Goal: Task Accomplishment & Management: Manage account settings

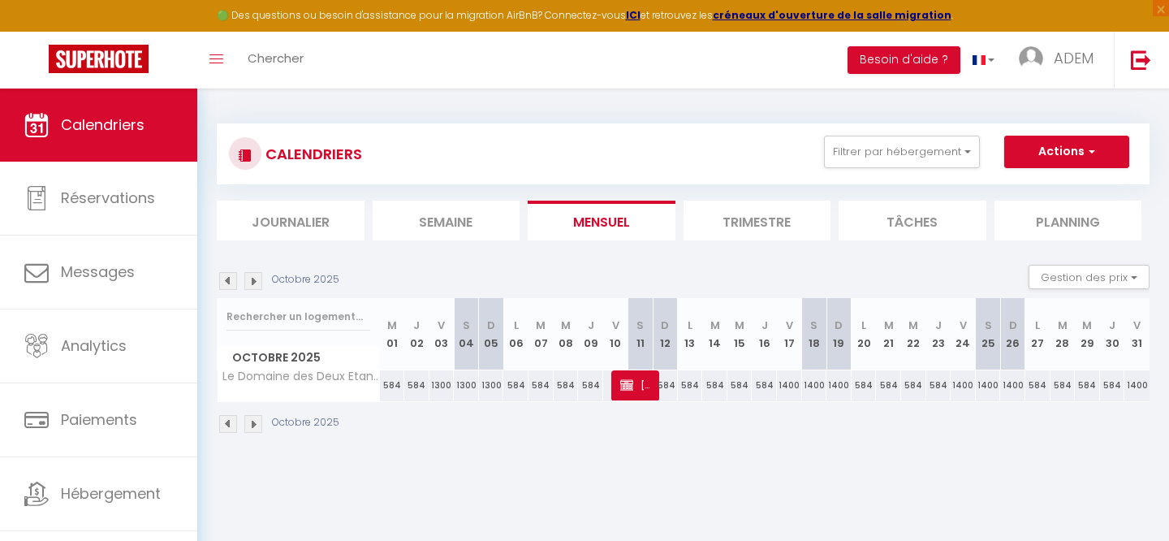
click at [905, 136] on button "Filtrer par hébergement" at bounding box center [902, 152] width 156 height 32
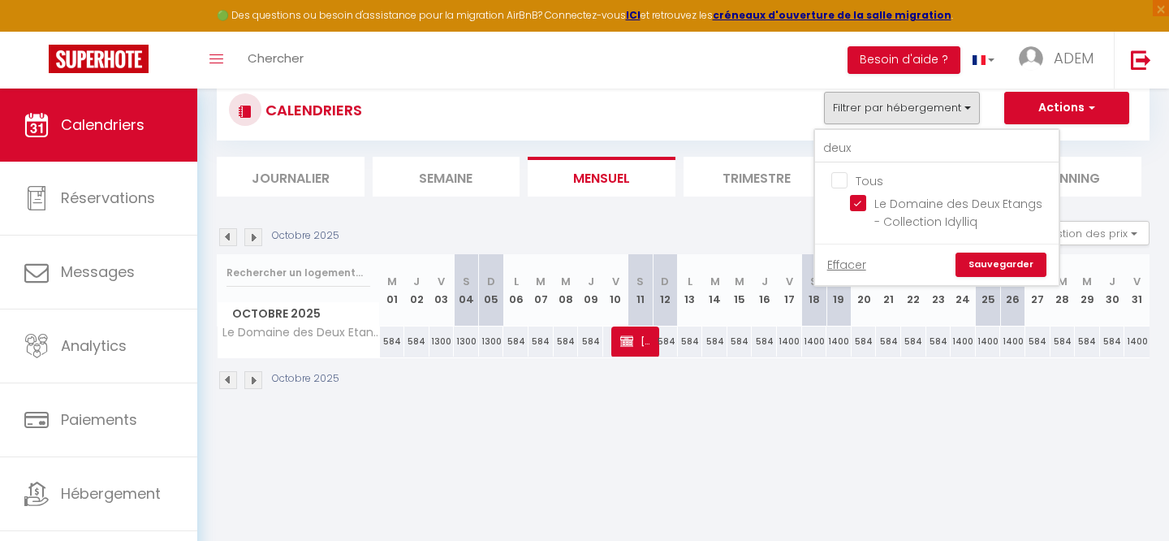
click at [836, 130] on div "deux" at bounding box center [937, 146] width 244 height 33
click at [836, 130] on div "CALENDRIERS Filtrer par hébergement deux Tous Le Domaine des Deux Etangs - Coll…" at bounding box center [683, 110] width 933 height 61
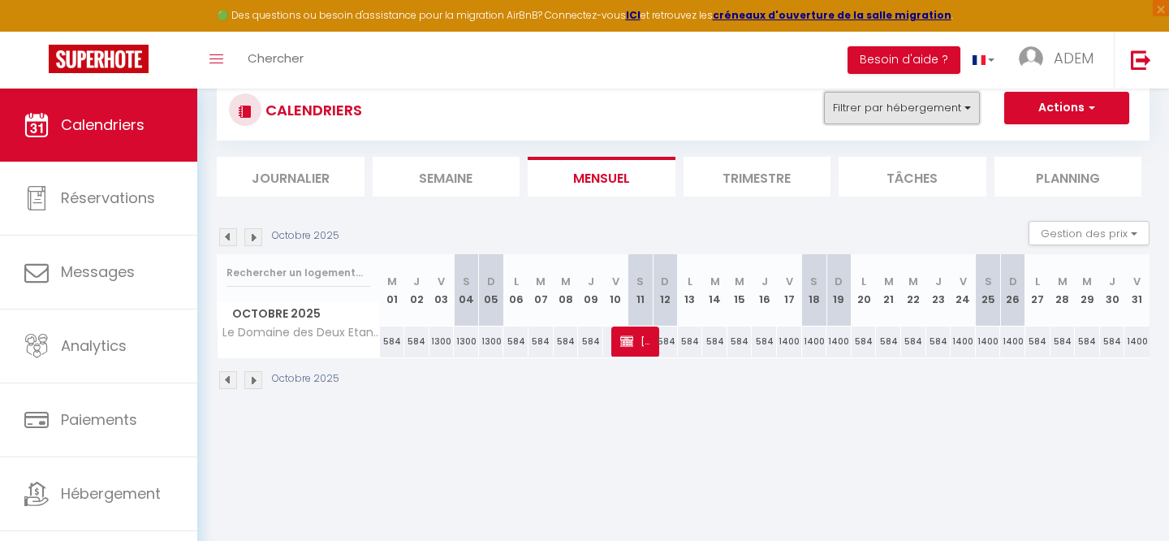
click at [847, 104] on button "Filtrer par hébergement" at bounding box center [902, 108] width 156 height 32
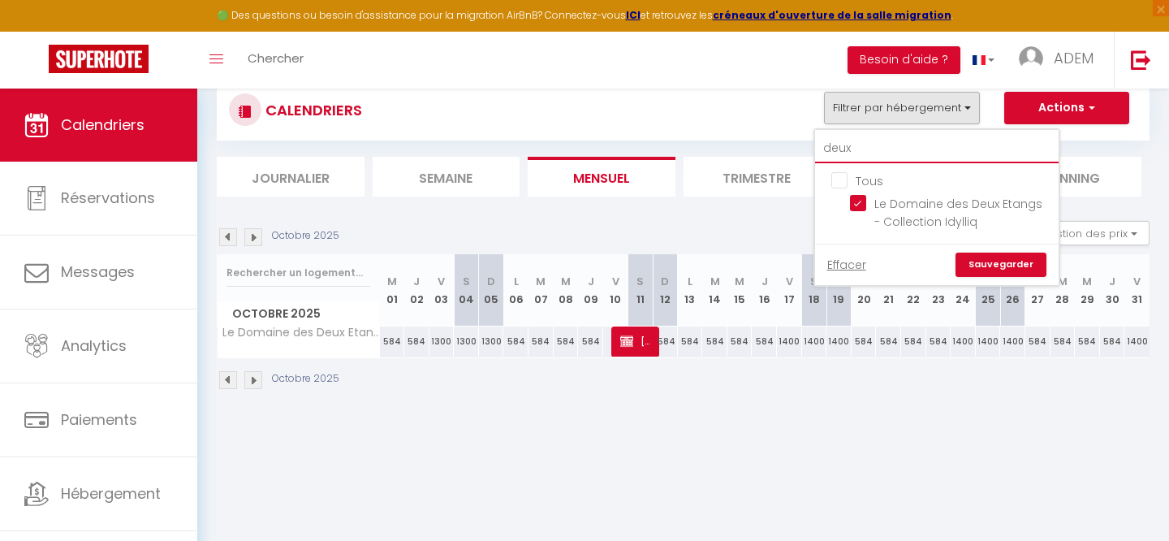
click at [845, 160] on input "deux" at bounding box center [937, 148] width 244 height 29
checkbox input "false"
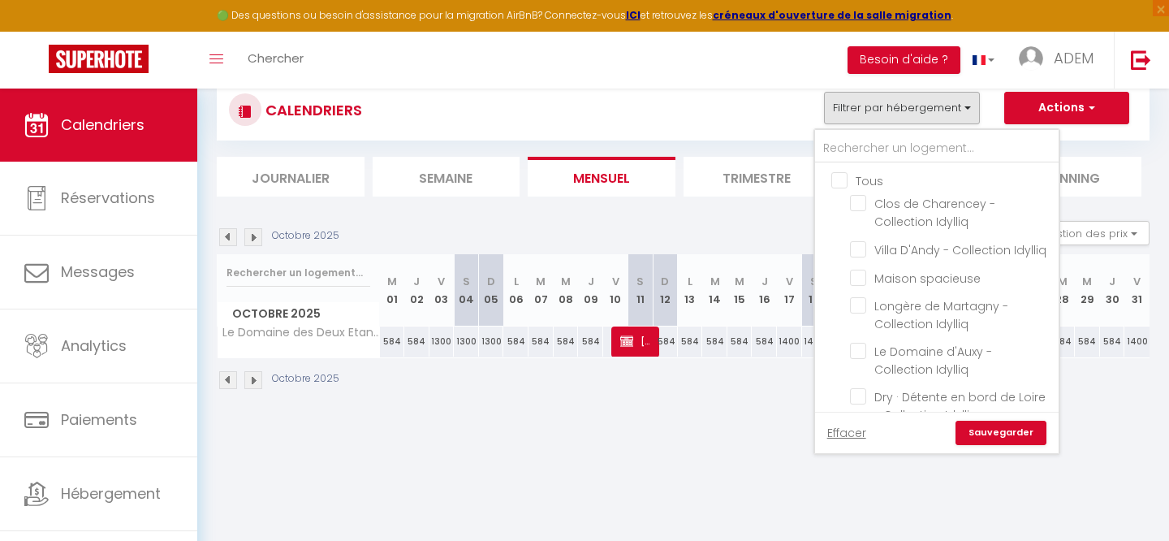
click at [841, 179] on input "Tous" at bounding box center [954, 179] width 244 height 16
checkbox input "true"
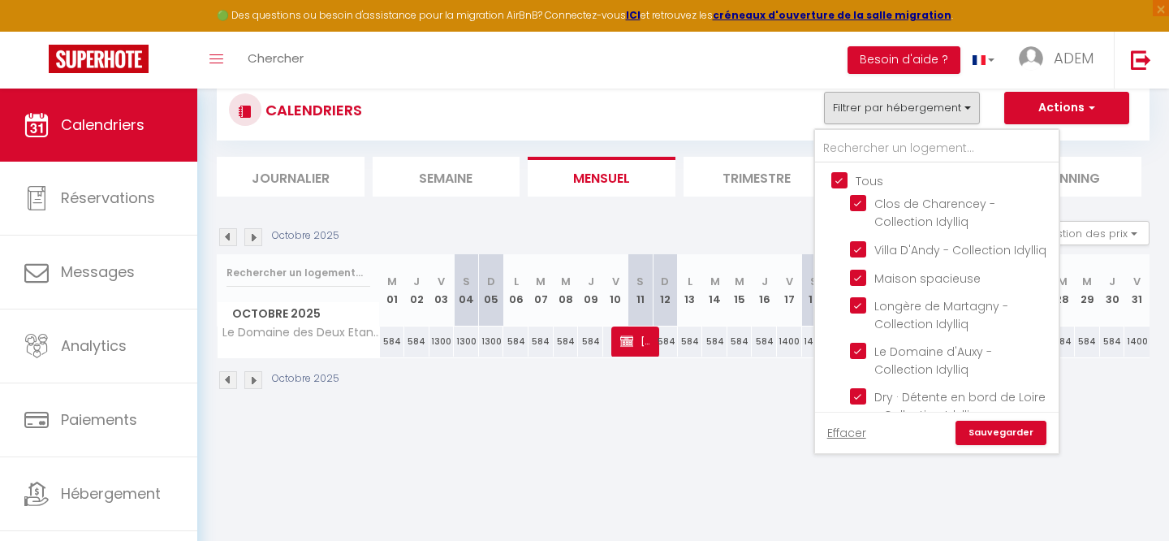
checkbox input "true"
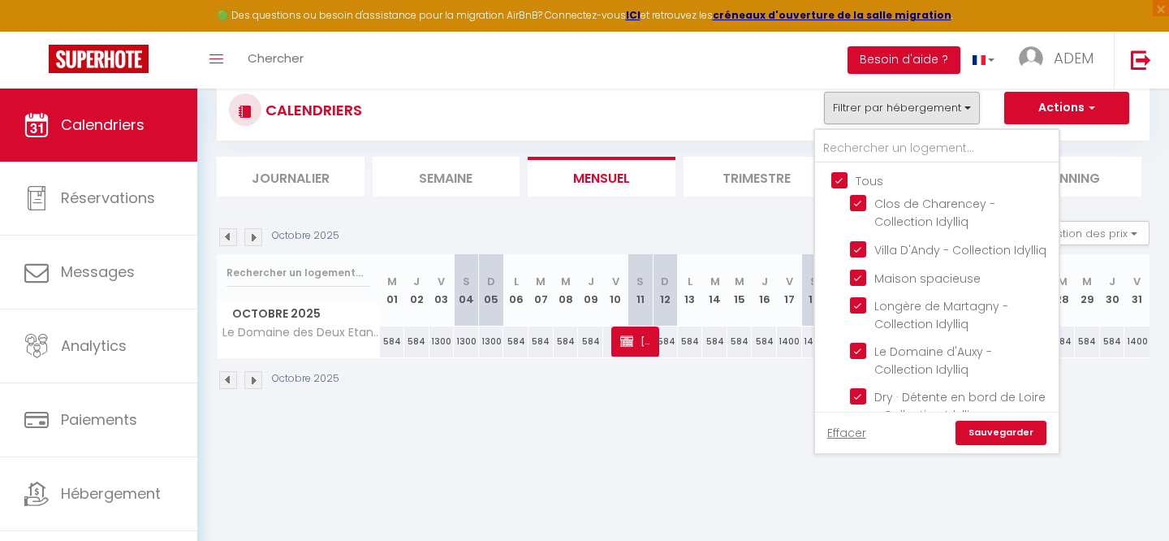
checkbox input "true"
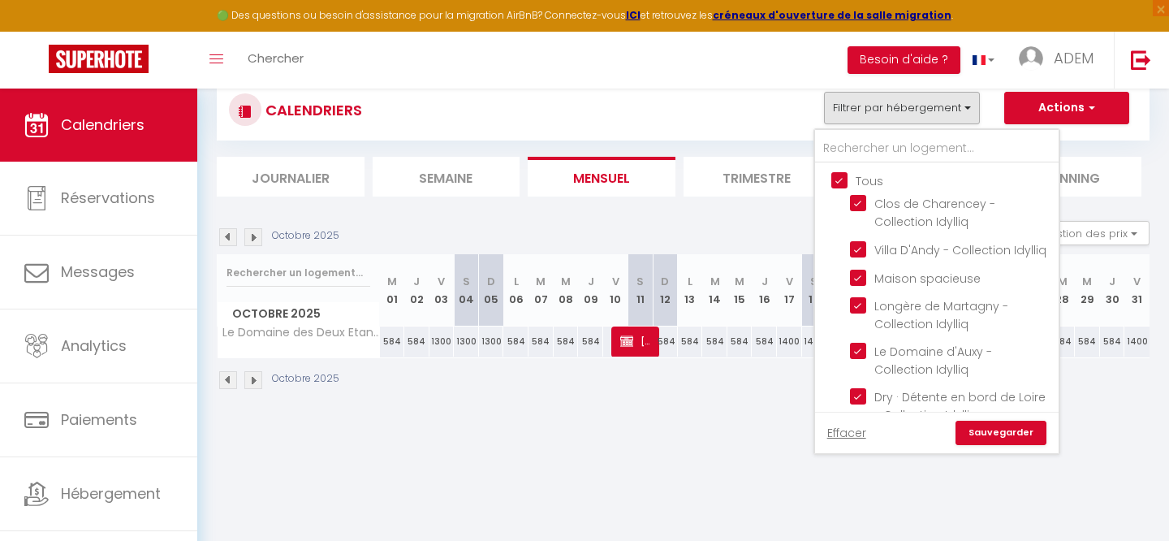
checkbox input "true"
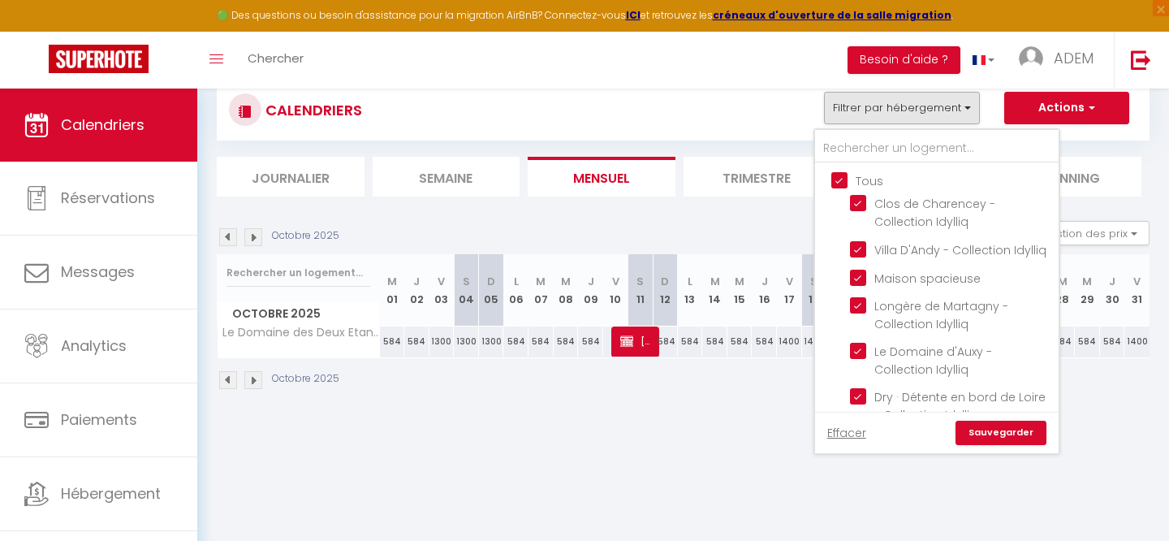
checkbox input "true"
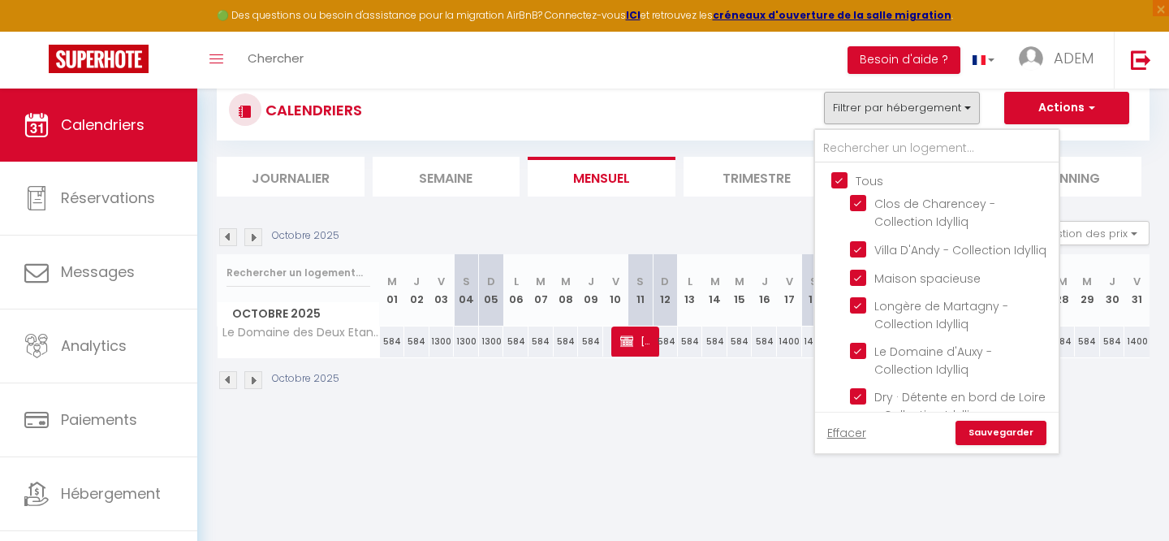
checkbox input "true"
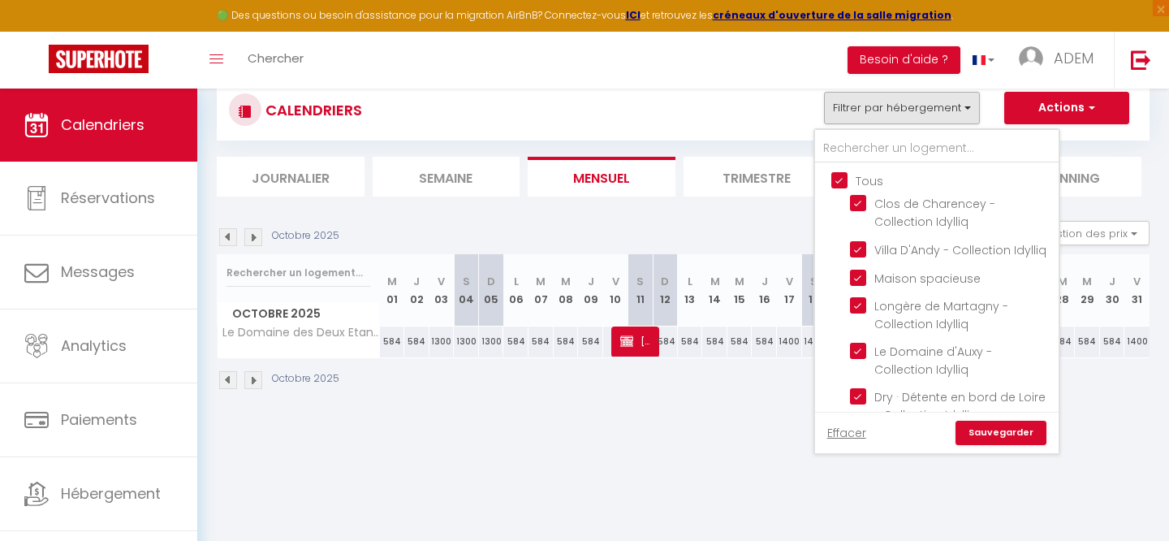
checkbox input "true"
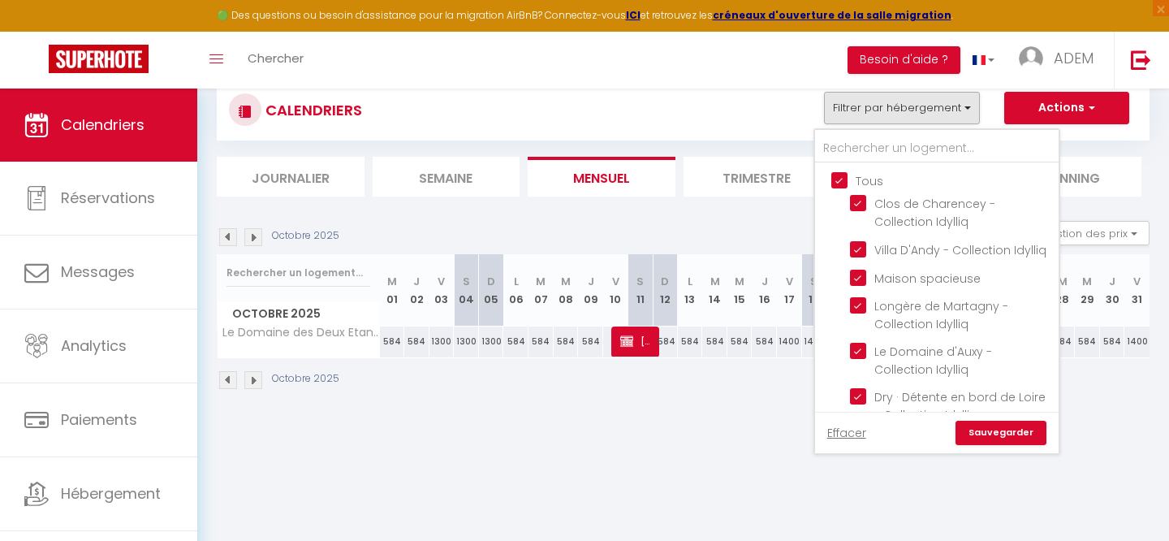
checkbox input "true"
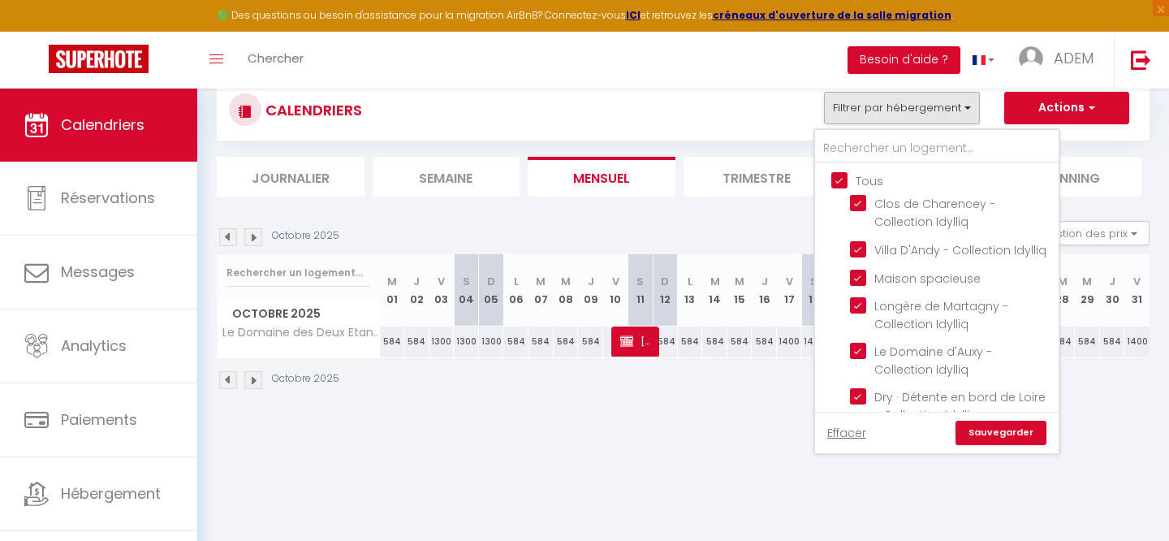
checkbox input "true"
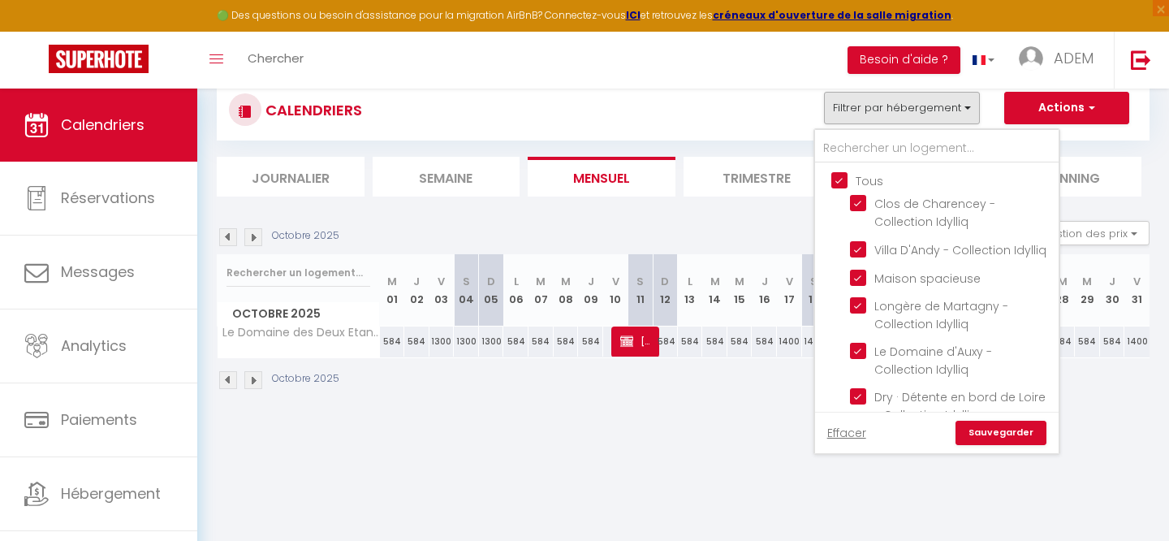
checkbox input "true"
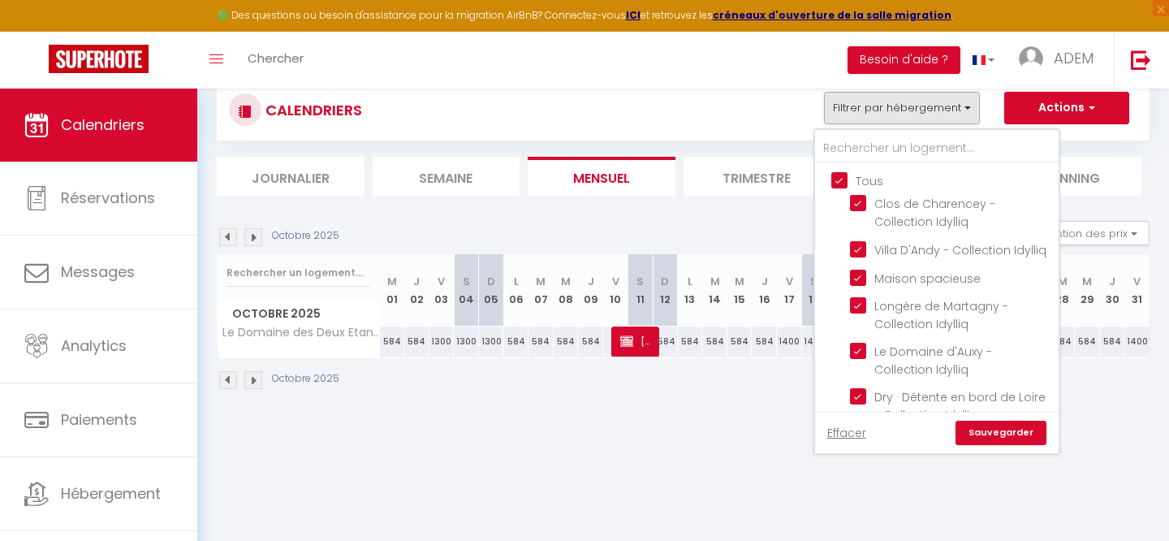
checkbox input "true"
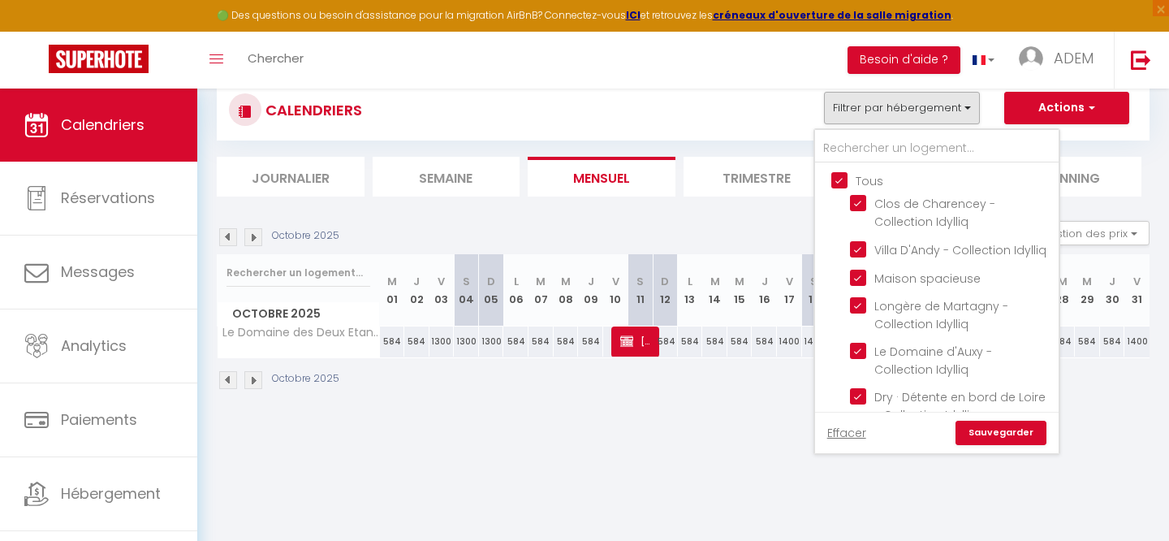
checkbox input "true"
click at [840, 179] on input "Tous" at bounding box center [954, 179] width 244 height 16
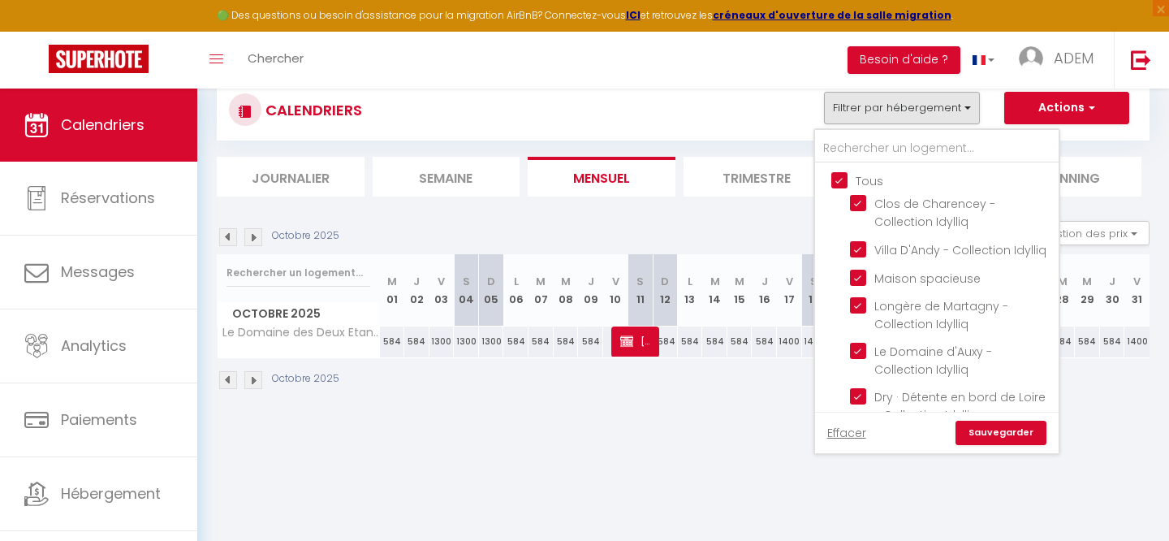
checkbox input "false"
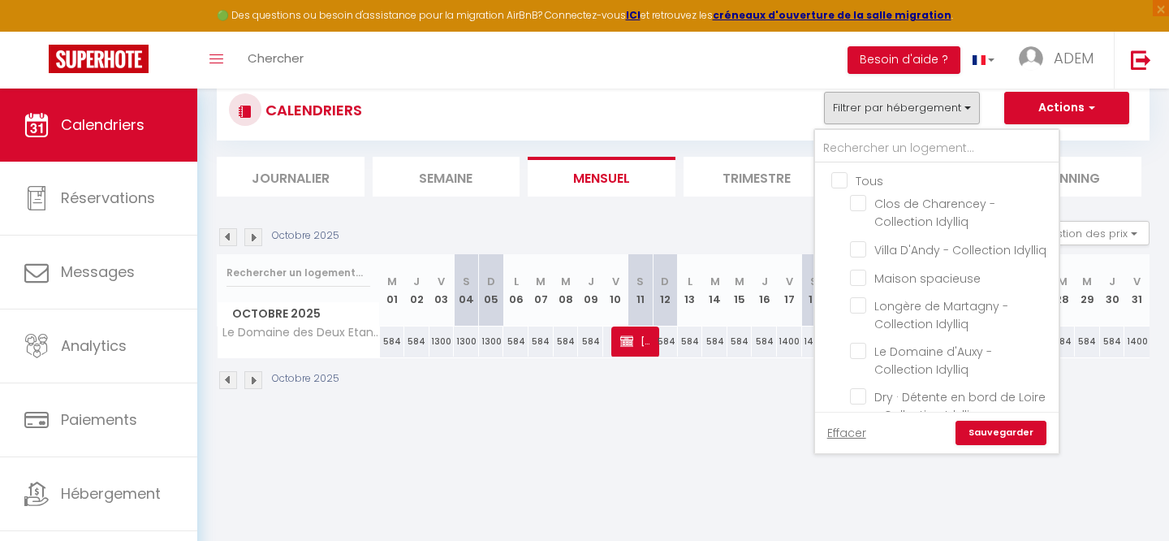
checkbox input "false"
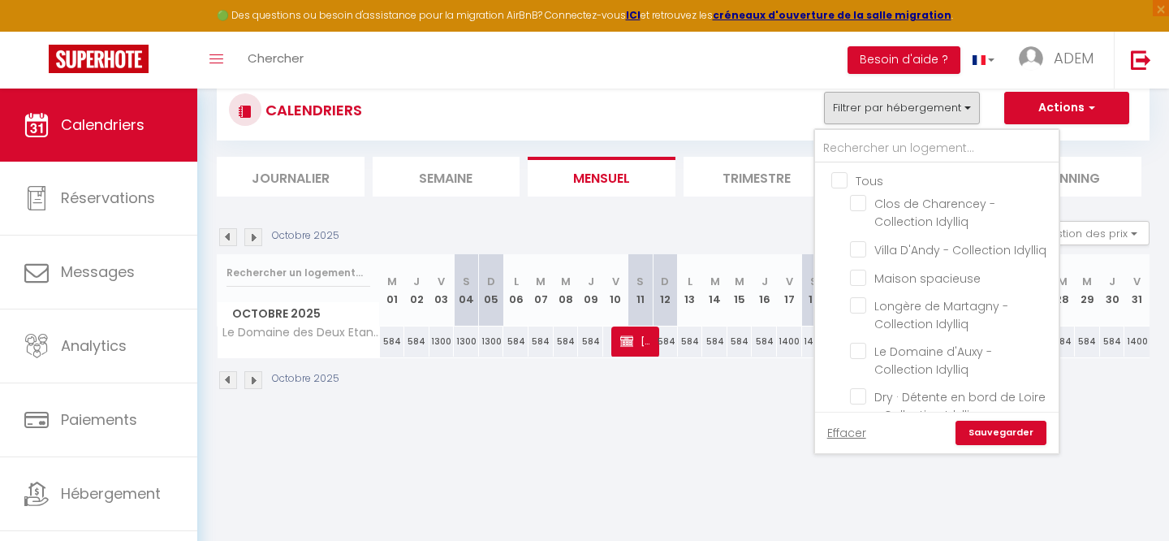
checkbox input "false"
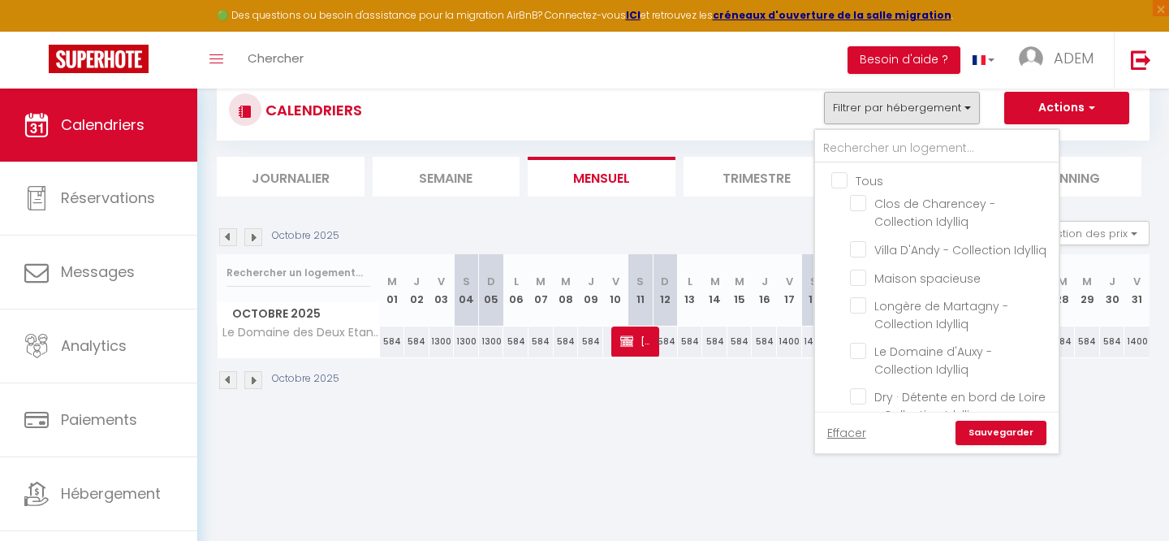
checkbox input "false"
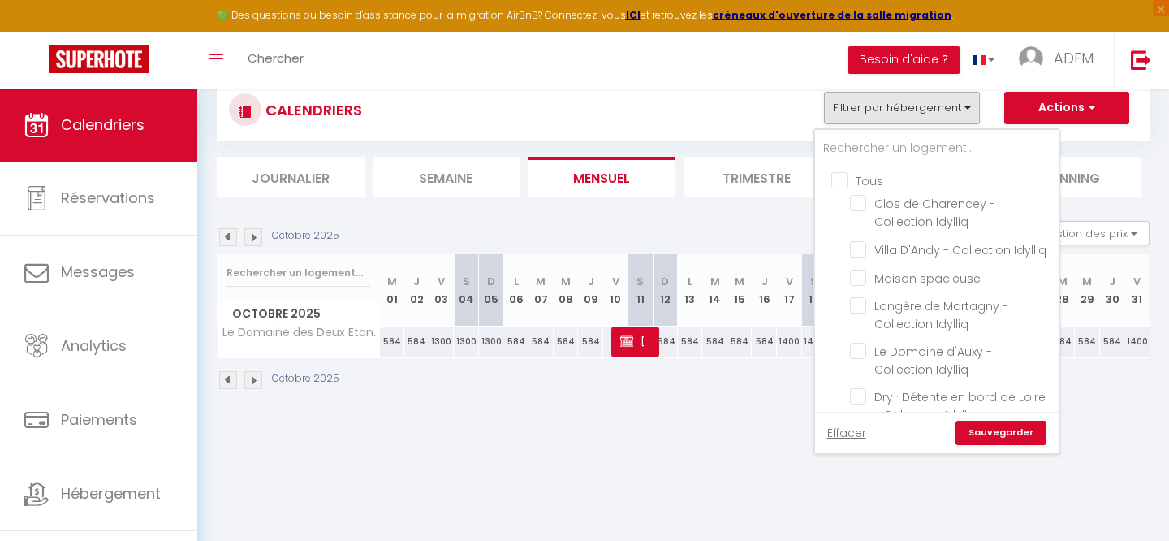
checkbox input "false"
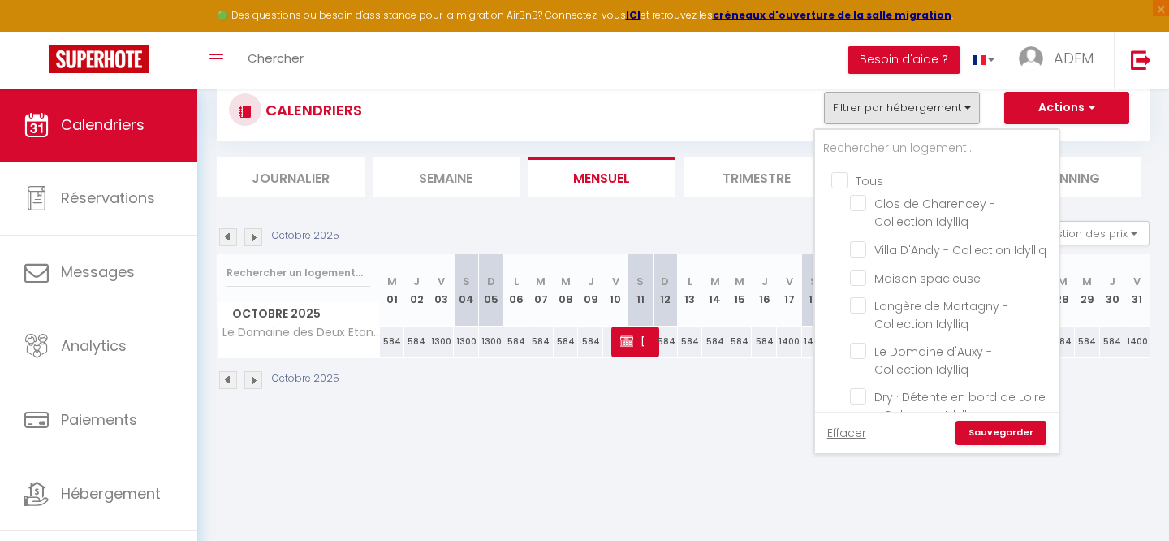
checkbox input "false"
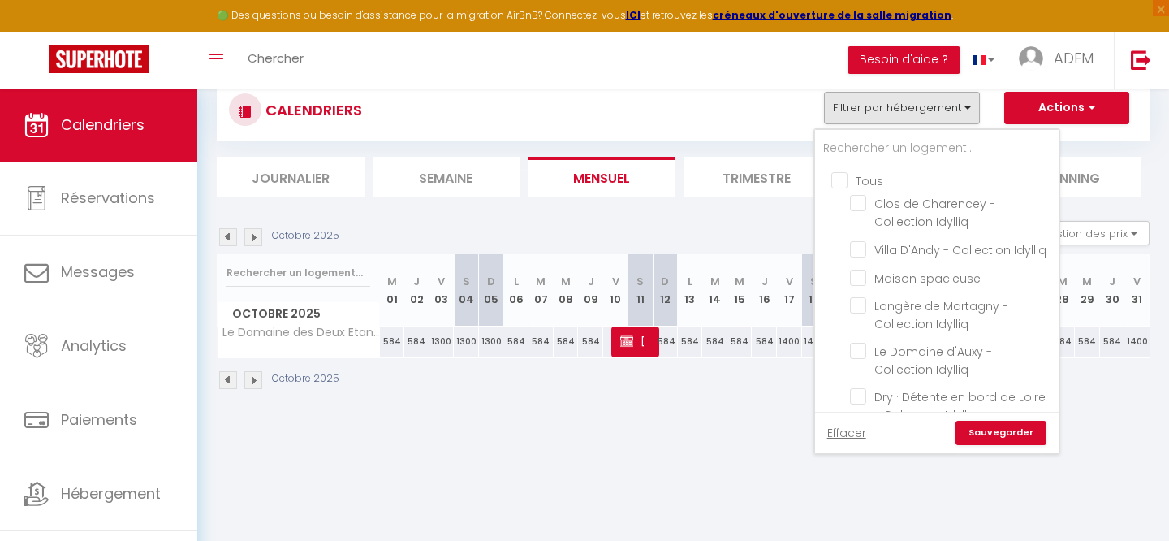
checkbox input "false"
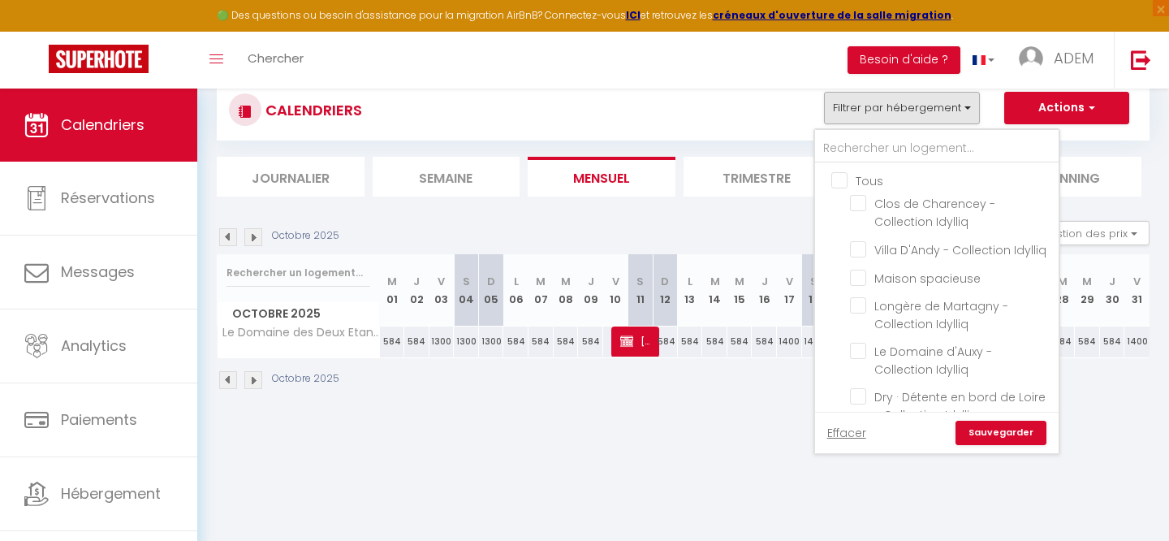
checkbox input "false"
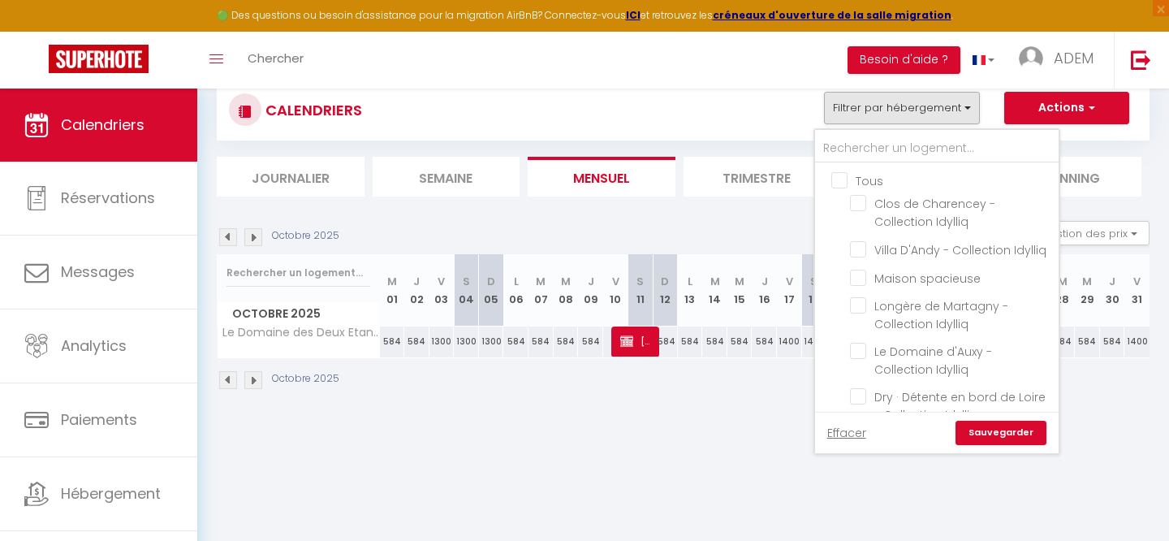
checkbox input "false"
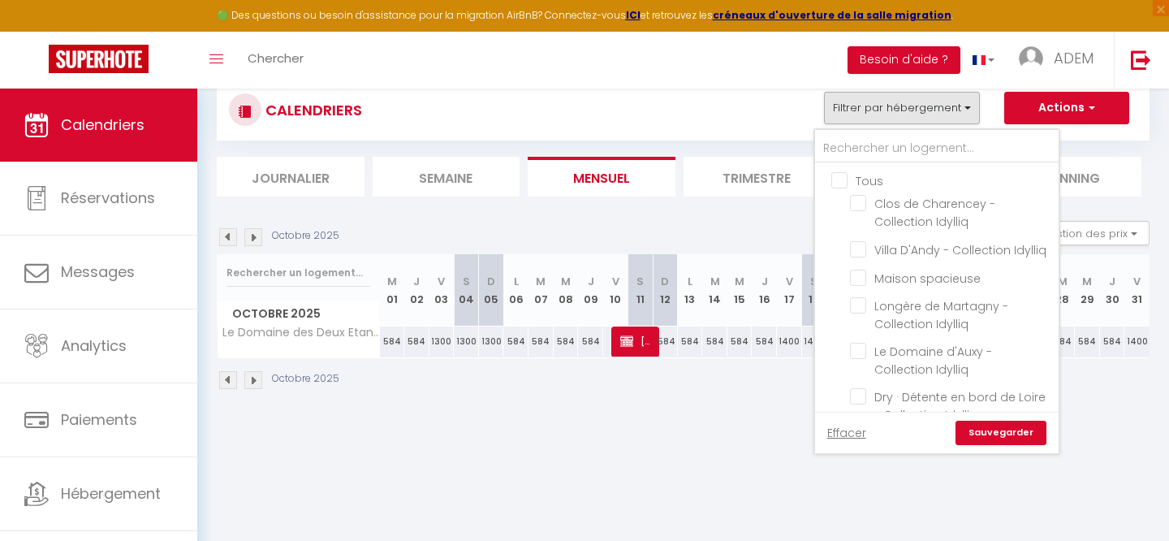
checkbox input "false"
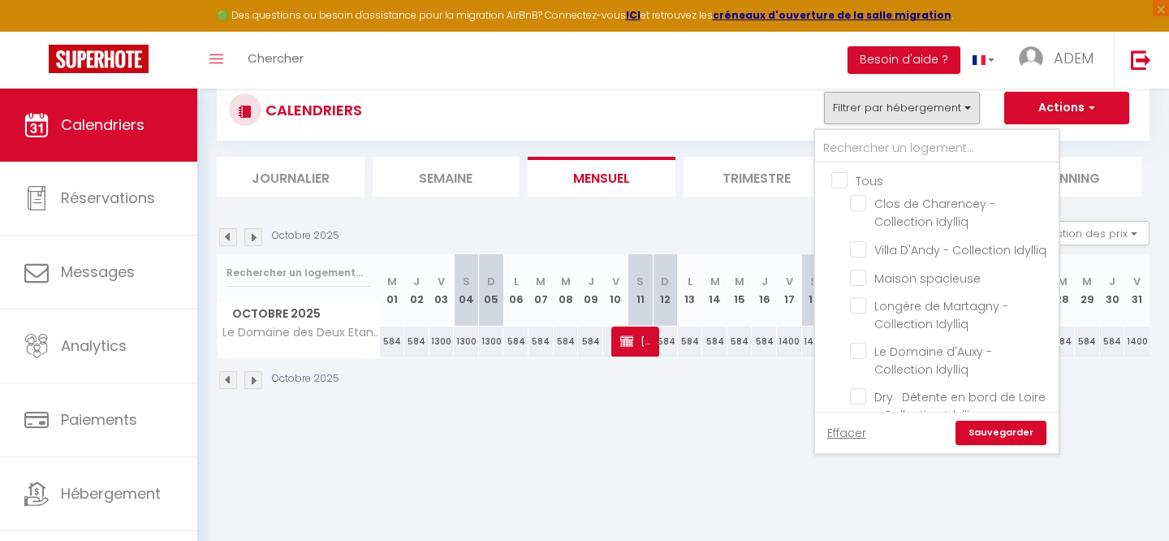
checkbox input "false"
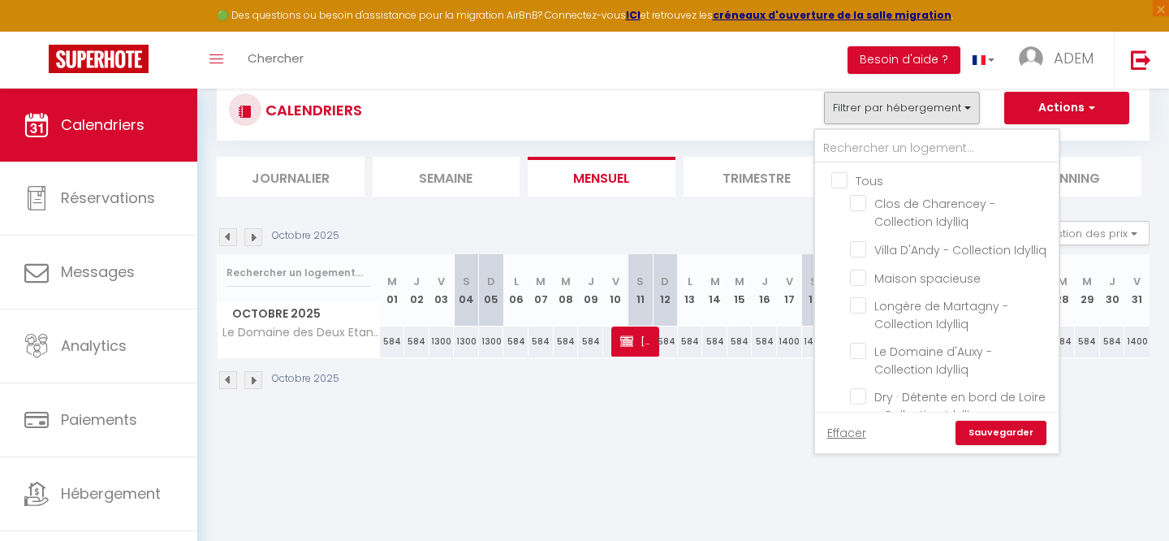
checkbox input "false"
click at [840, 148] on input "text" at bounding box center [937, 148] width 244 height 29
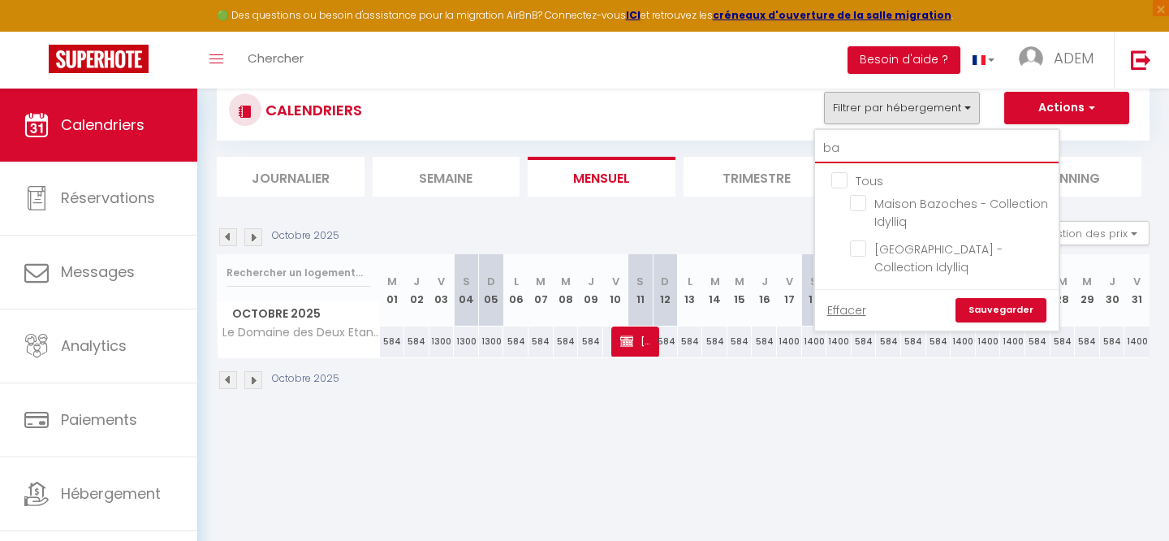
type input "b"
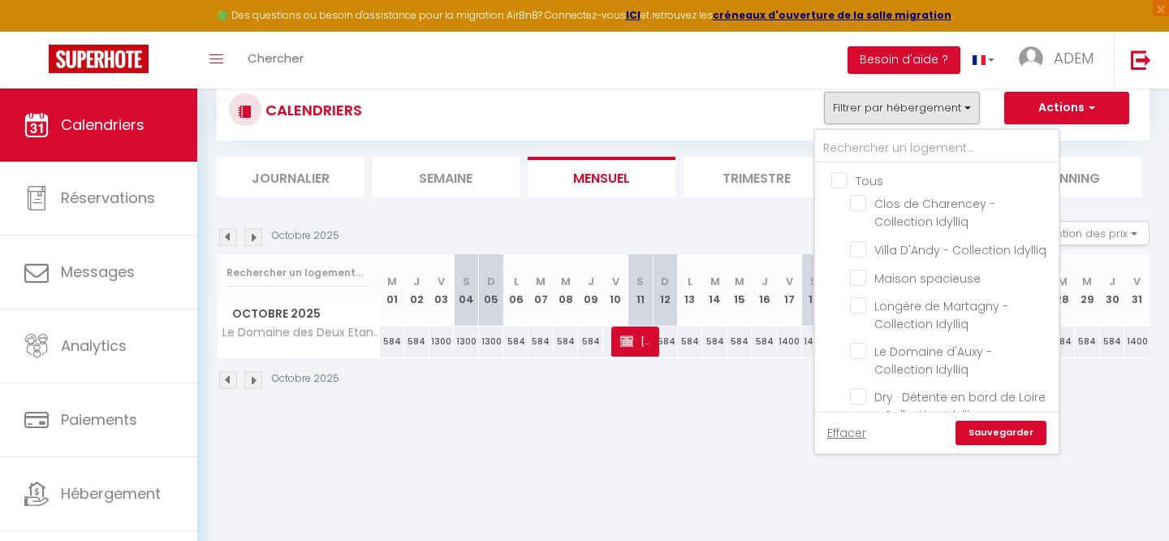
click at [522, 473] on body "🟢 Des questions ou besoin d'assistance pour la migration AirBnB? Connectez-vous…" at bounding box center [584, 315] width 1169 height 541
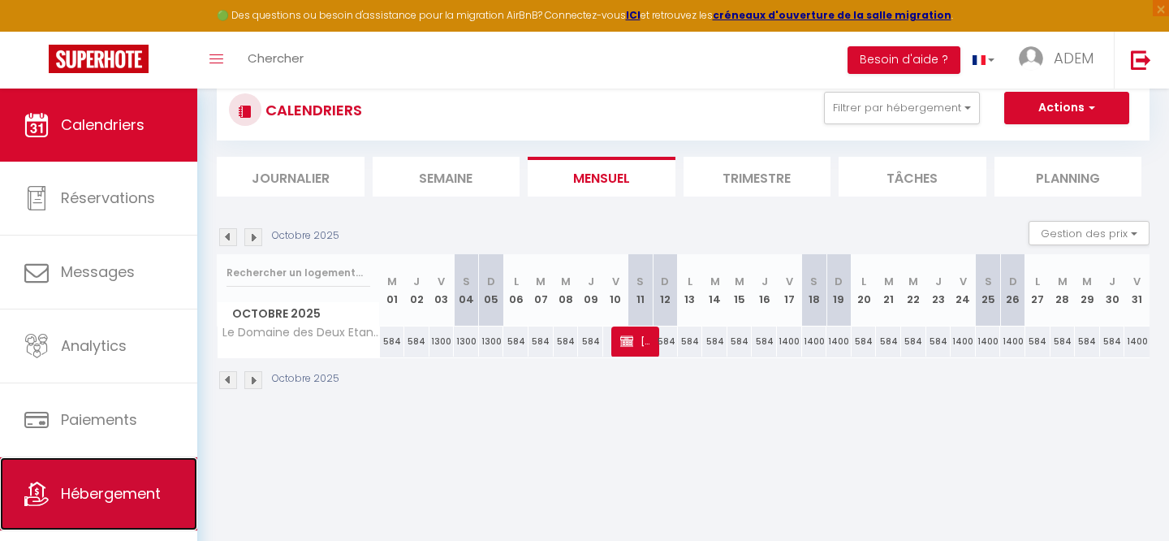
click at [109, 480] on link "Hébergement" at bounding box center [98, 493] width 197 height 73
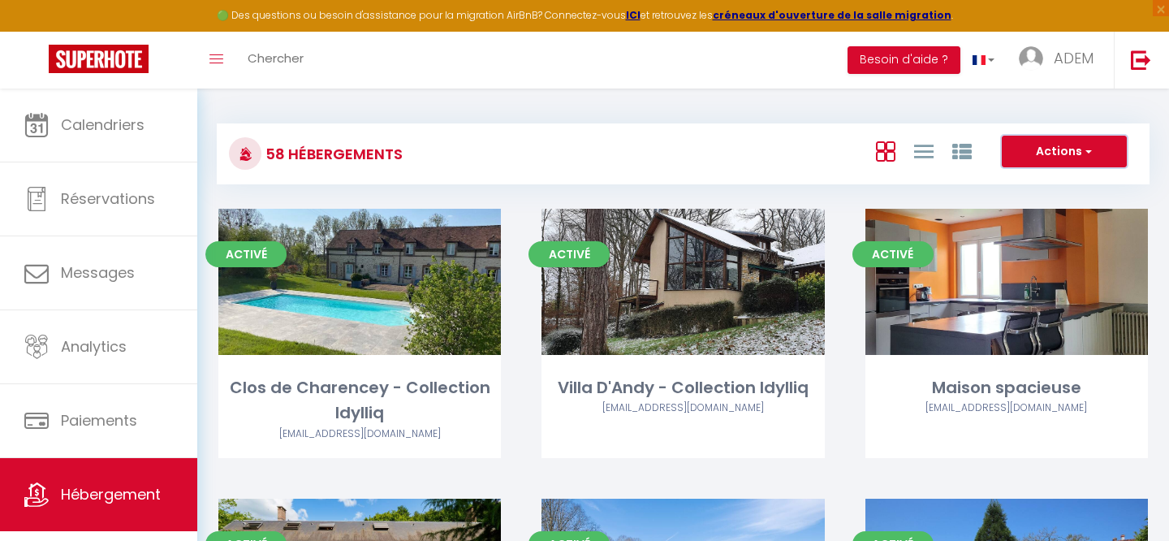
click at [1039, 158] on button "Actions" at bounding box center [1064, 152] width 125 height 32
click at [598, 158] on div "Actions Créer un Hébergement Nouveau groupe" at bounding box center [839, 154] width 620 height 37
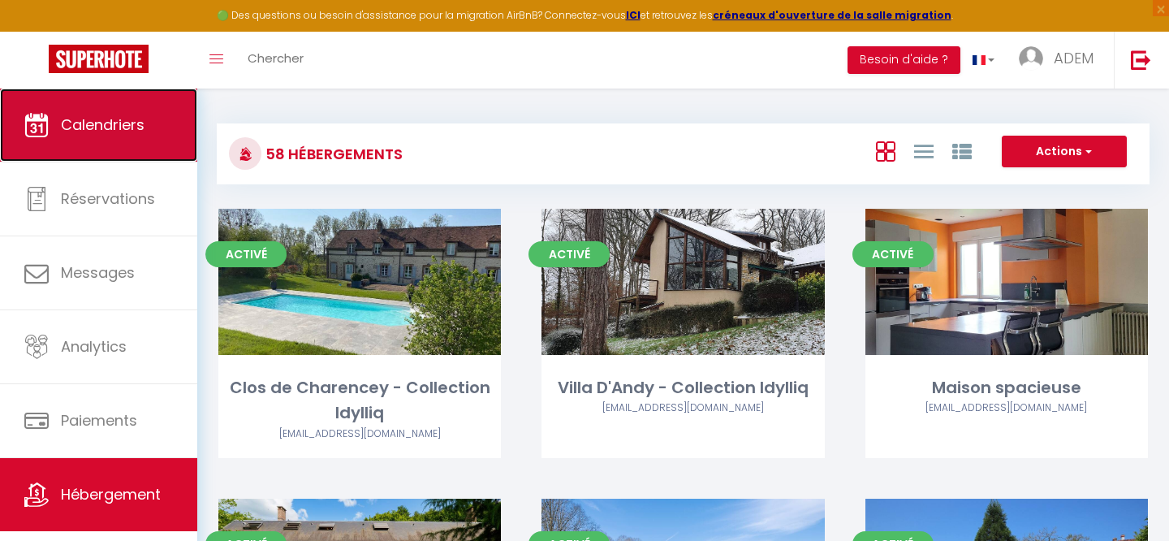
click at [129, 127] on span "Calendriers" at bounding box center [103, 124] width 84 height 20
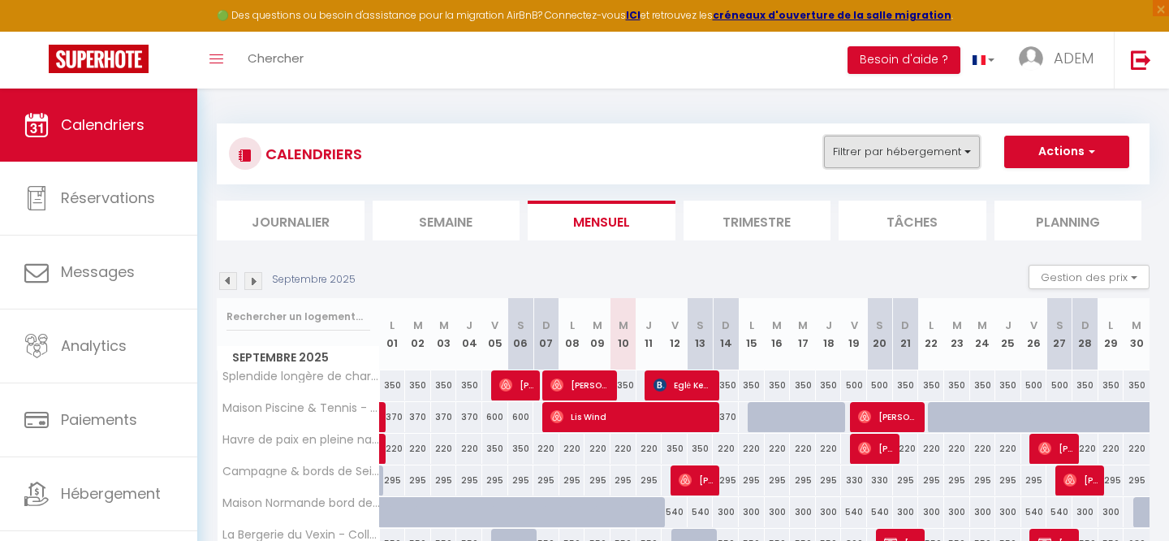
click at [890, 151] on button "Filtrer par hébergement" at bounding box center [902, 152] width 156 height 32
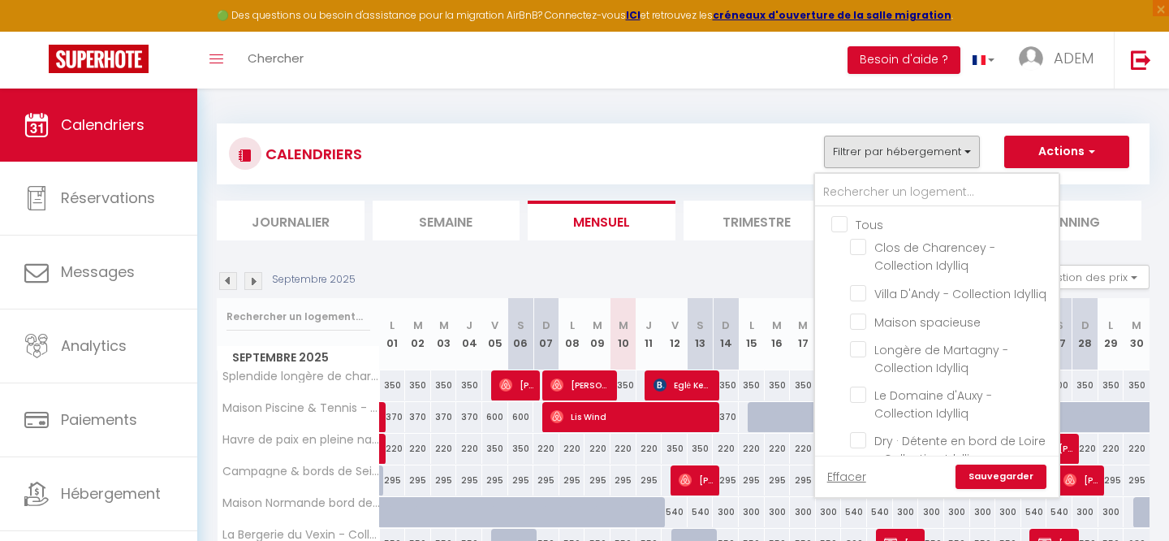
click at [844, 227] on input "Tous" at bounding box center [954, 223] width 244 height 16
checkbox input "true"
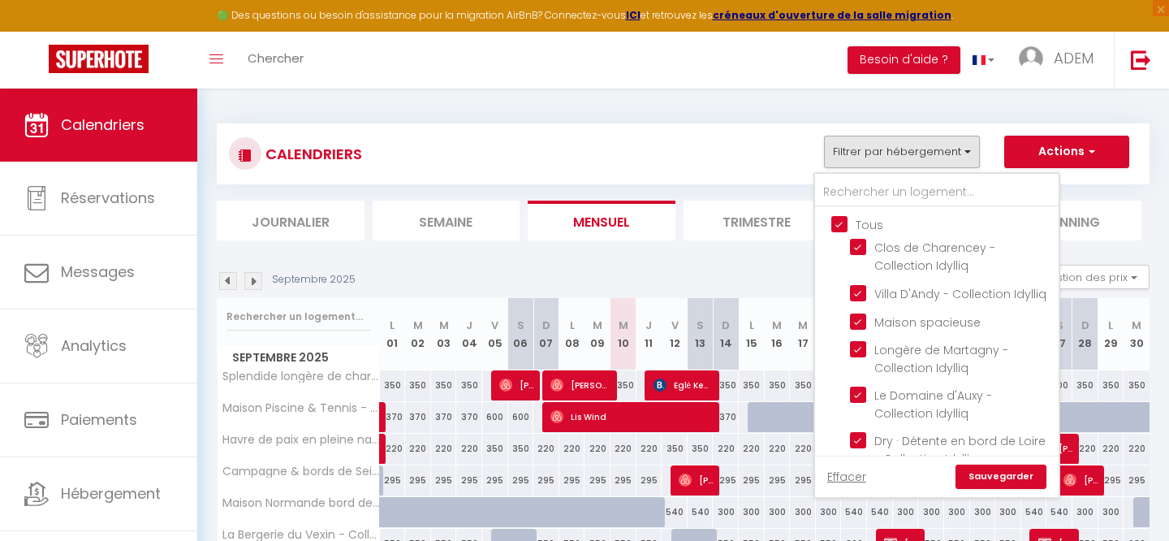
checkbox input "true"
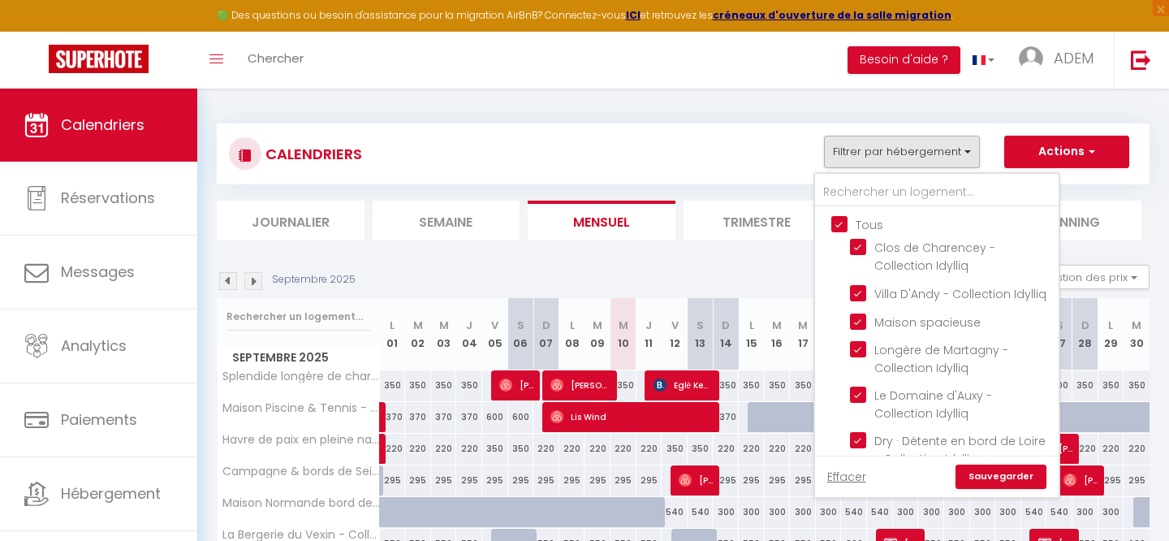
checkbox input "true"
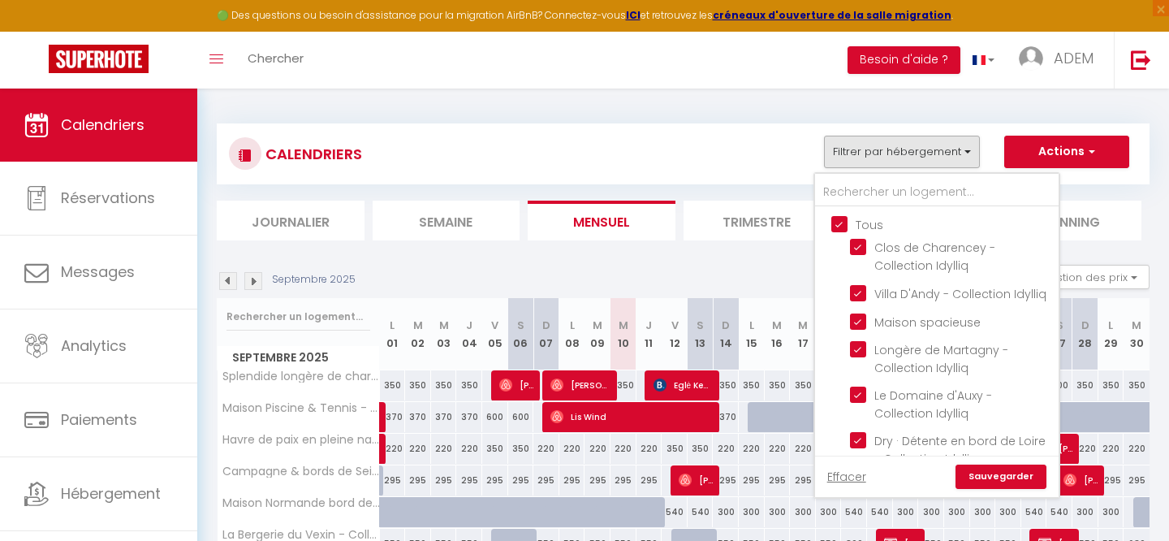
checkbox input "true"
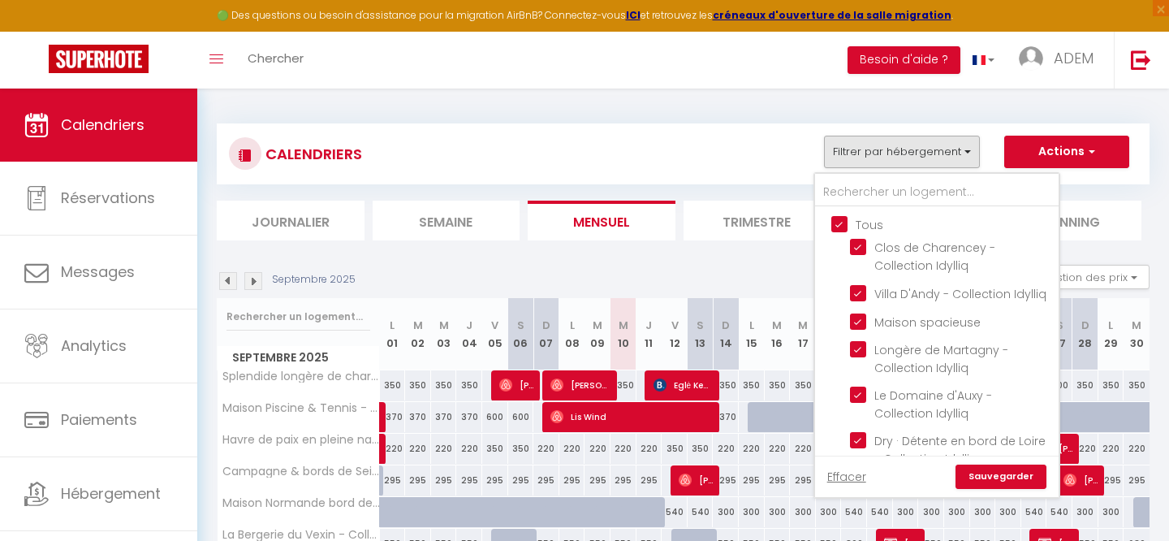
checkbox input "true"
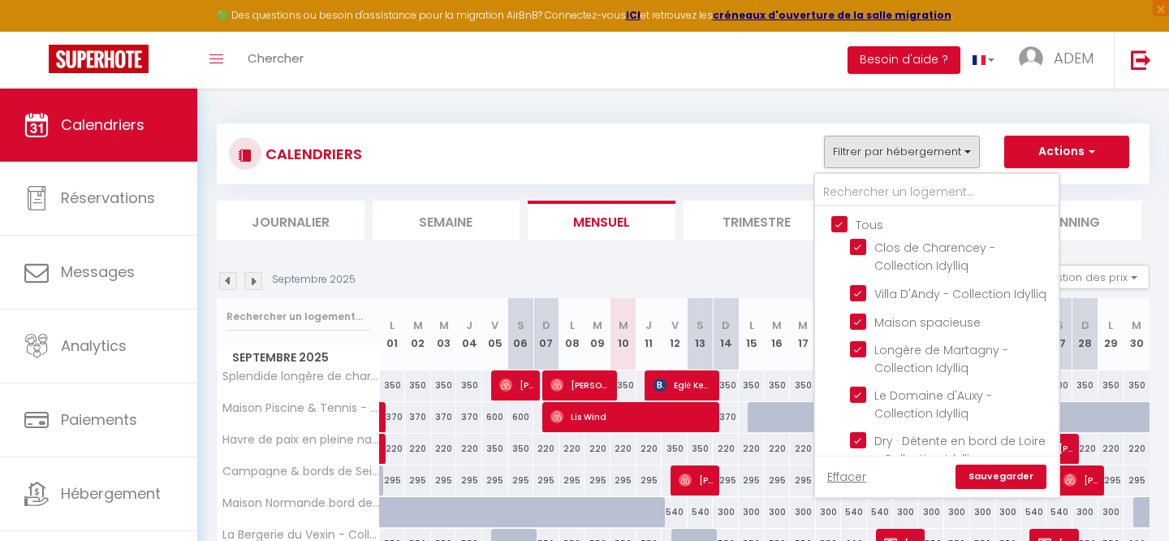
checkbox input "true"
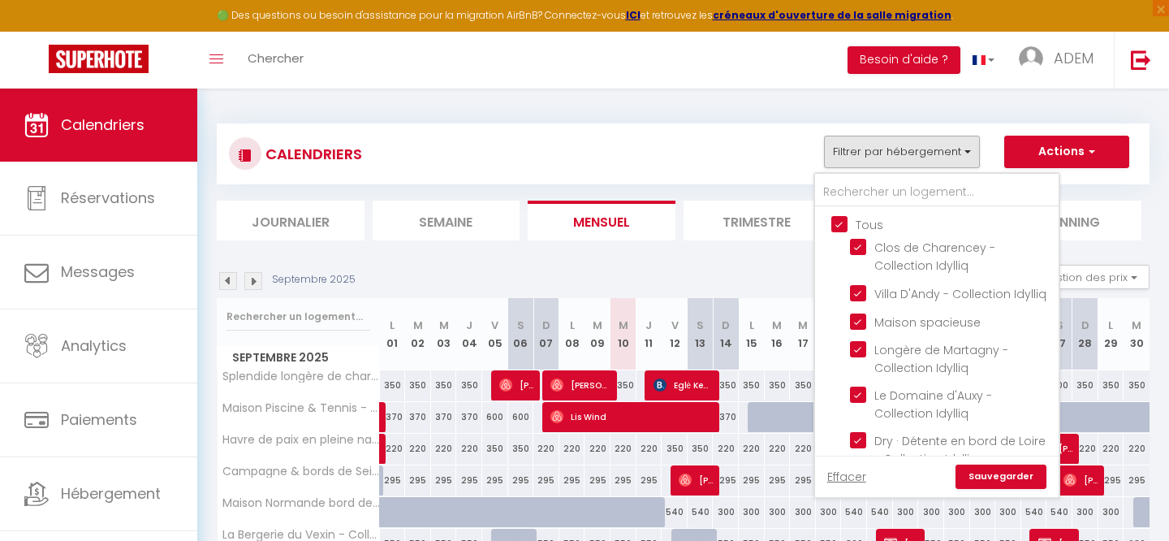
checkbox input "true"
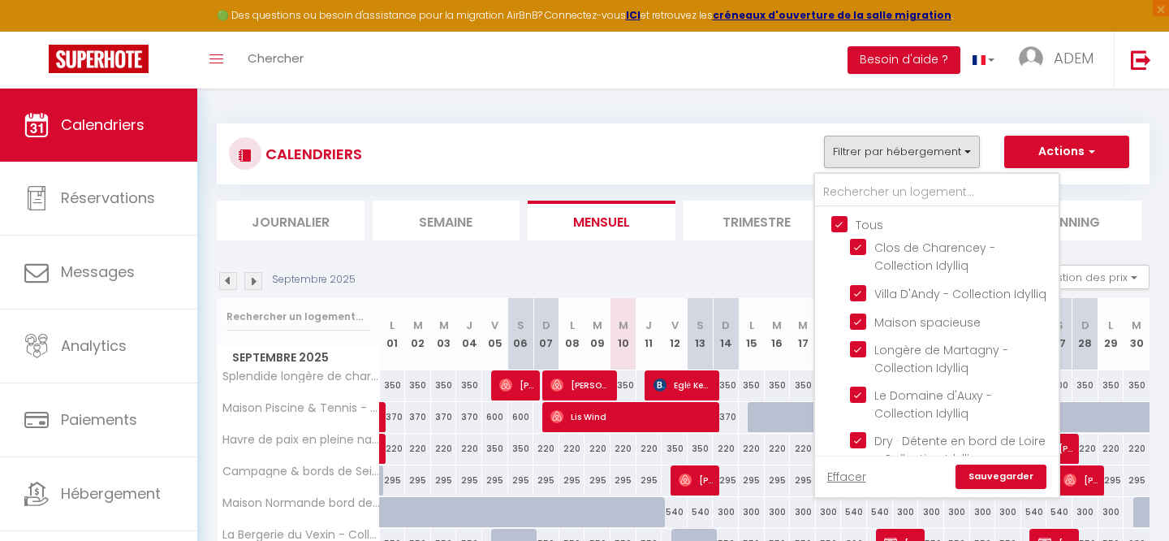
checkbox input "true"
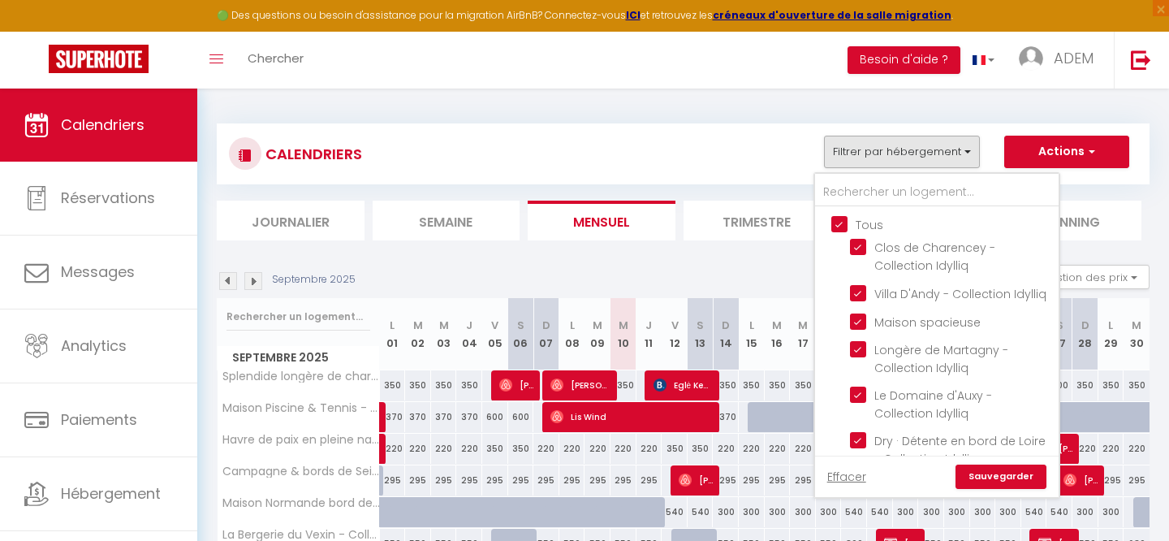
checkbox input "true"
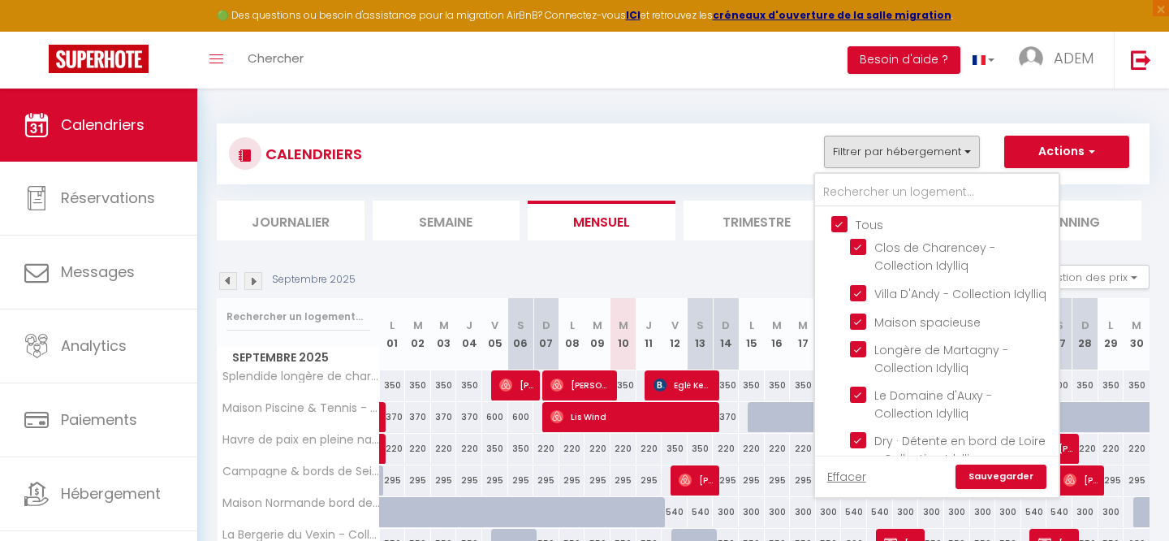
checkbox input "true"
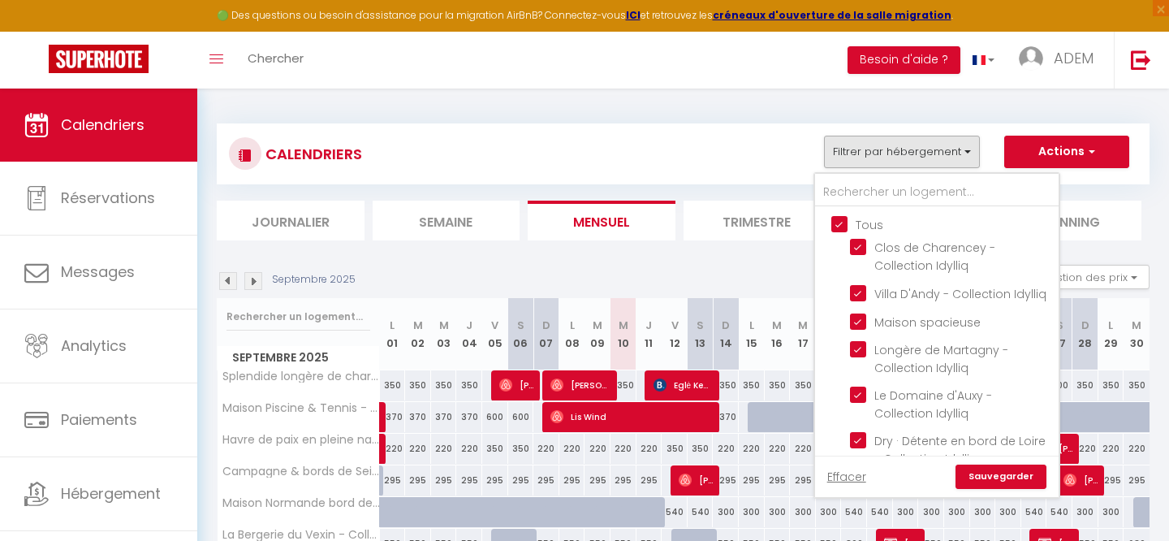
checkbox input "true"
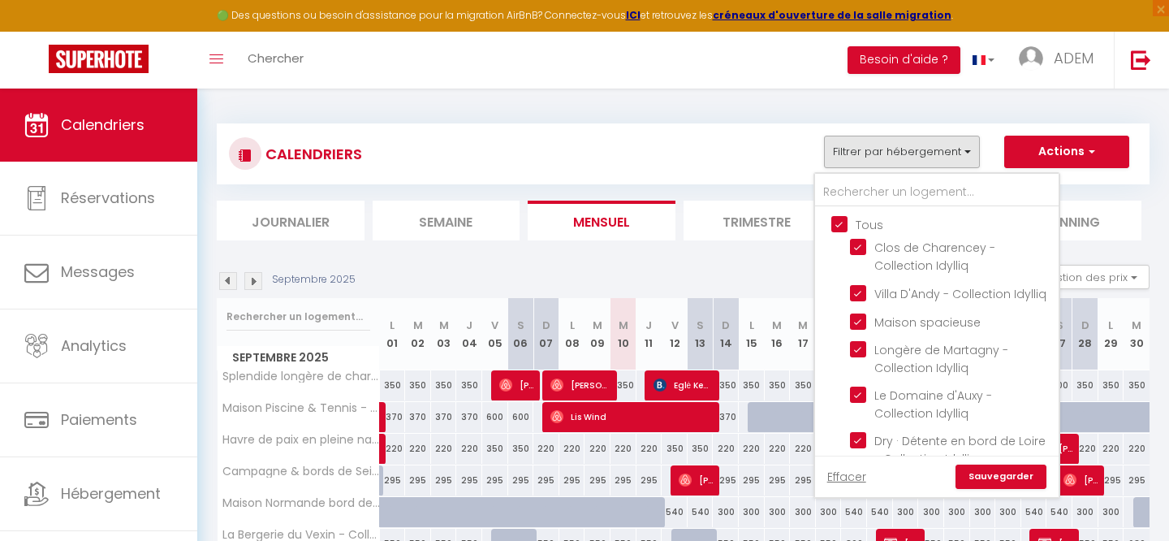
checkbox input "true"
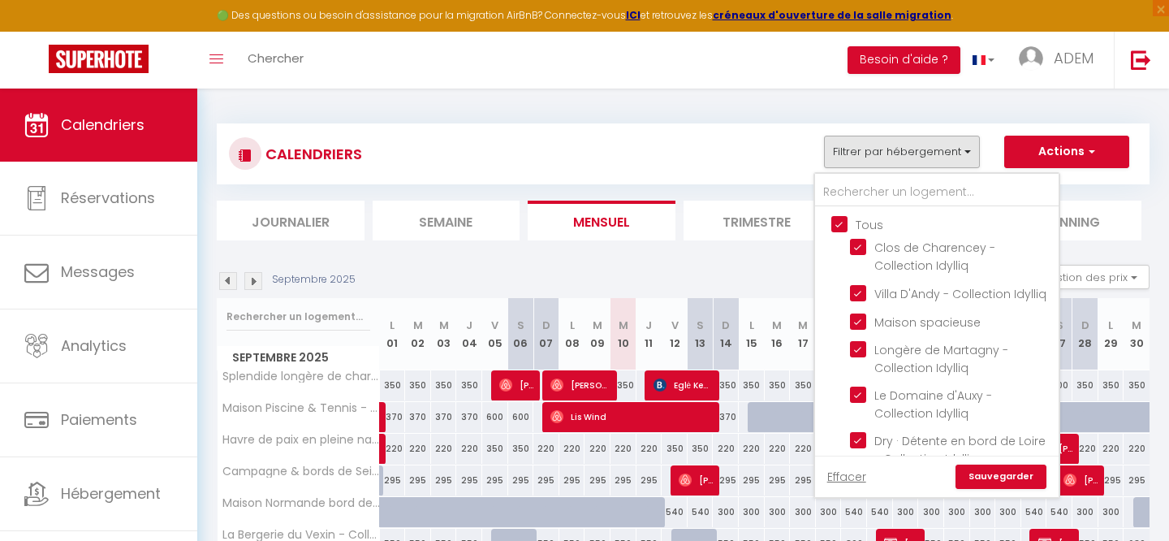
click at [844, 227] on input "Tous" at bounding box center [954, 223] width 244 height 16
checkbox input "false"
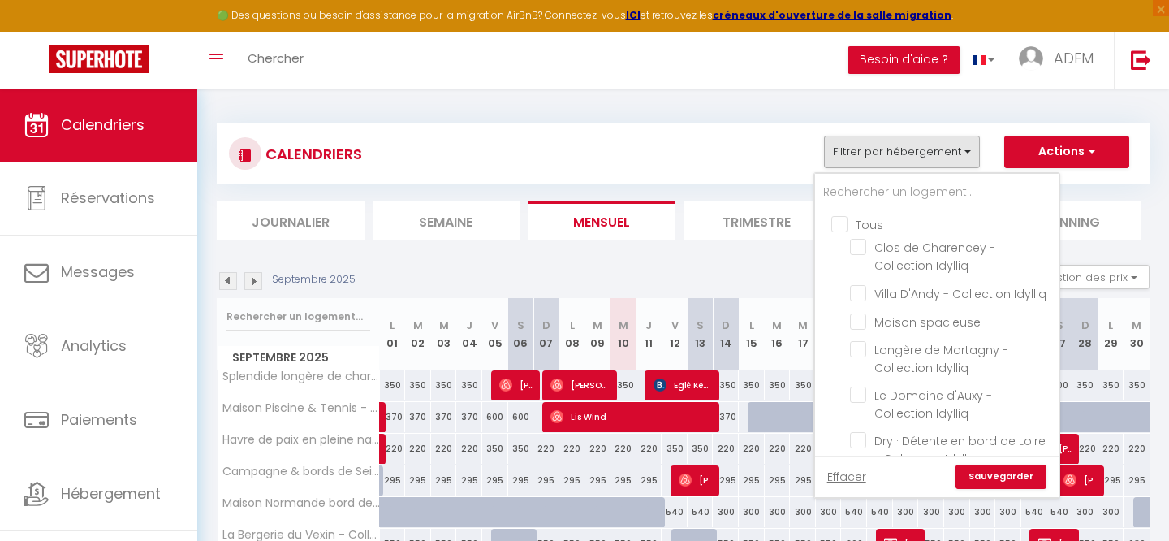
checkbox input "false"
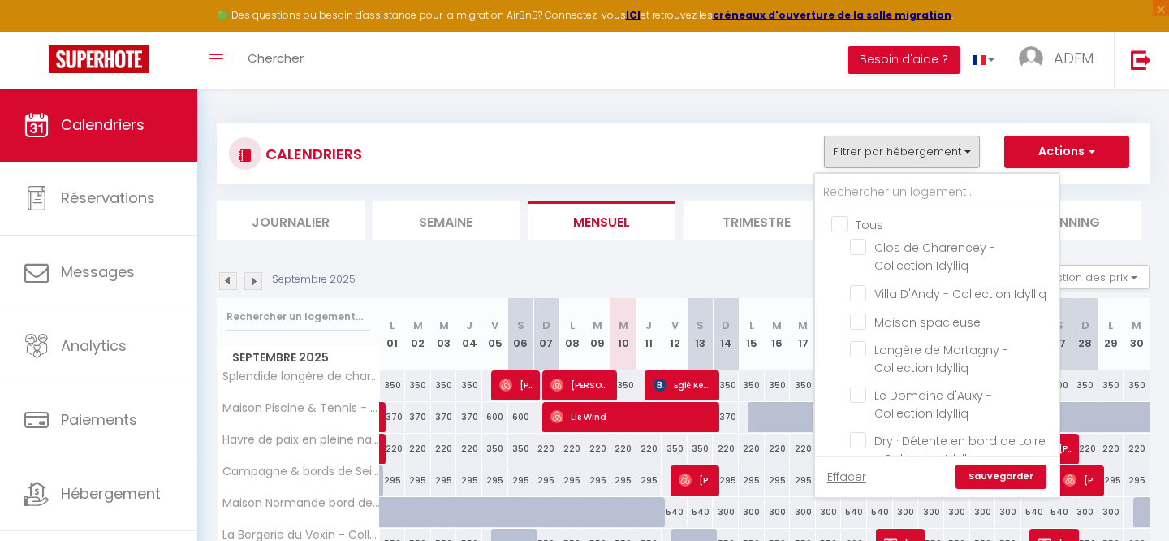
checkbox input "false"
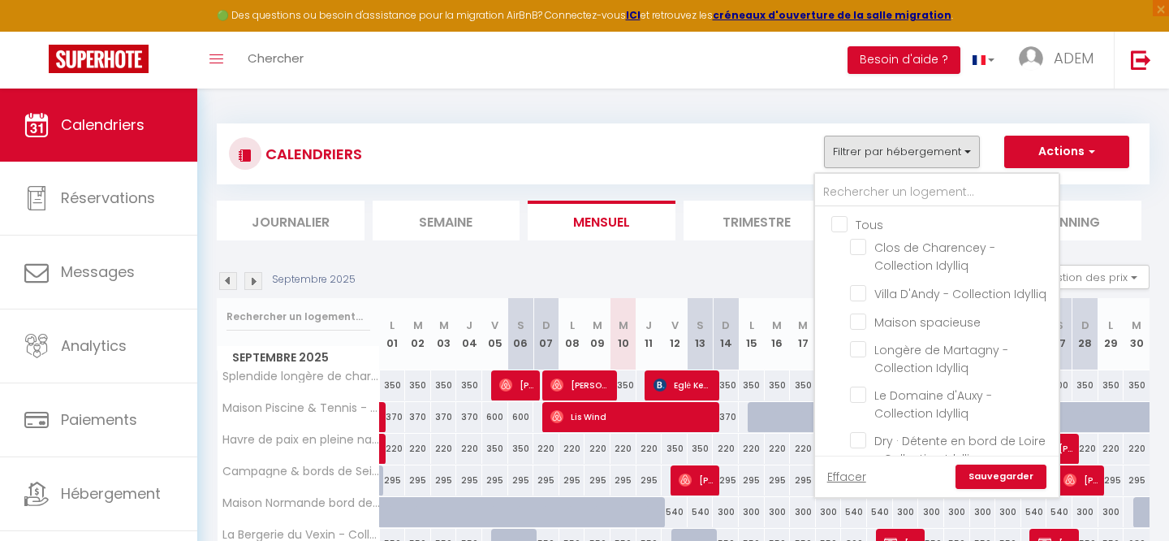
checkbox input "false"
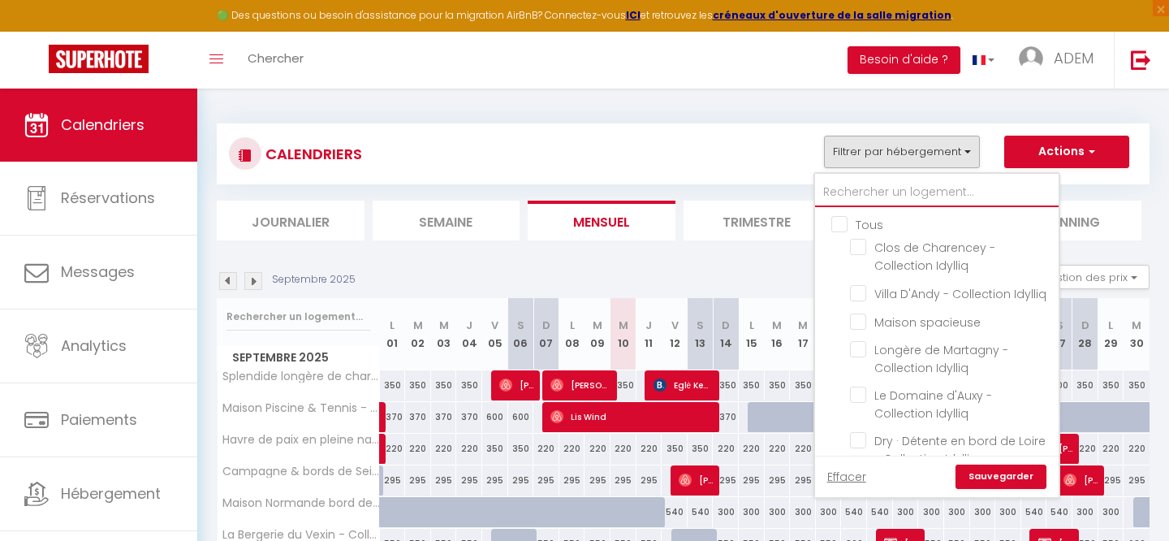
click at [862, 192] on input "text" at bounding box center [937, 192] width 244 height 29
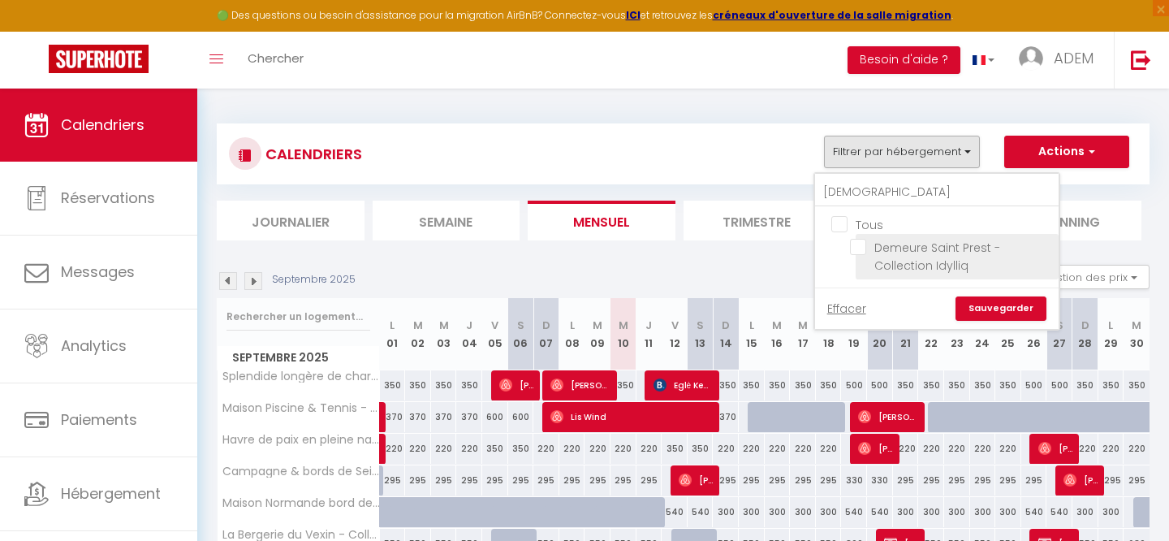
click at [859, 249] on input "Demeure Saint Prest - Collection Idylliq" at bounding box center [951, 247] width 203 height 16
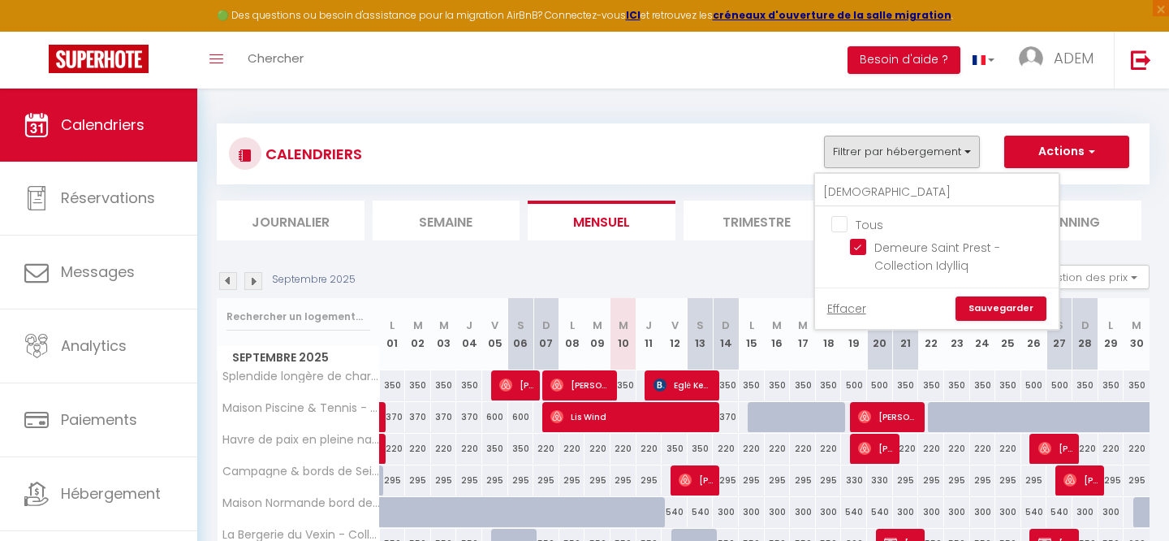
click at [981, 314] on link "Sauvegarder" at bounding box center [1001, 308] width 91 height 24
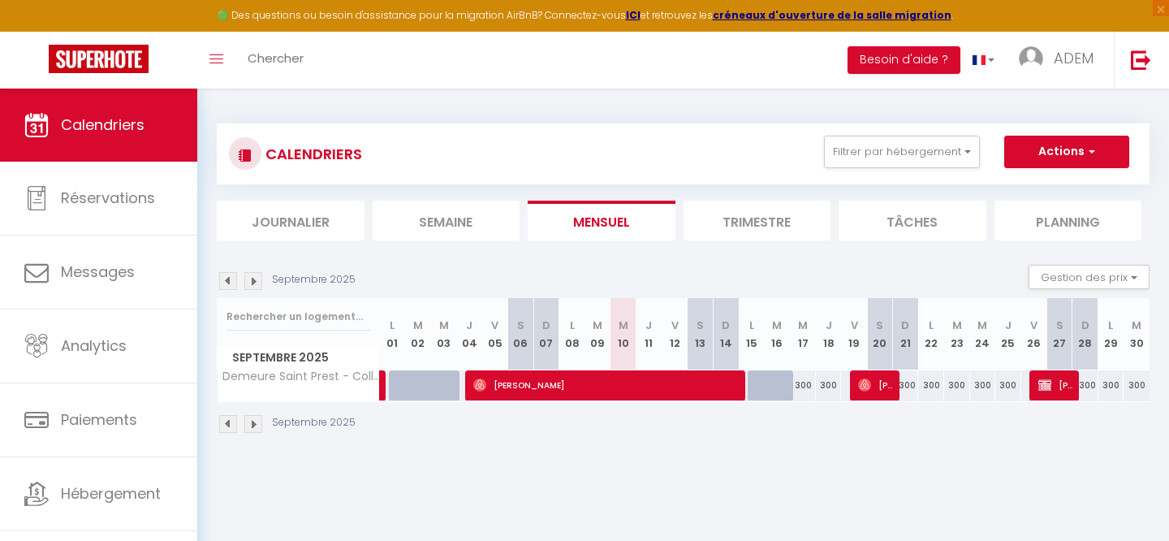
click at [751, 229] on li "Trimestre" at bounding box center [758, 221] width 148 height 40
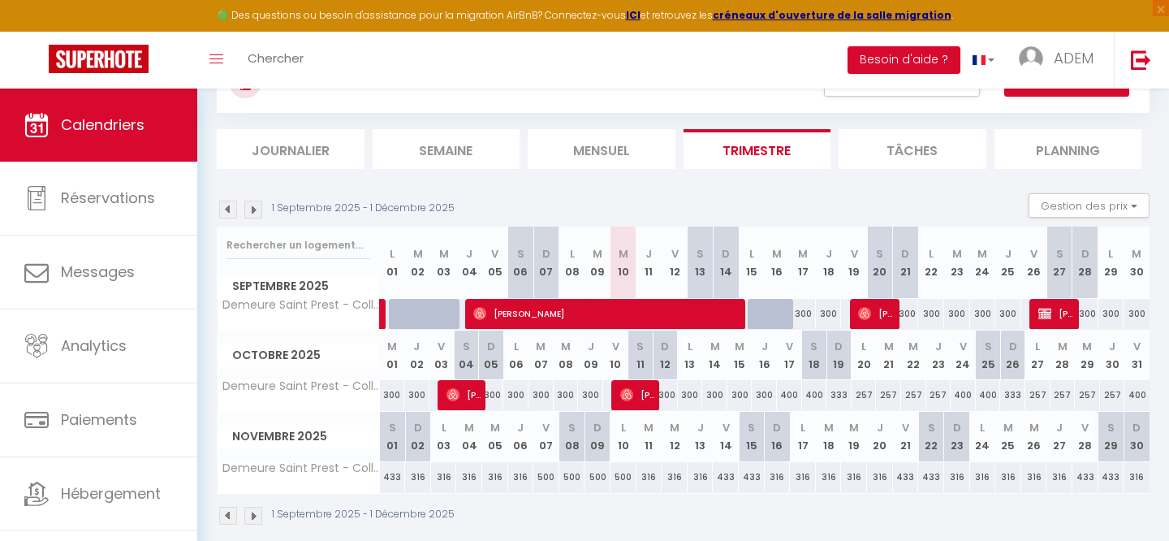
scroll to position [91, 0]
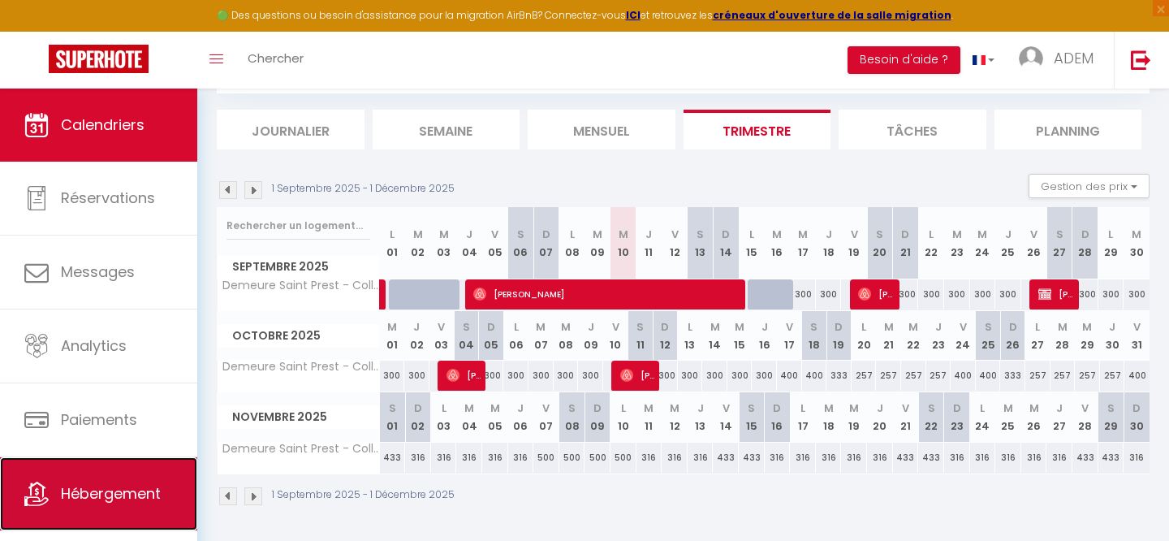
click at [90, 486] on span "Hébergement" at bounding box center [111, 493] width 100 height 20
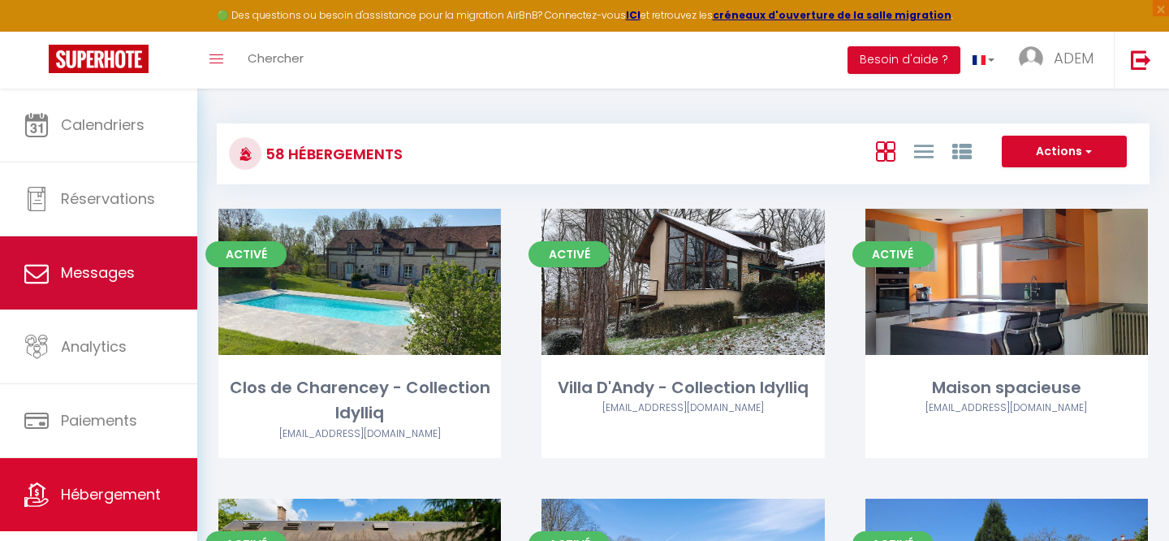
scroll to position [29, 0]
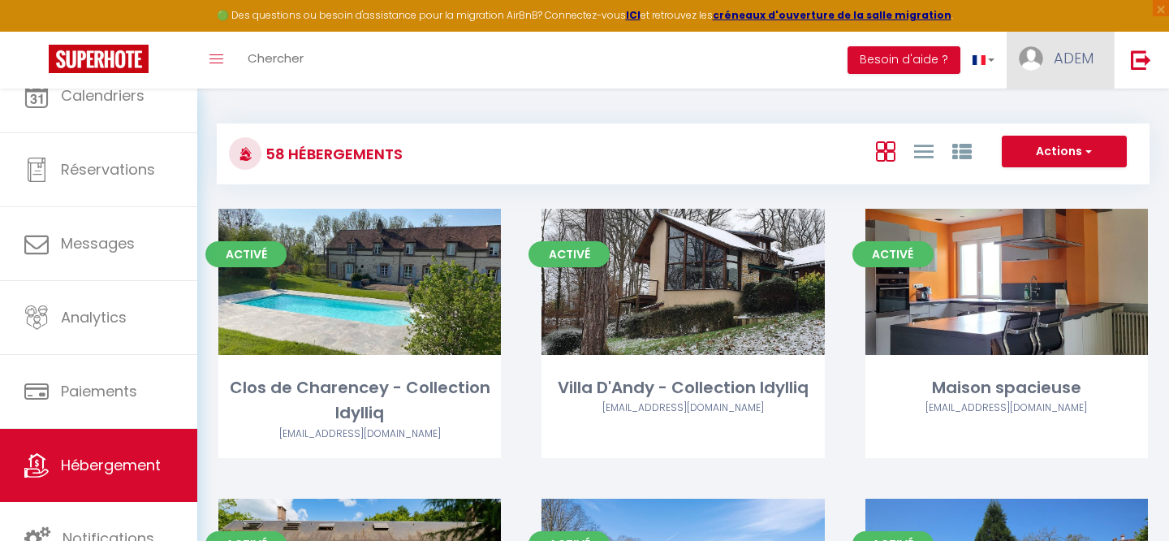
click at [1044, 83] on link "ADEM" at bounding box center [1060, 60] width 107 height 57
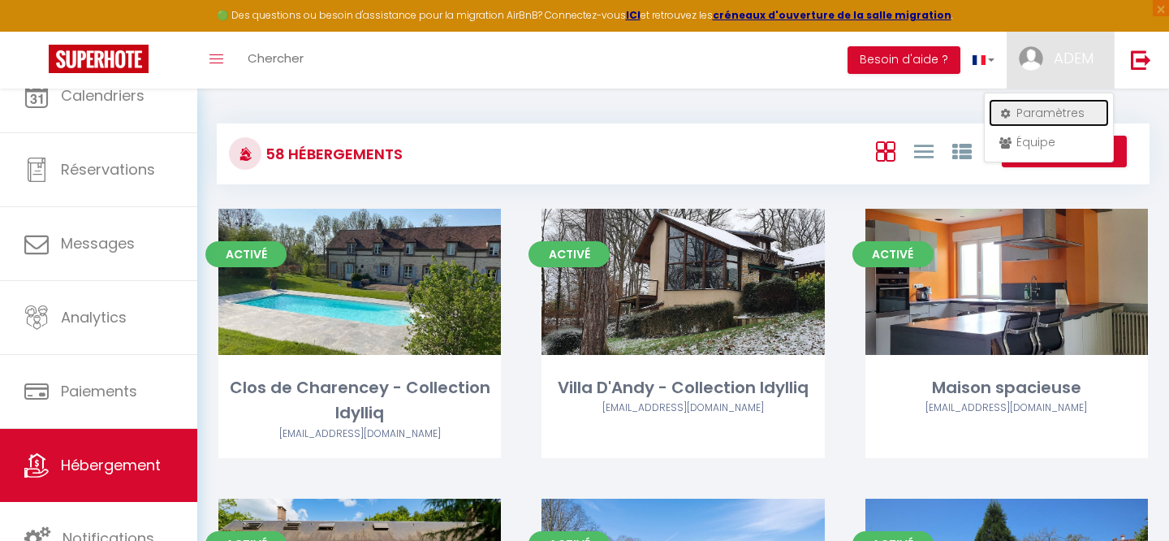
click at [1026, 117] on link "Paramètres" at bounding box center [1049, 113] width 120 height 28
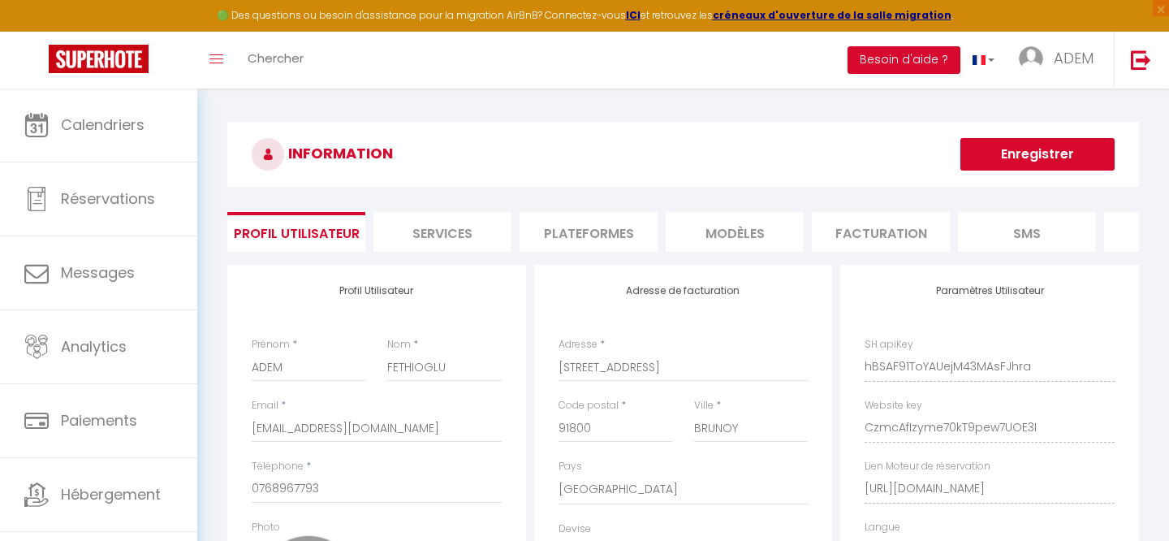
click at [591, 237] on li "Plateformes" at bounding box center [589, 232] width 138 height 40
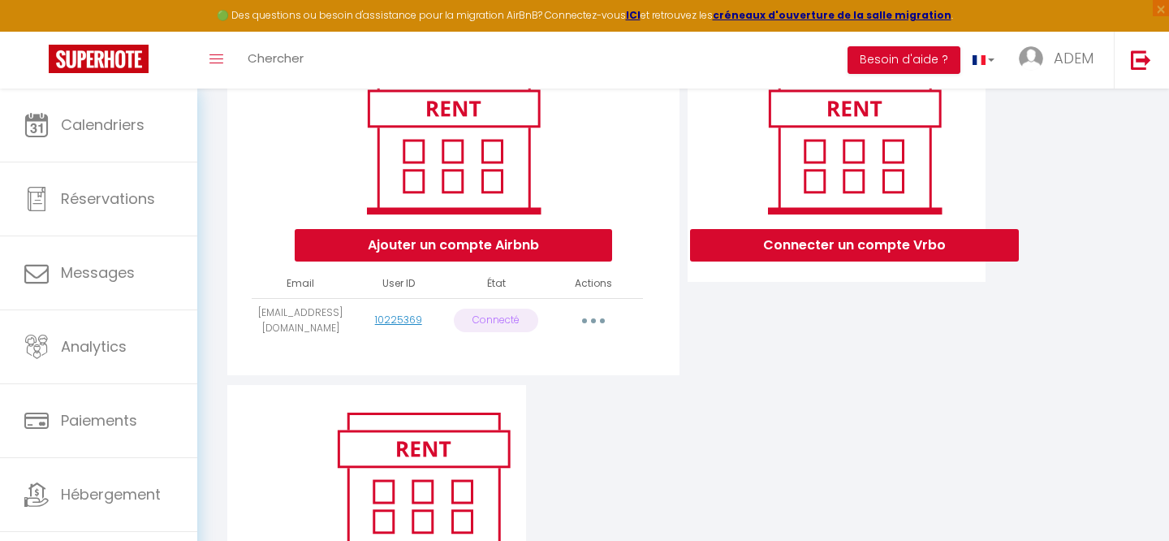
scroll to position [244, 0]
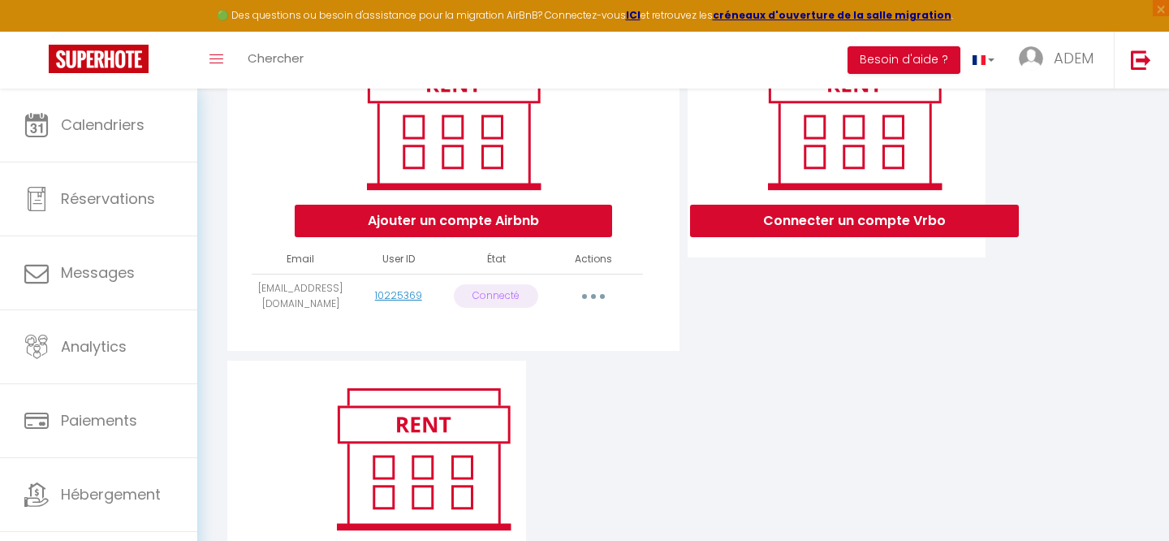
click at [595, 295] on icon "button" at bounding box center [593, 296] width 5 height 5
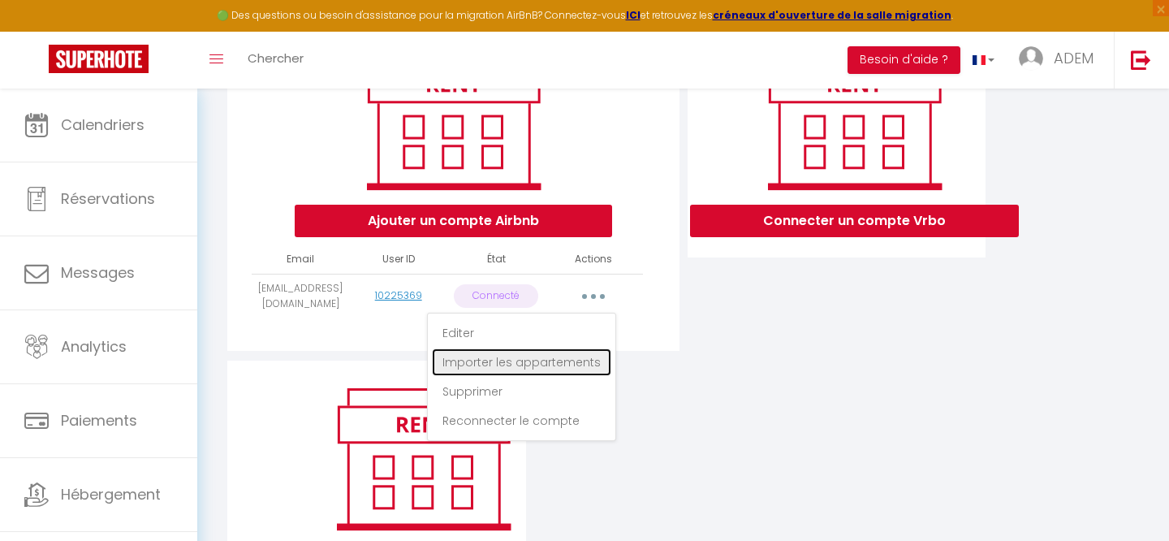
click at [518, 366] on link "Importer les appartements" at bounding box center [521, 362] width 179 height 28
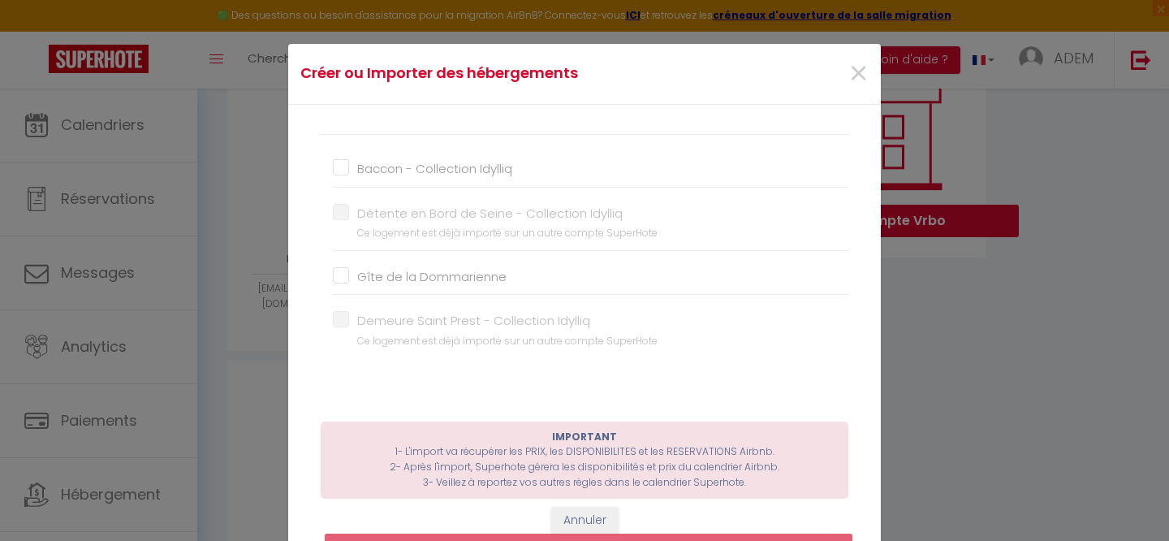
scroll to position [0, 0]
click at [345, 209] on input "Baccon - Collection Idylliq" at bounding box center [591, 211] width 516 height 16
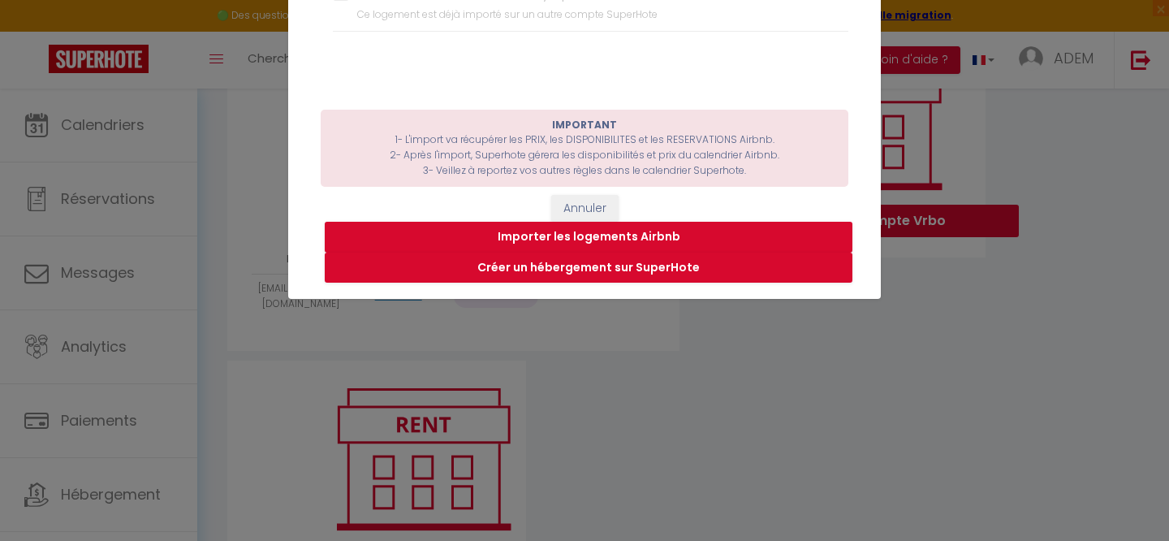
scroll to position [198, 0]
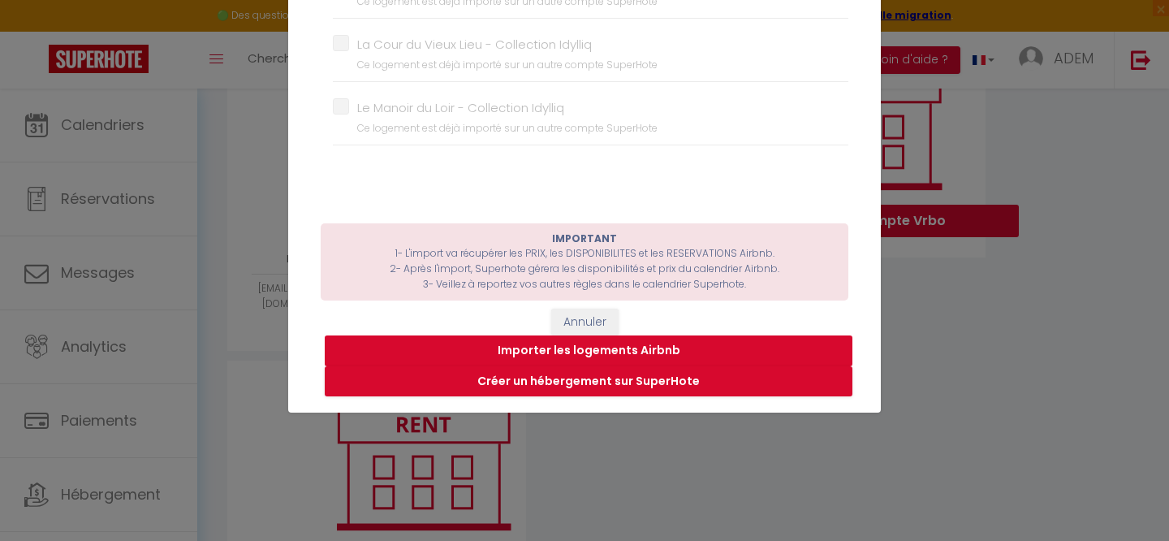
click at [576, 353] on button "Importer les logements Airbnb" at bounding box center [589, 350] width 528 height 31
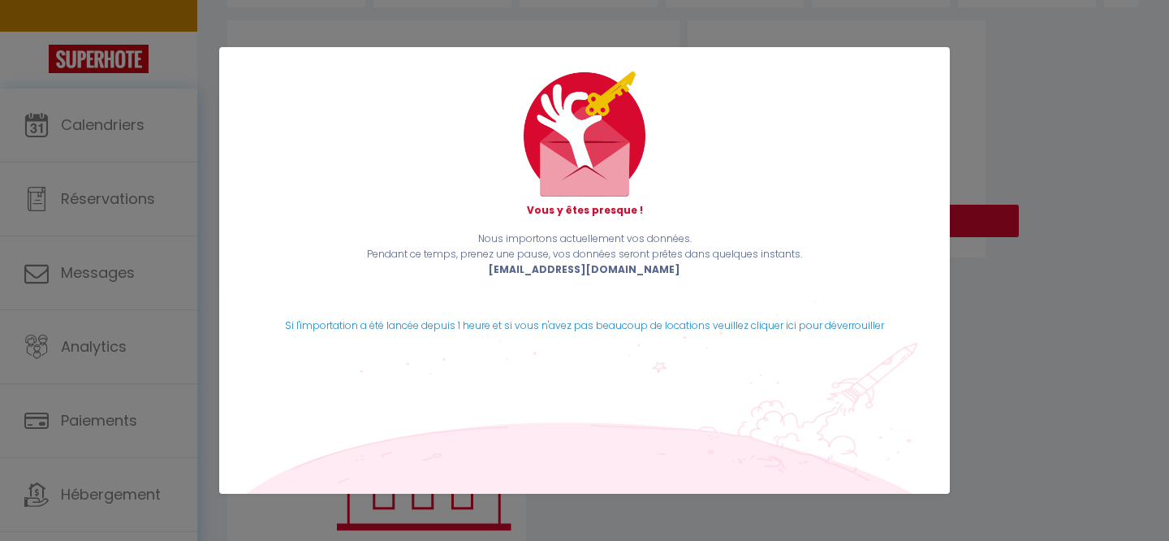
scroll to position [0, 0]
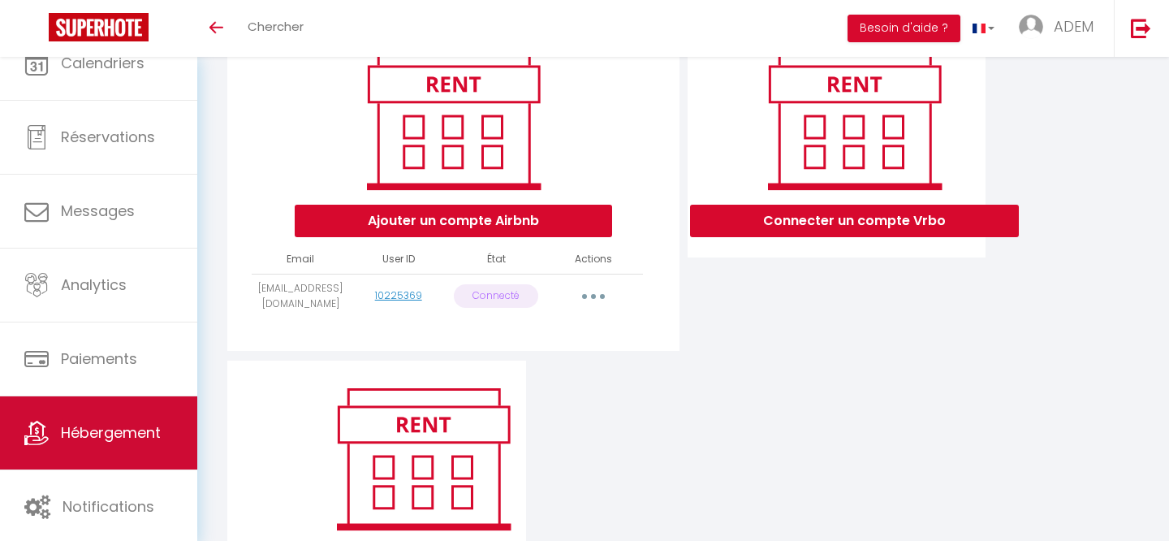
scroll to position [213, 0]
click at [89, 440] on span "Hébergement" at bounding box center [111, 432] width 100 height 20
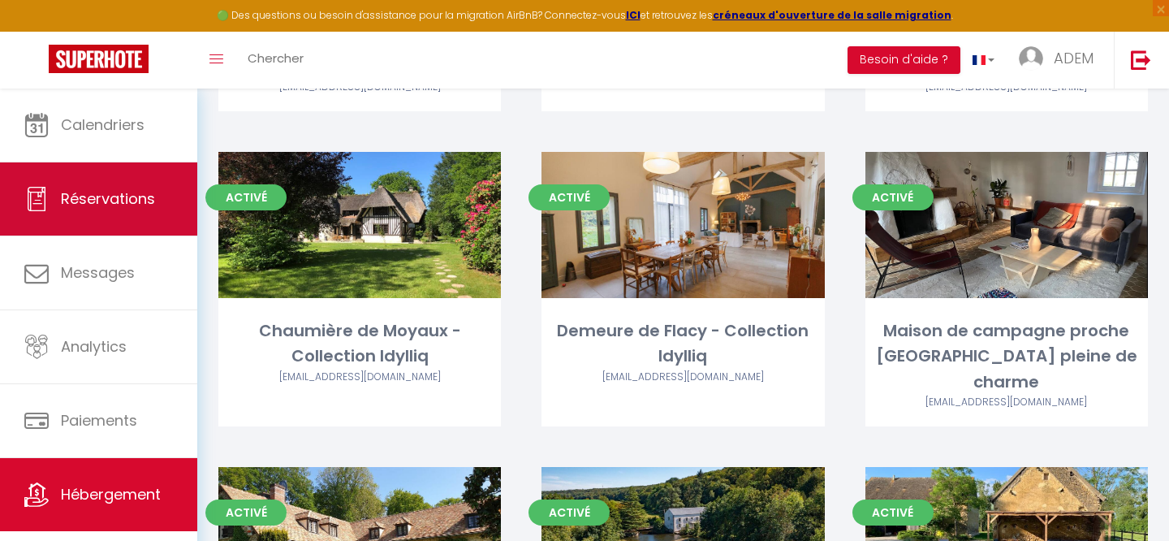
scroll to position [629, 0]
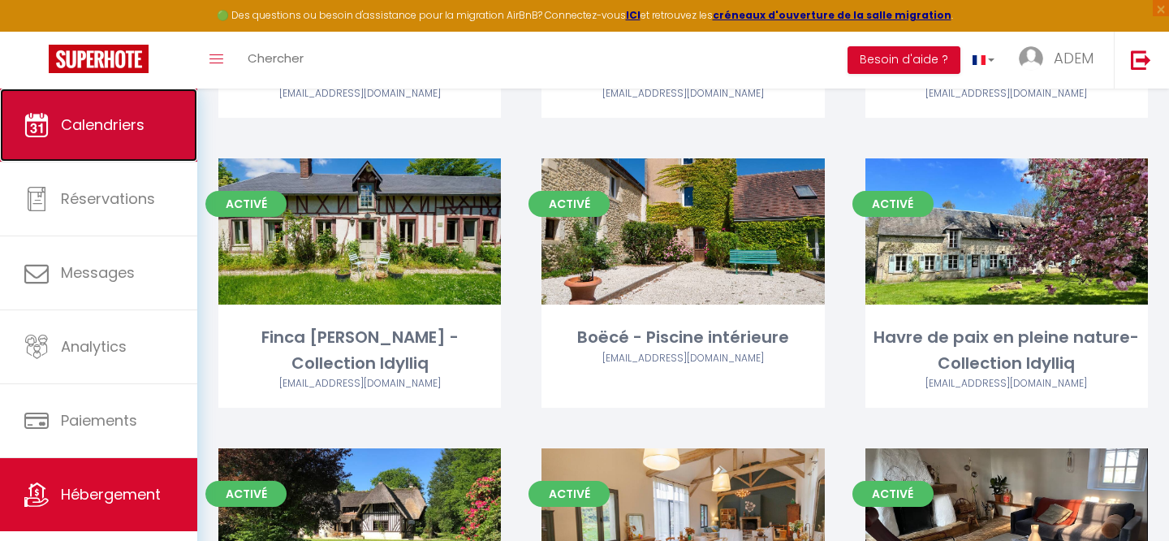
click at [114, 136] on link "Calendriers" at bounding box center [98, 125] width 197 height 73
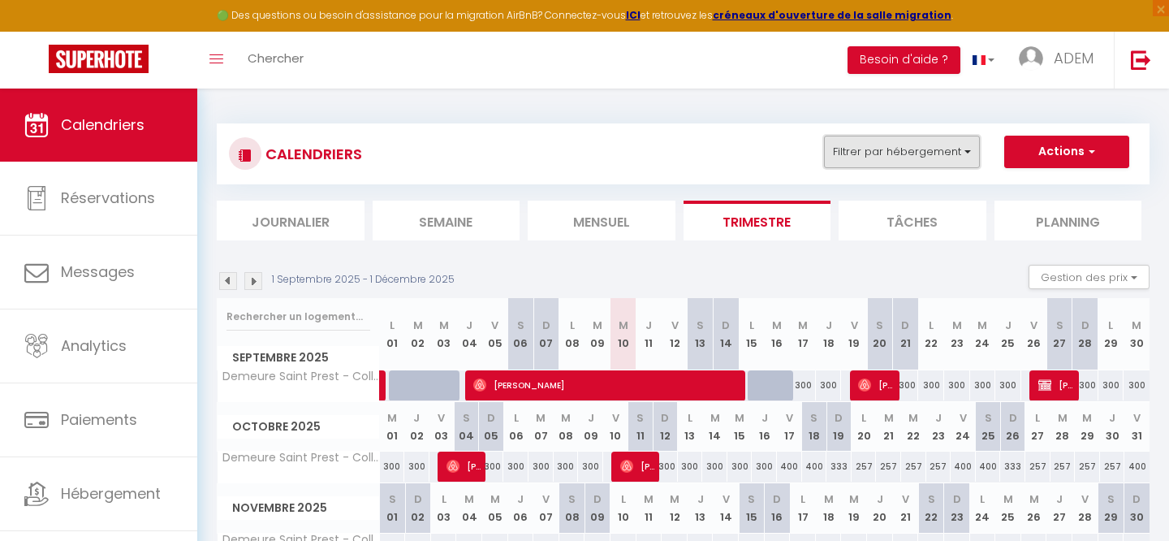
click at [914, 161] on button "Filtrer par hébergement" at bounding box center [902, 152] width 156 height 32
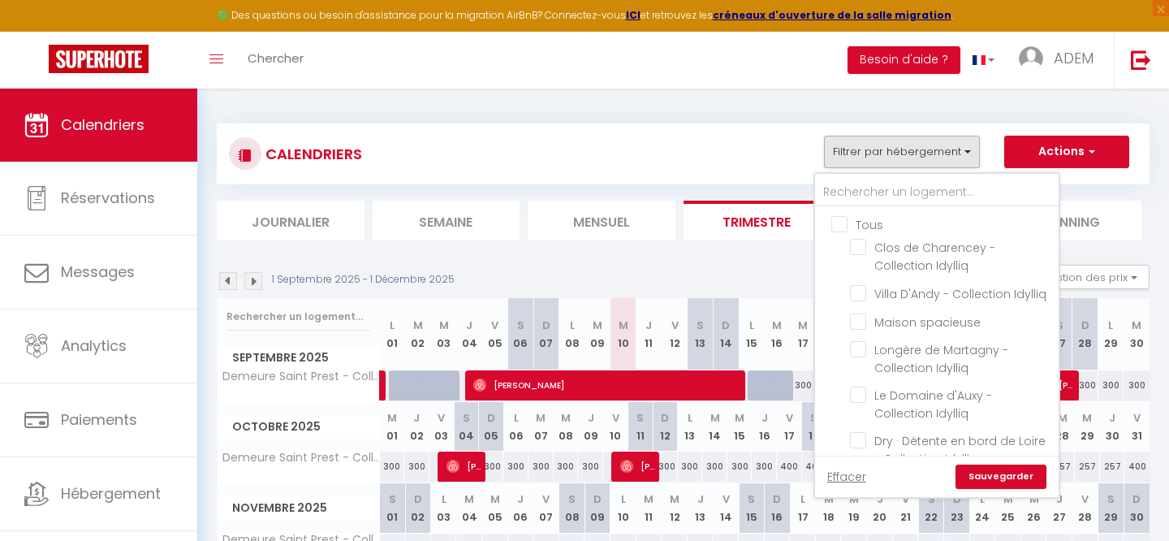
click at [845, 223] on input "Tous" at bounding box center [954, 223] width 244 height 16
checkbox input "true"
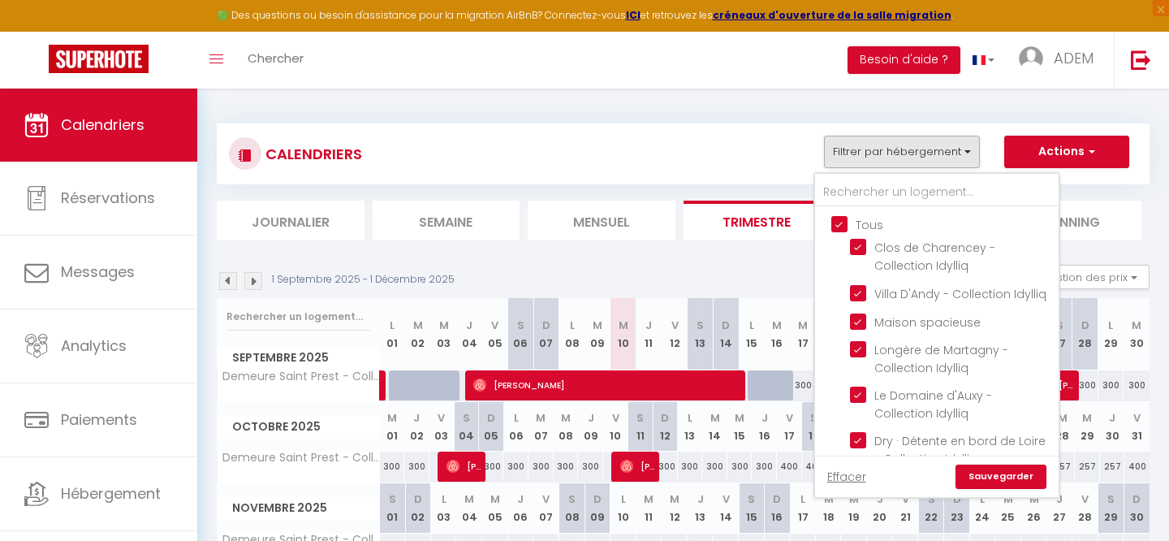
checkbox input "true"
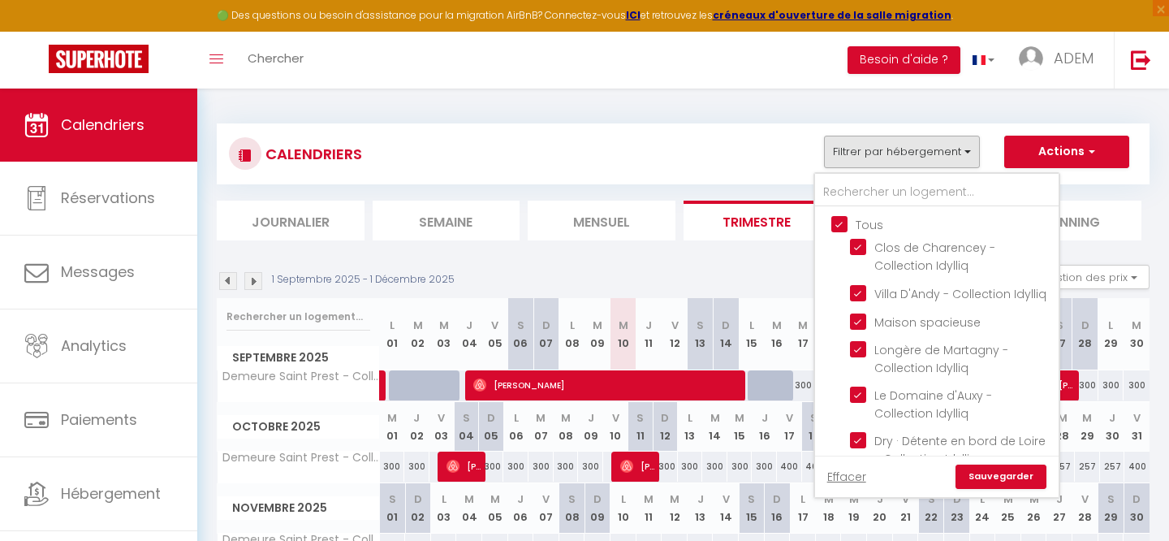
checkbox input "true"
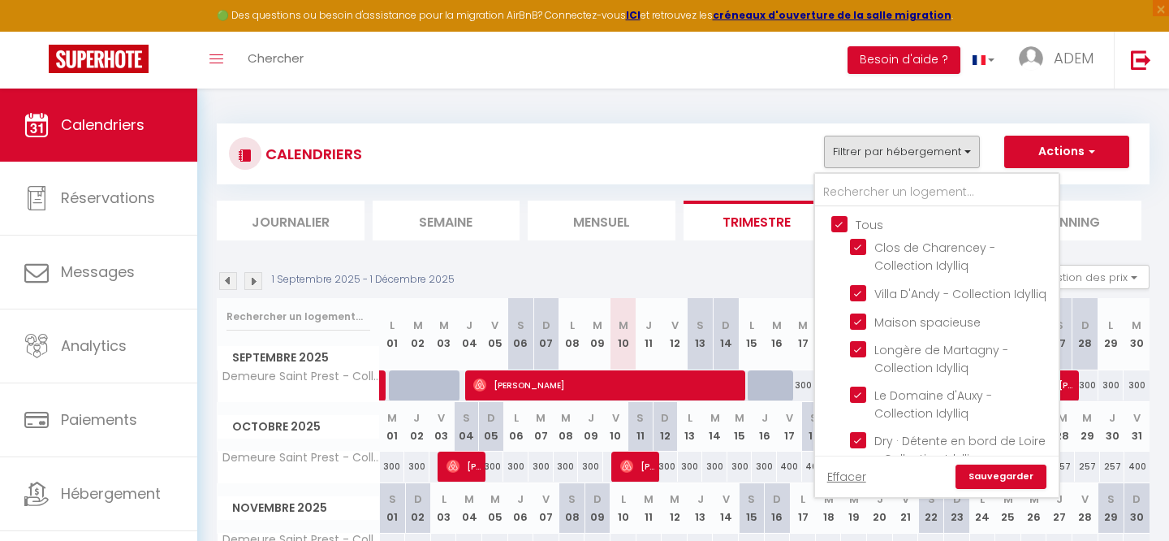
checkbox input "true"
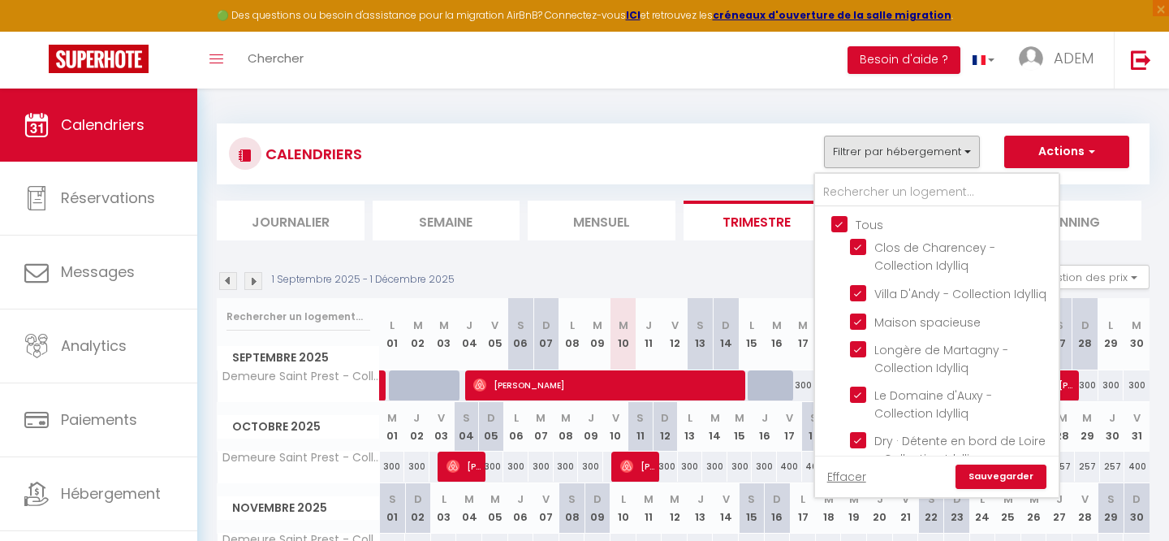
checkbox input "true"
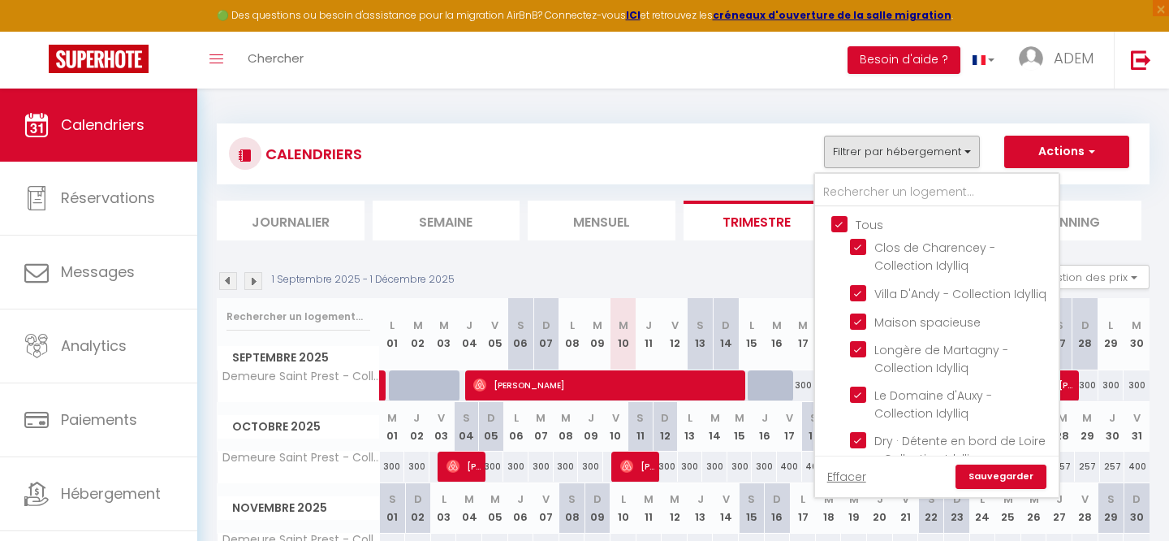
checkbox input "true"
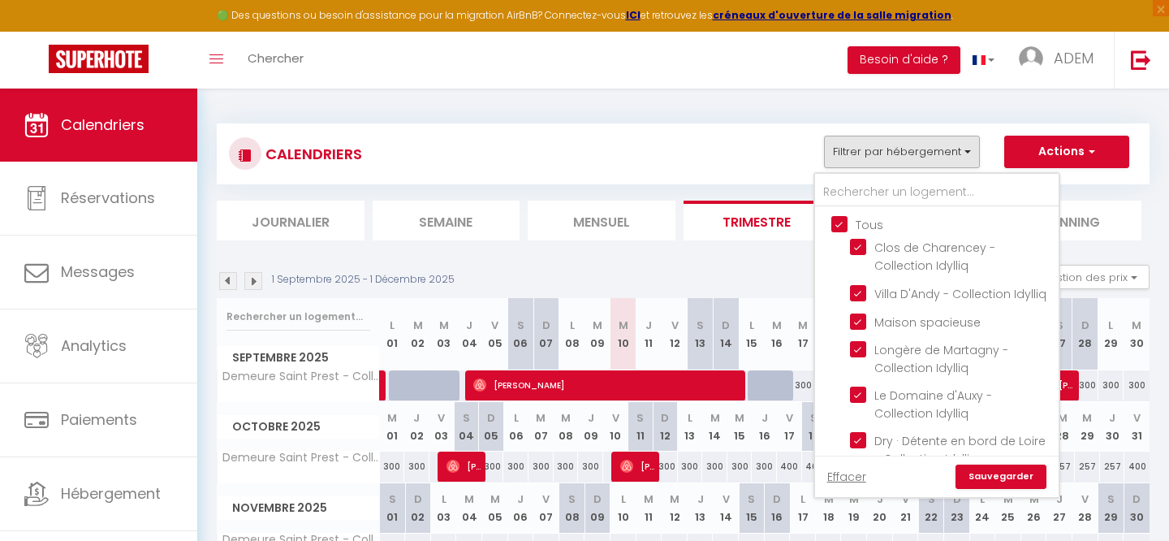
checkbox input "true"
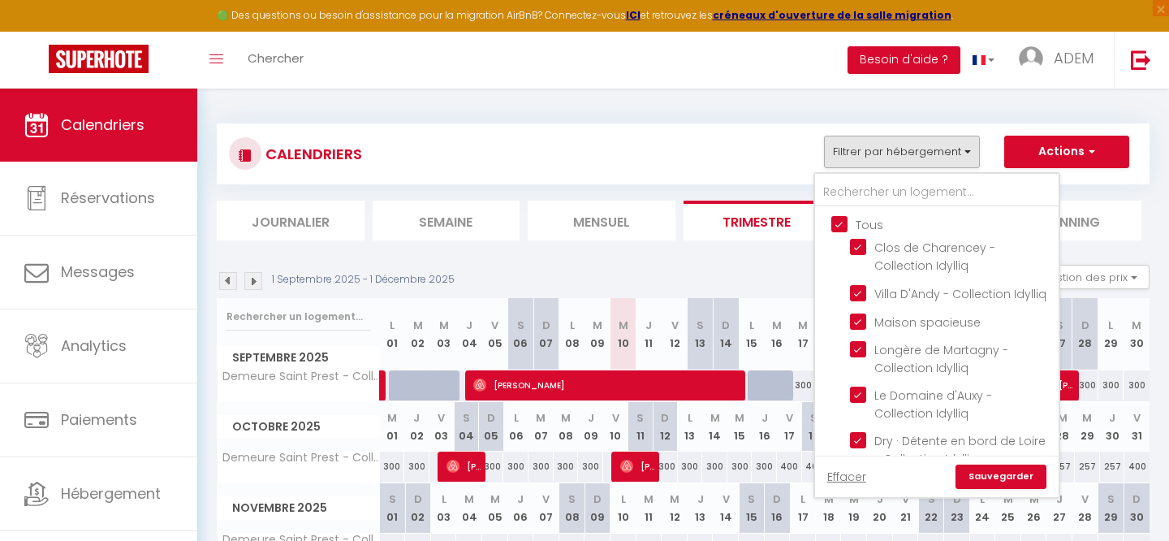
checkbox input "true"
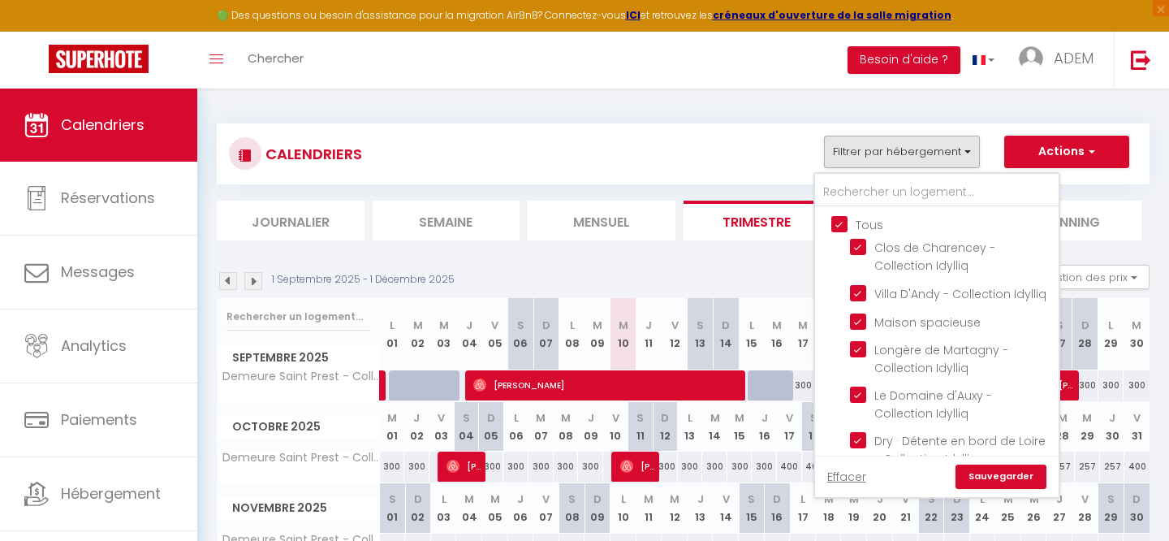
checkbox input "true"
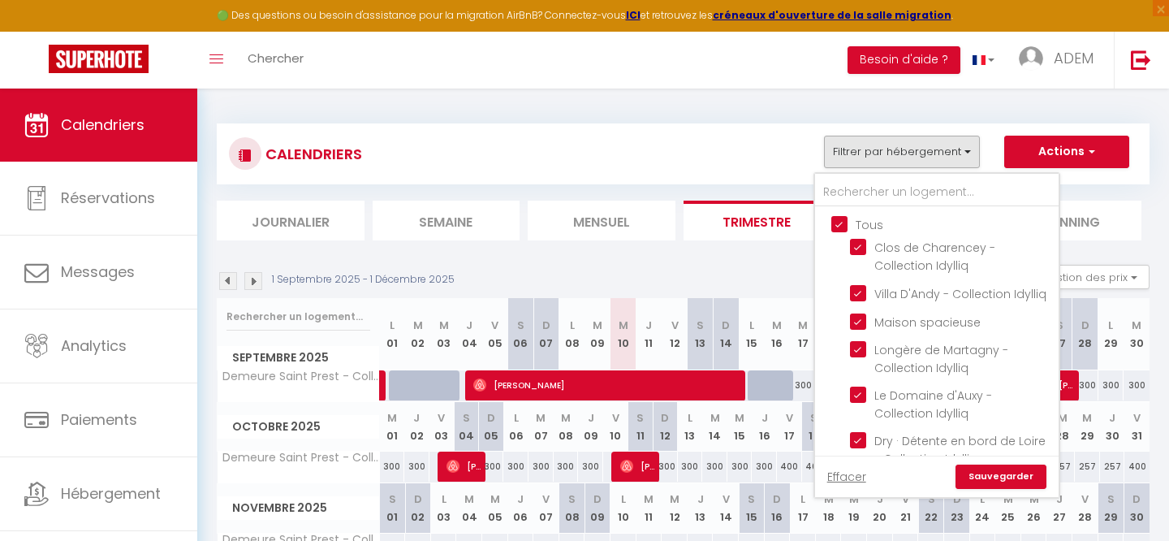
checkbox input "true"
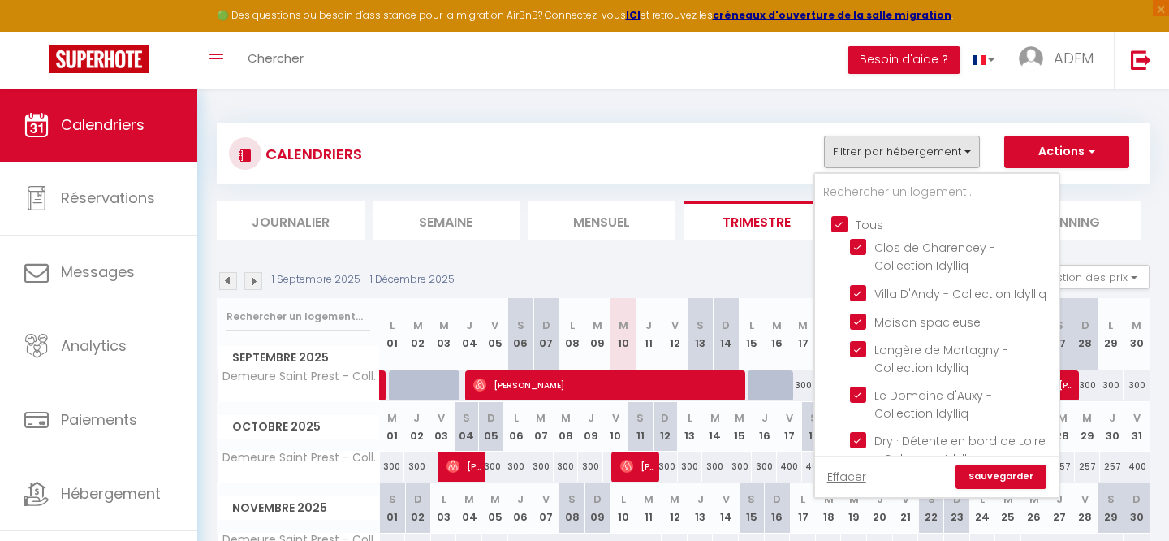
checkbox input "true"
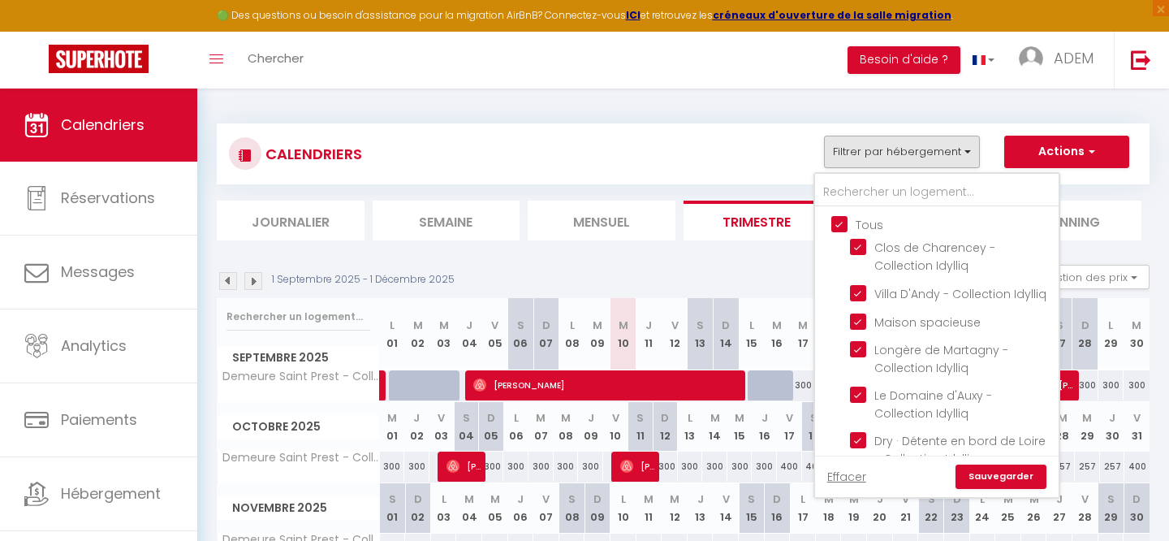
checkbox input "true"
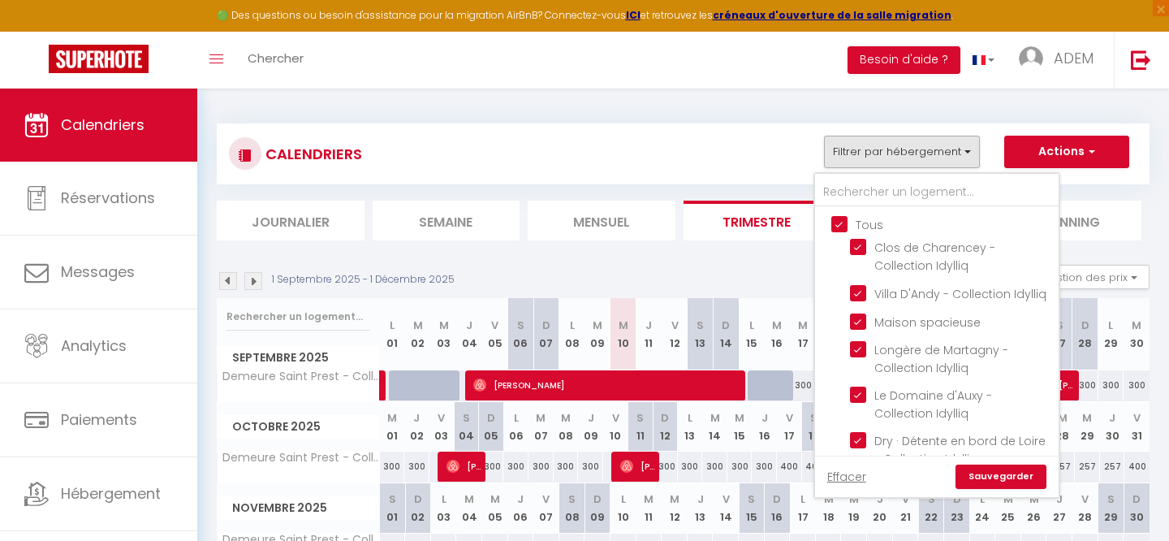
click at [845, 223] on input "Tous" at bounding box center [954, 223] width 244 height 16
checkbox input "false"
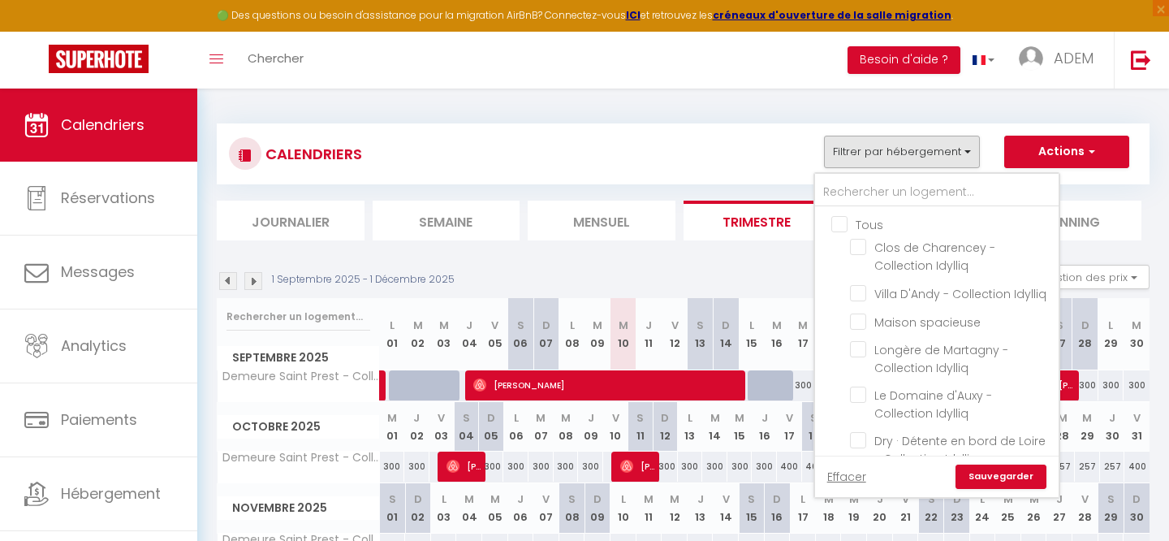
checkbox input "false"
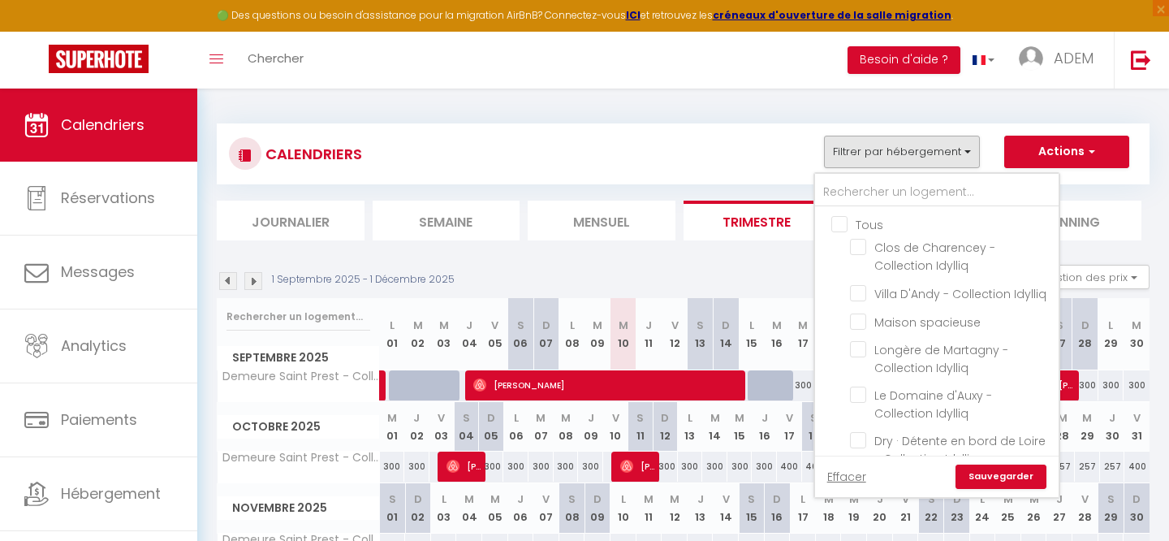
checkbox input "false"
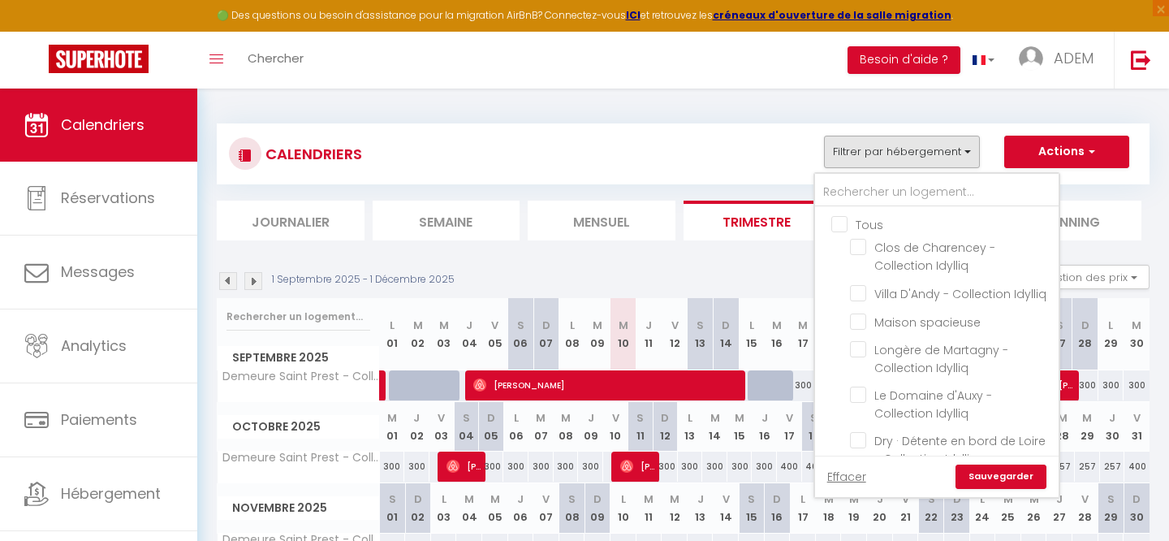
checkbox input "false"
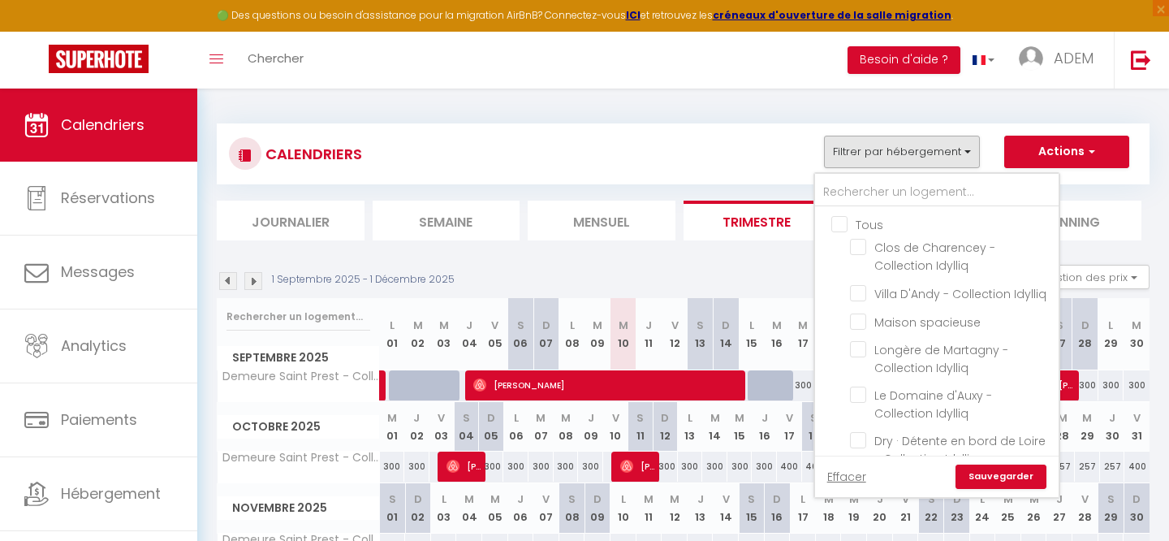
checkbox input "false"
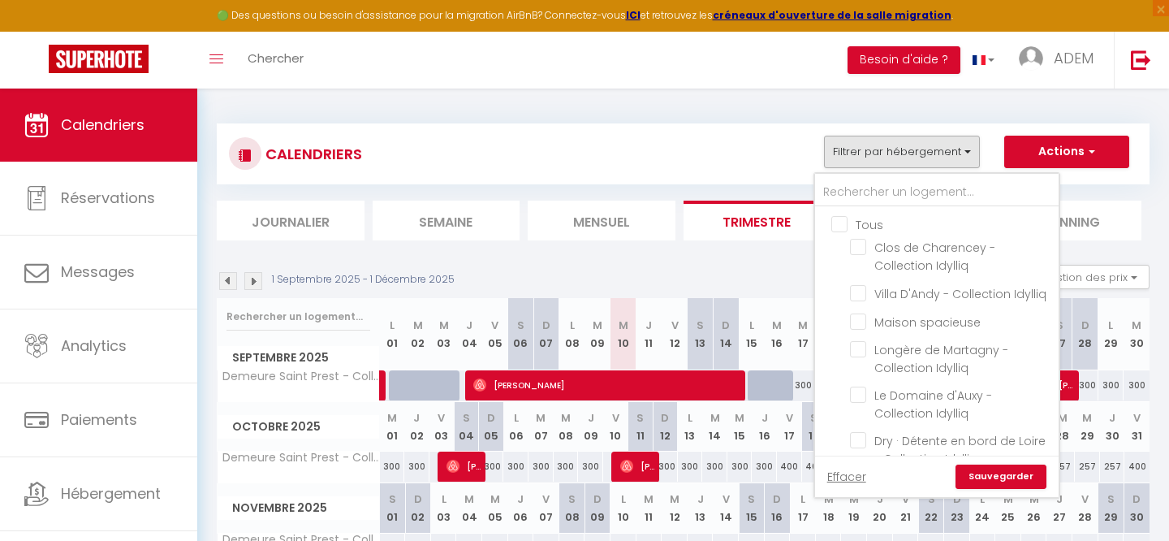
checkbox input "false"
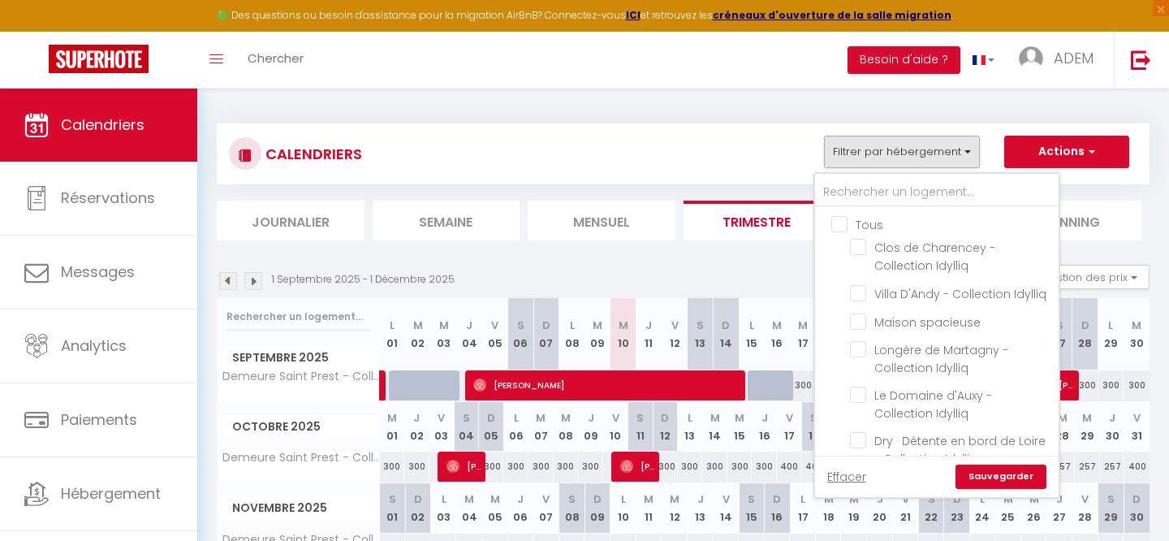
checkbox input "false"
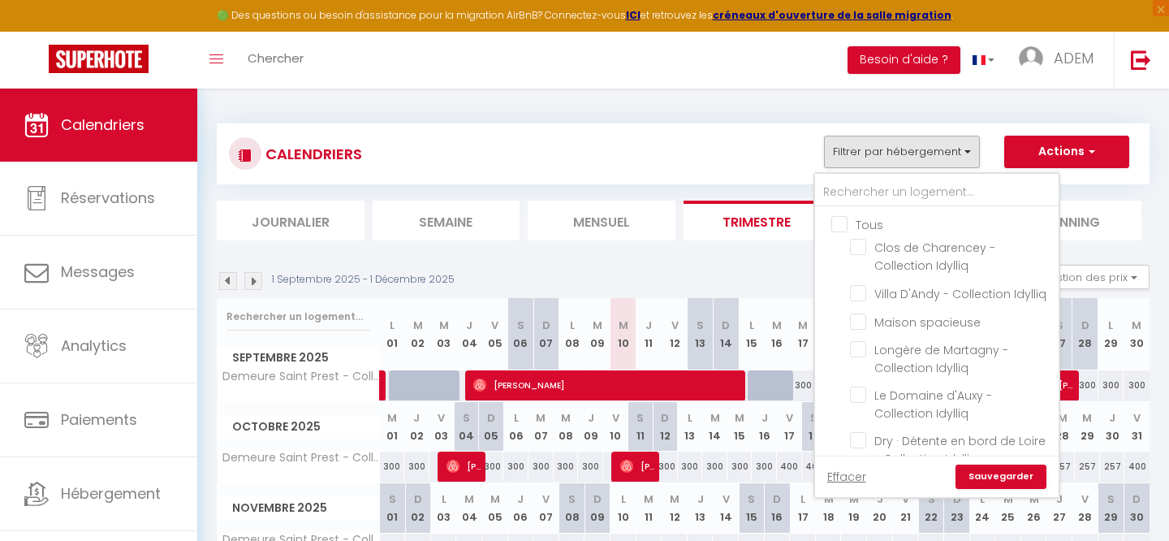
checkbox input "false"
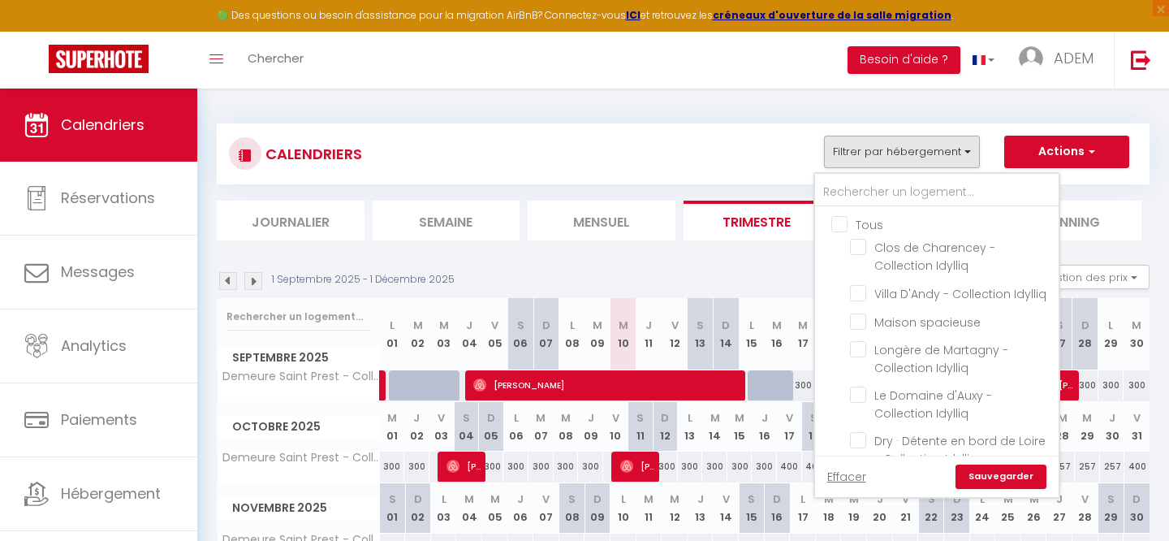
checkbox input "false"
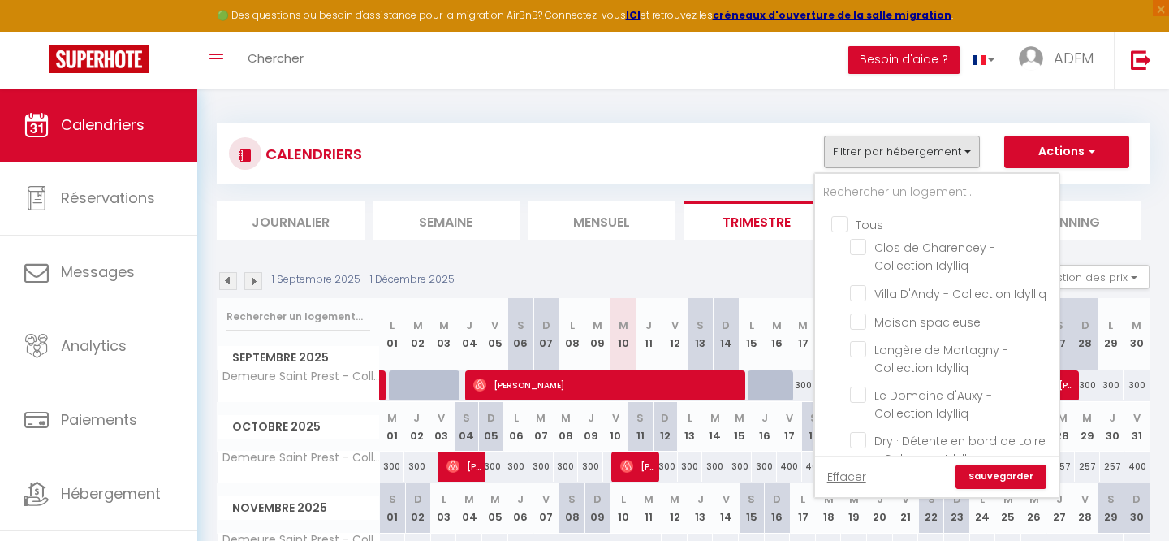
checkbox input "false"
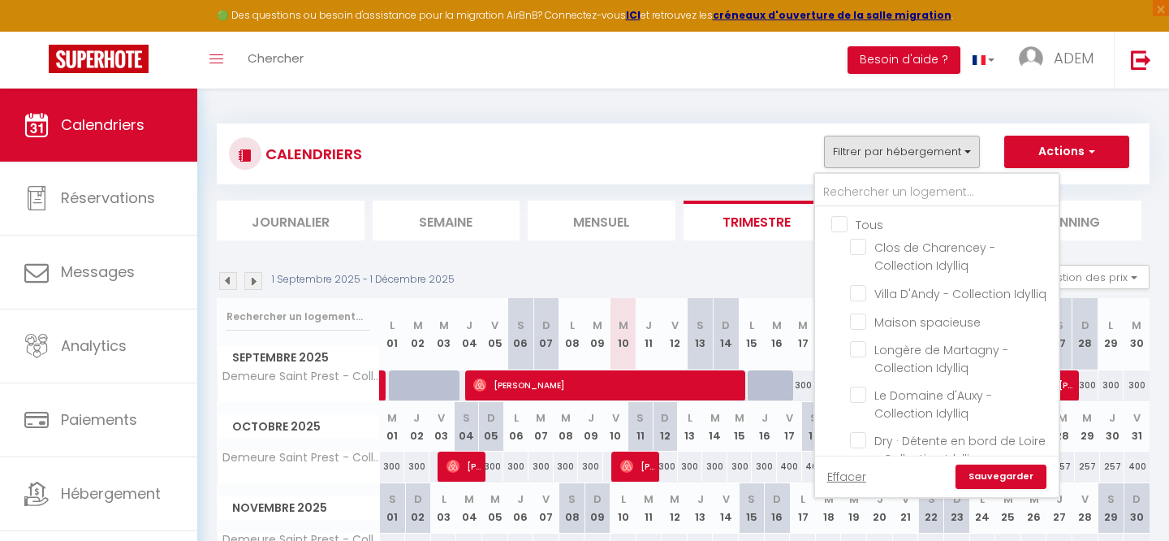
checkbox input "false"
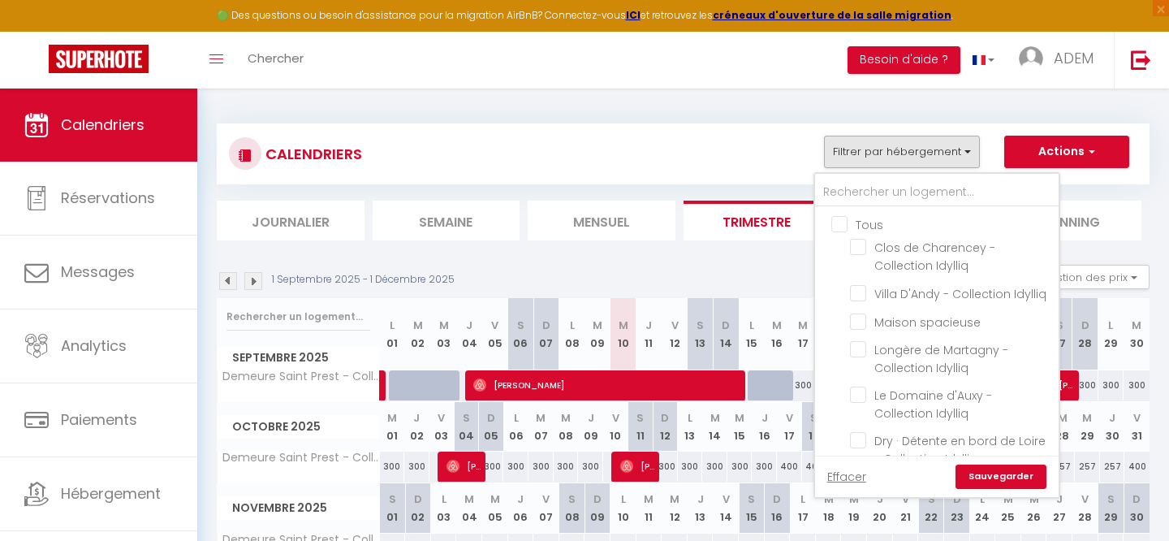
checkbox input "false"
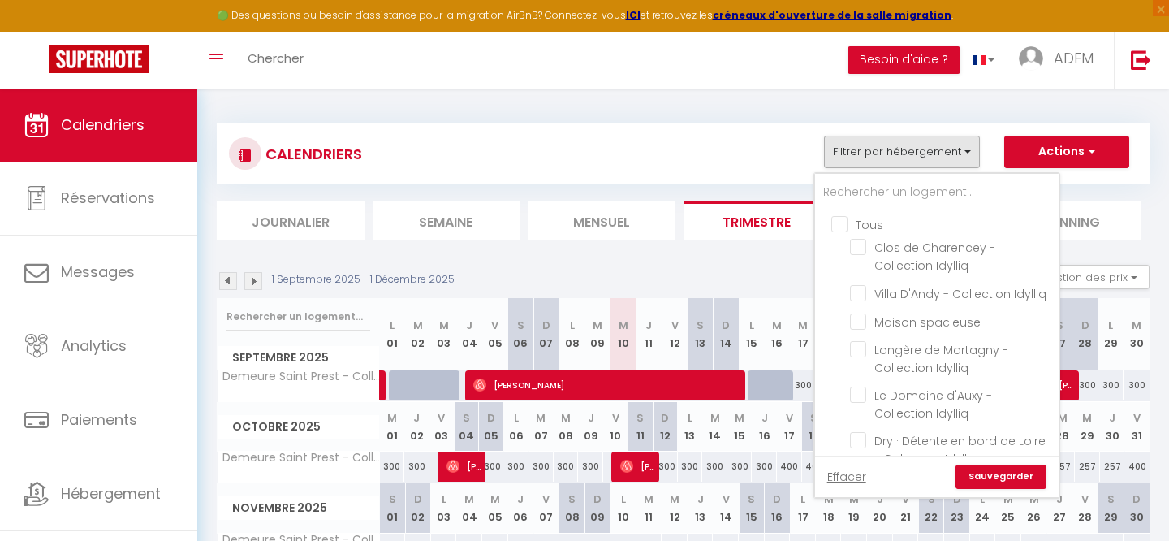
checkbox input "false"
click at [863, 194] on input "text" at bounding box center [937, 192] width 244 height 29
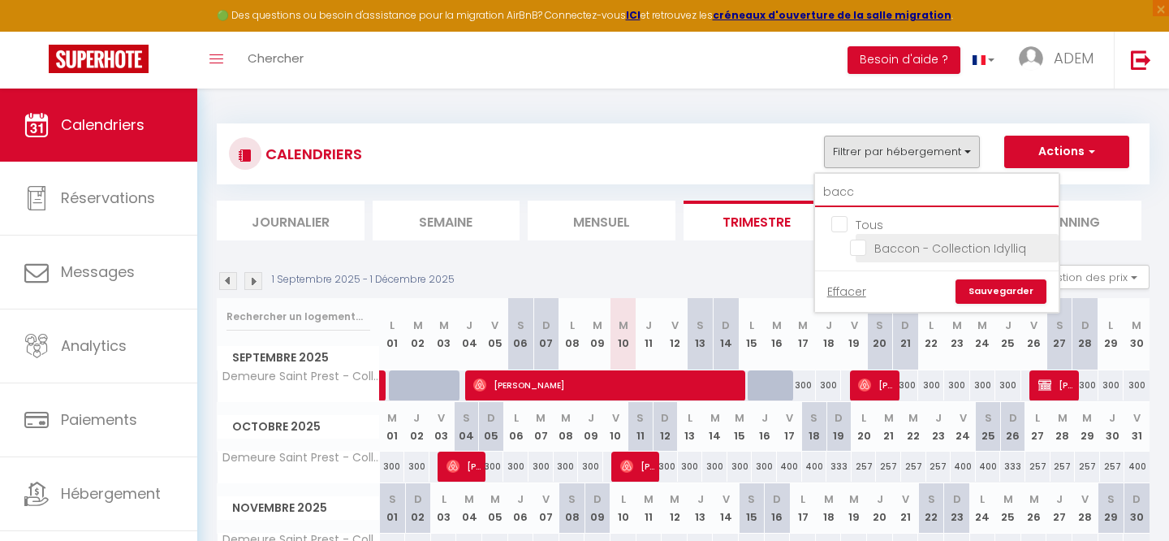
type input "bacc"
click at [862, 242] on input "Baccon - Collection Idylliq" at bounding box center [951, 247] width 203 height 16
checkbox input "true"
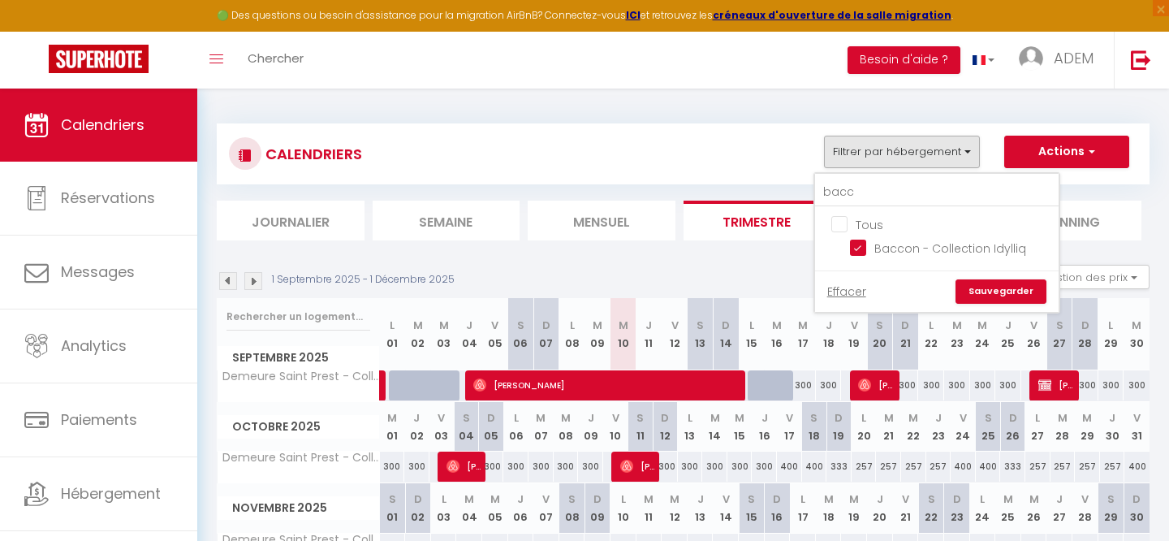
click at [992, 289] on link "Sauvegarder" at bounding box center [1001, 291] width 91 height 24
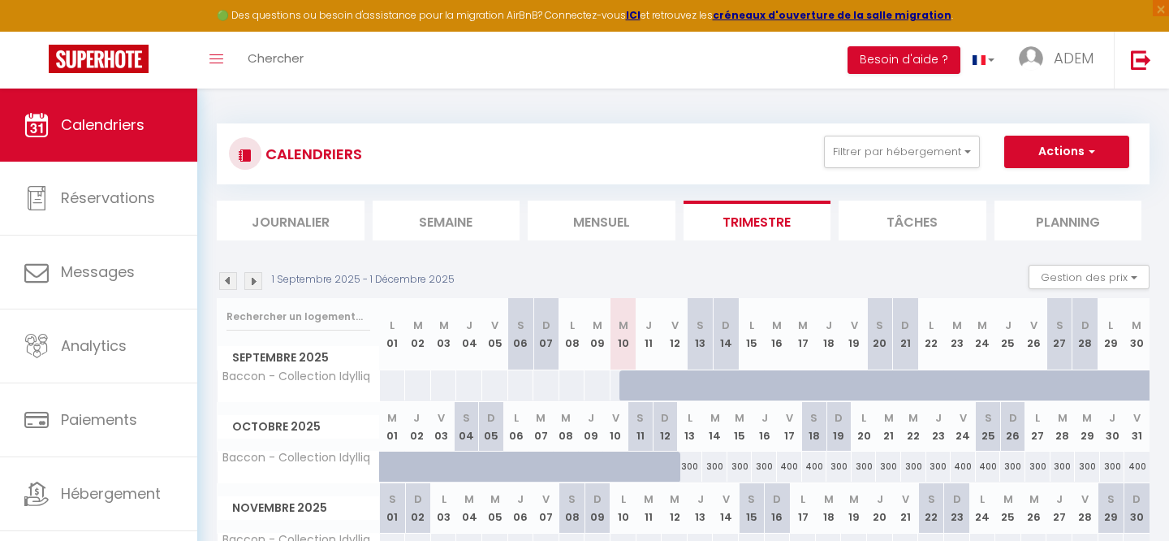
scroll to position [91, 0]
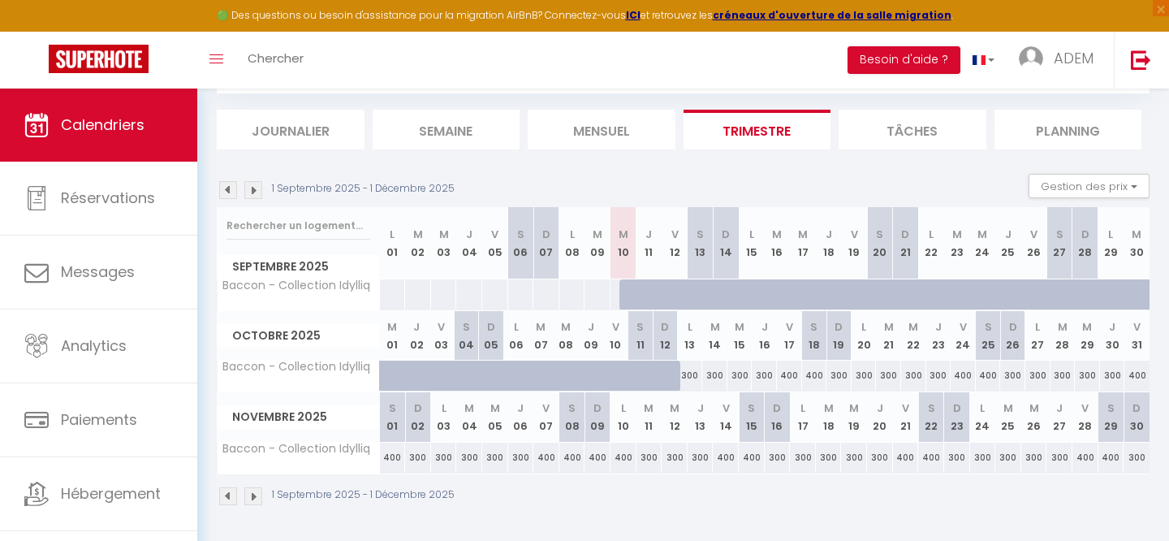
click at [1091, 171] on section "1 Septembre 2025 - 1 Décembre 2025 Gestion des prix Nb Nuits minimum Règles Dis…" at bounding box center [683, 340] width 933 height 365
click at [1090, 176] on button "Gestion des prix" at bounding box center [1089, 186] width 121 height 24
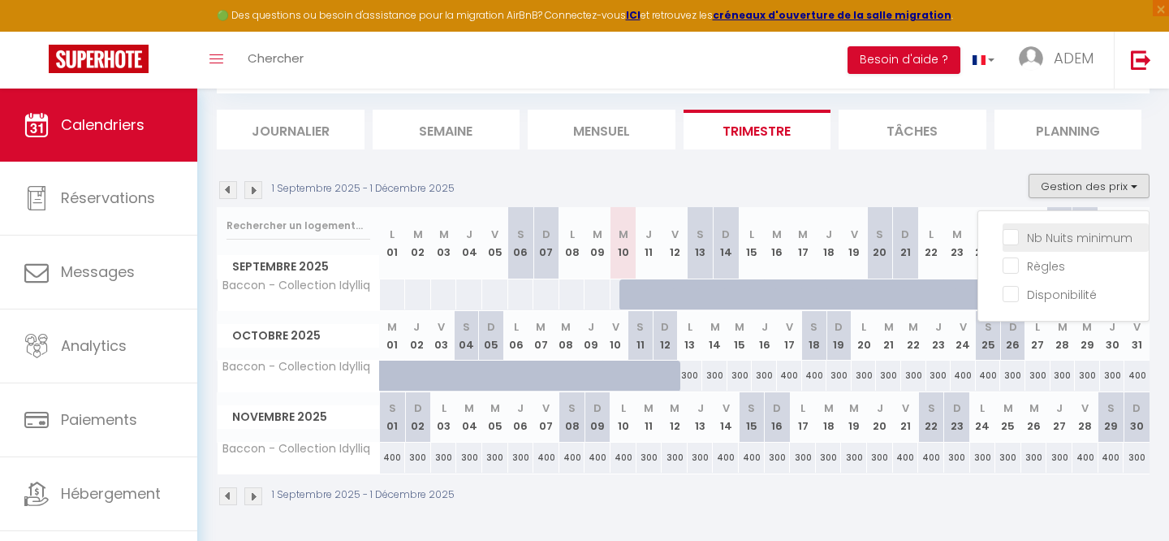
click at [1043, 224] on li "Nb Nuits minimum" at bounding box center [1076, 237] width 146 height 28
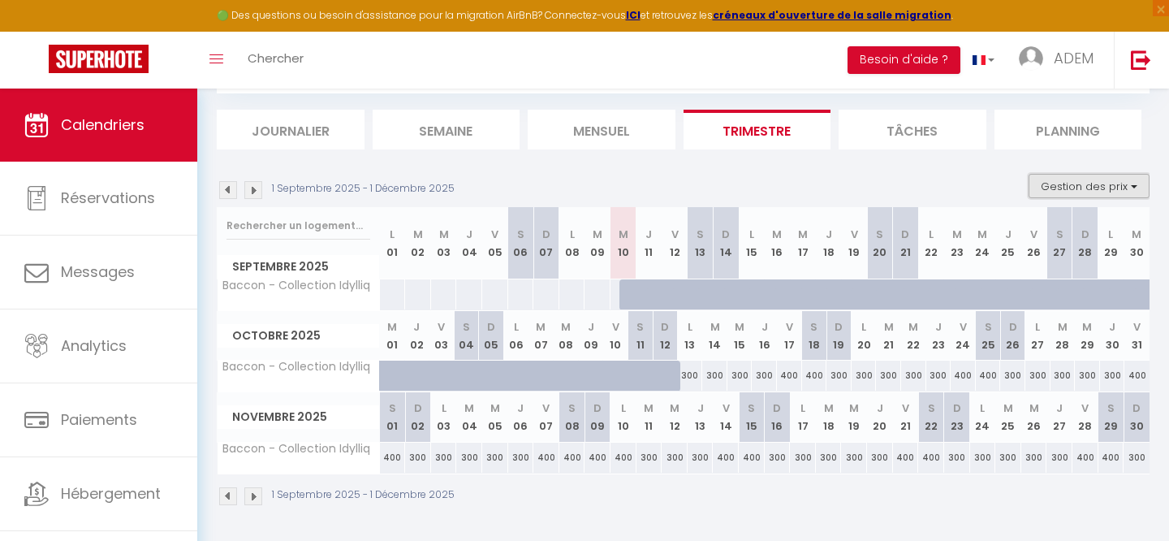
click at [1068, 186] on button "Gestion des prix" at bounding box center [1089, 186] width 121 height 24
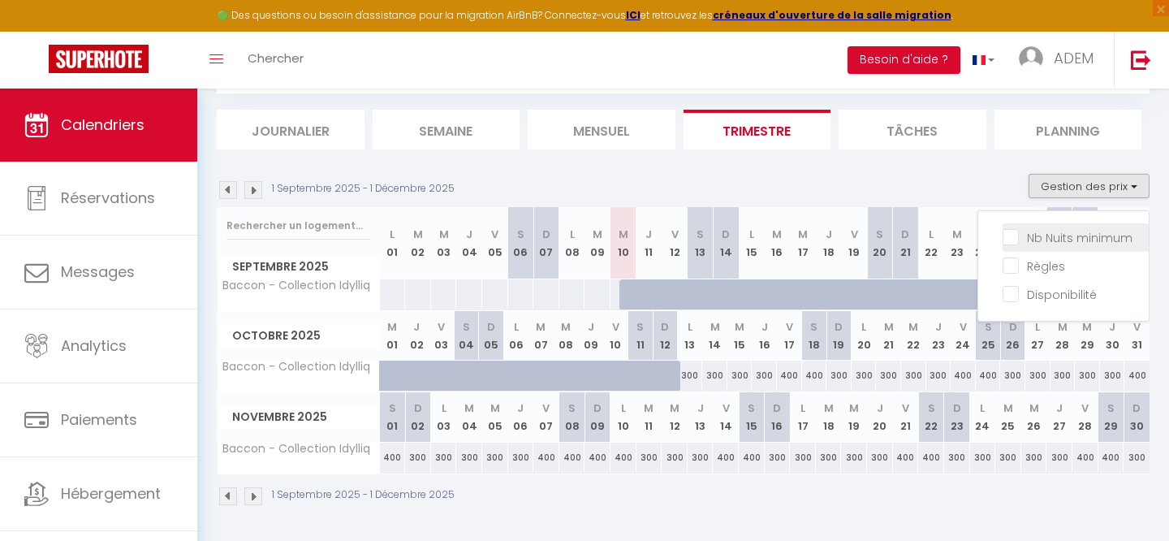
click at [1053, 236] on input "Nb Nuits minimum" at bounding box center [1076, 236] width 146 height 16
checkbox input "true"
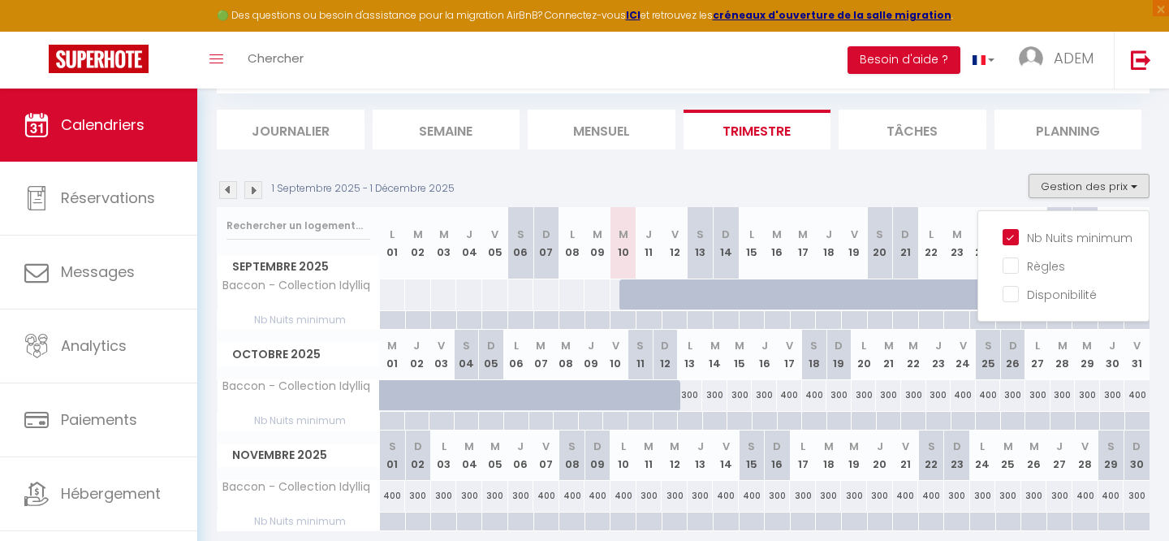
scroll to position [148, 0]
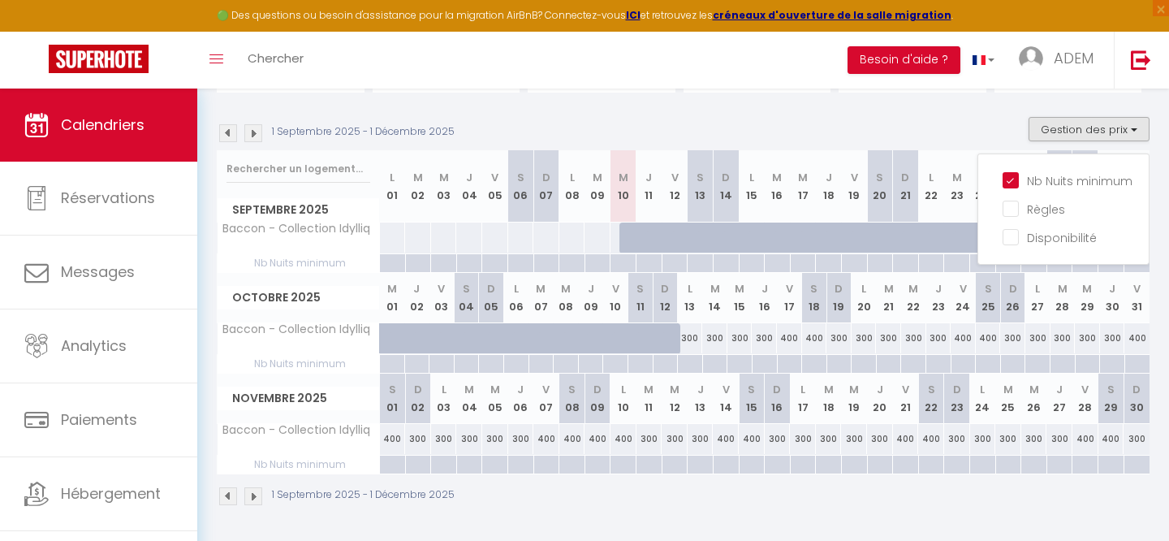
click at [690, 361] on div at bounding box center [689, 364] width 25 height 19
type input "Lun 13 Octobre 2025"
type input "[DATE]"
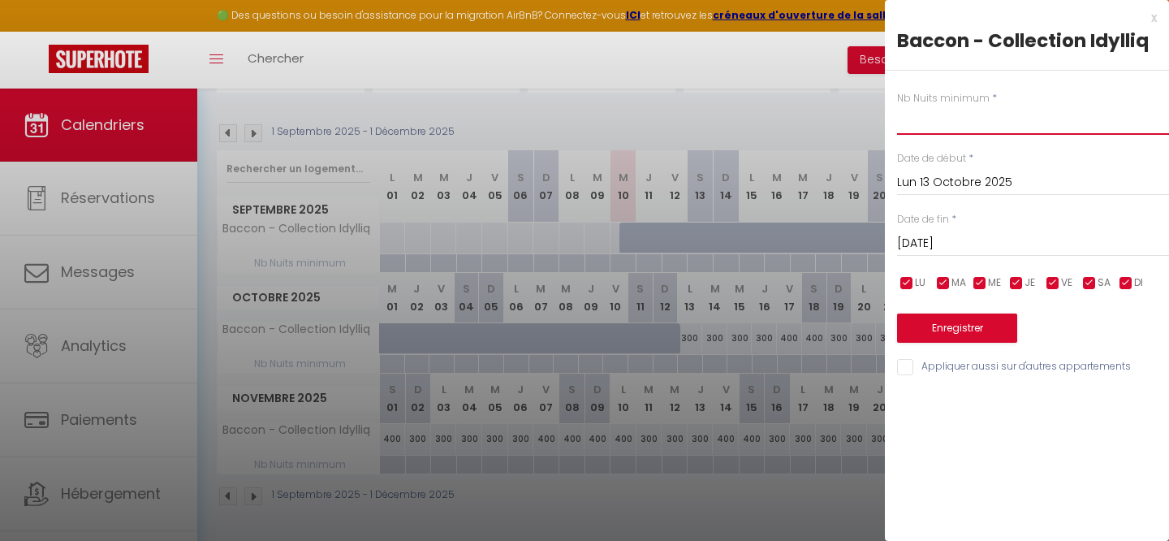
click at [927, 125] on input "text" at bounding box center [1033, 120] width 272 height 29
type input "3"
click at [983, 243] on input "[DATE]" at bounding box center [1033, 243] width 272 height 21
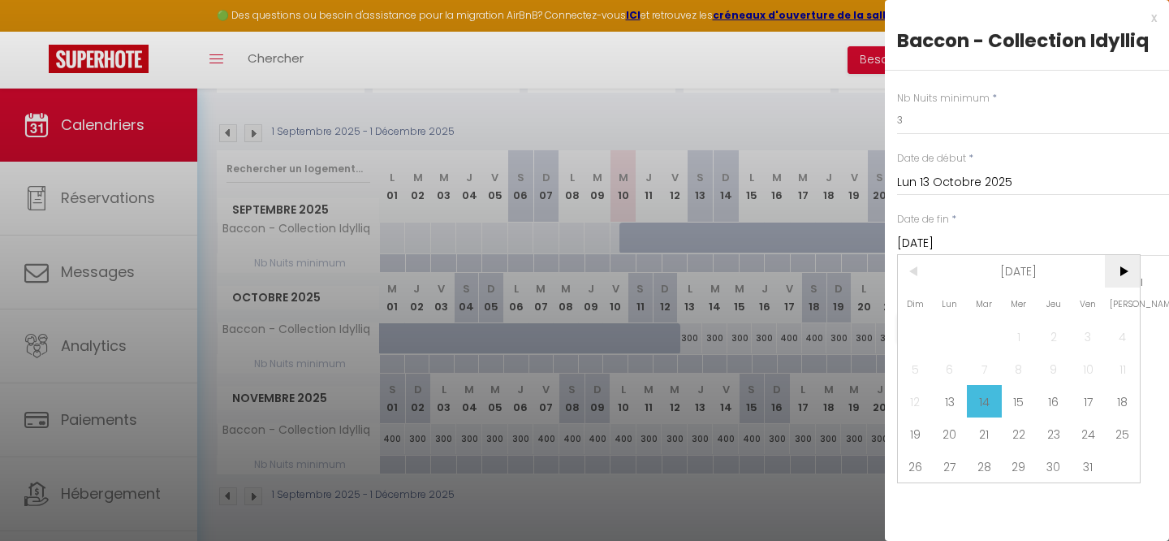
click at [1128, 272] on span ">" at bounding box center [1122, 271] width 35 height 32
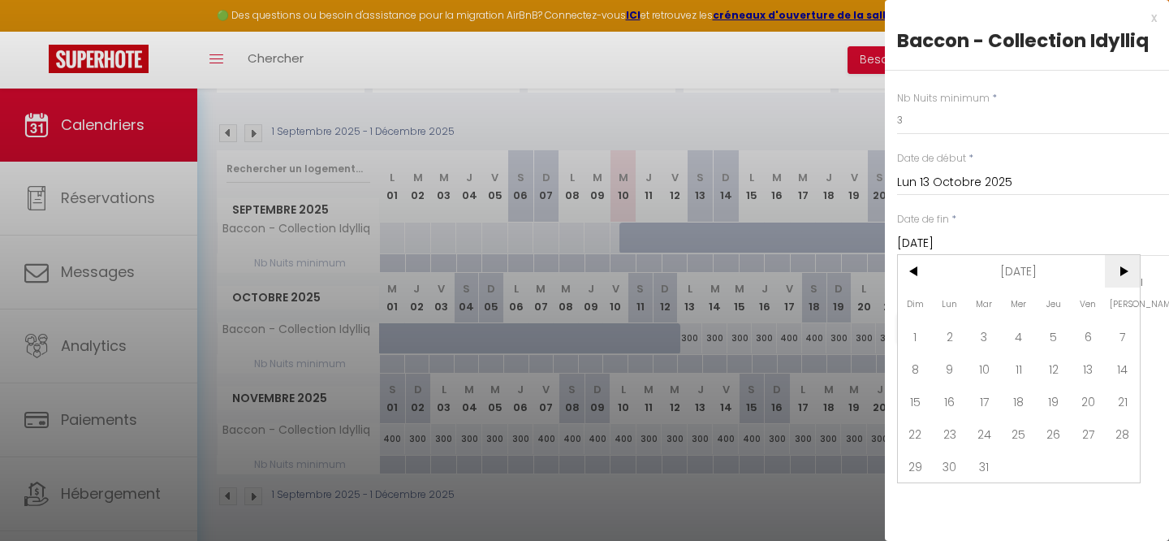
click at [1128, 272] on span ">" at bounding box center [1122, 271] width 35 height 32
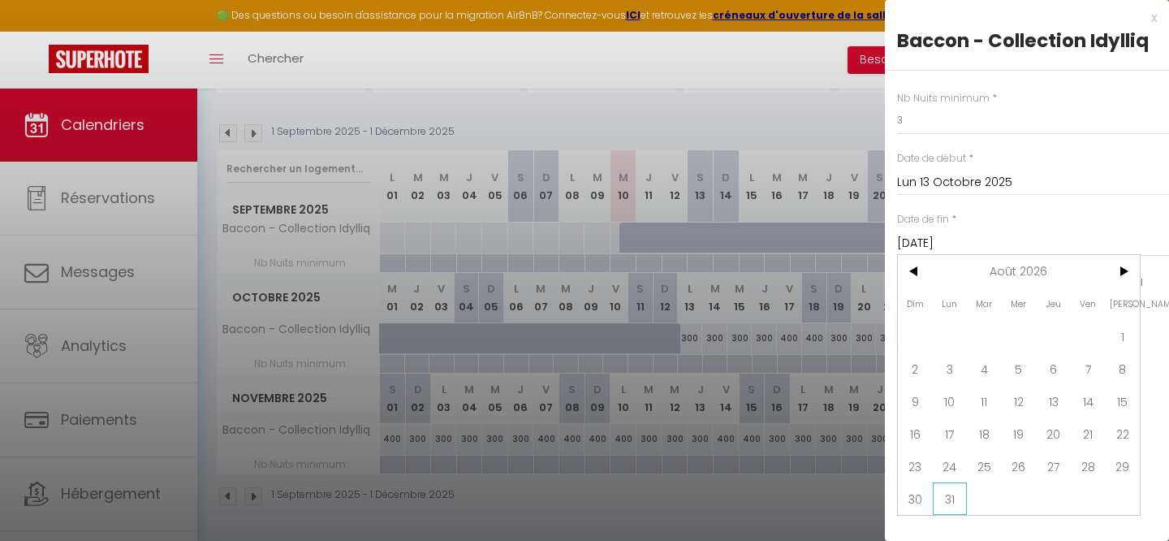
click at [945, 492] on span "31" at bounding box center [950, 498] width 35 height 32
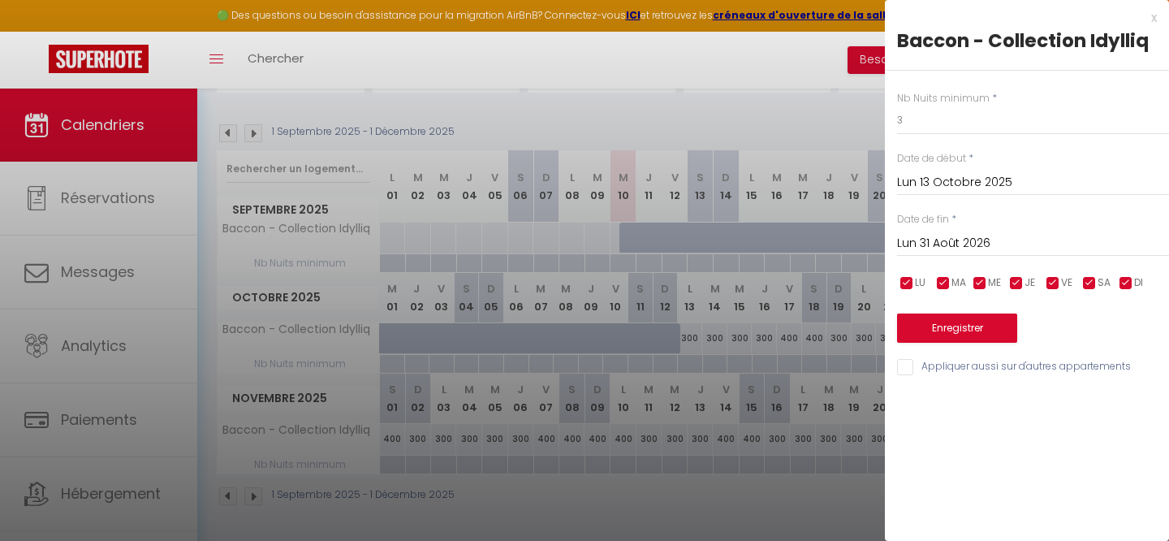
click at [947, 240] on input "Lun 31 Août 2026" at bounding box center [1033, 243] width 272 height 21
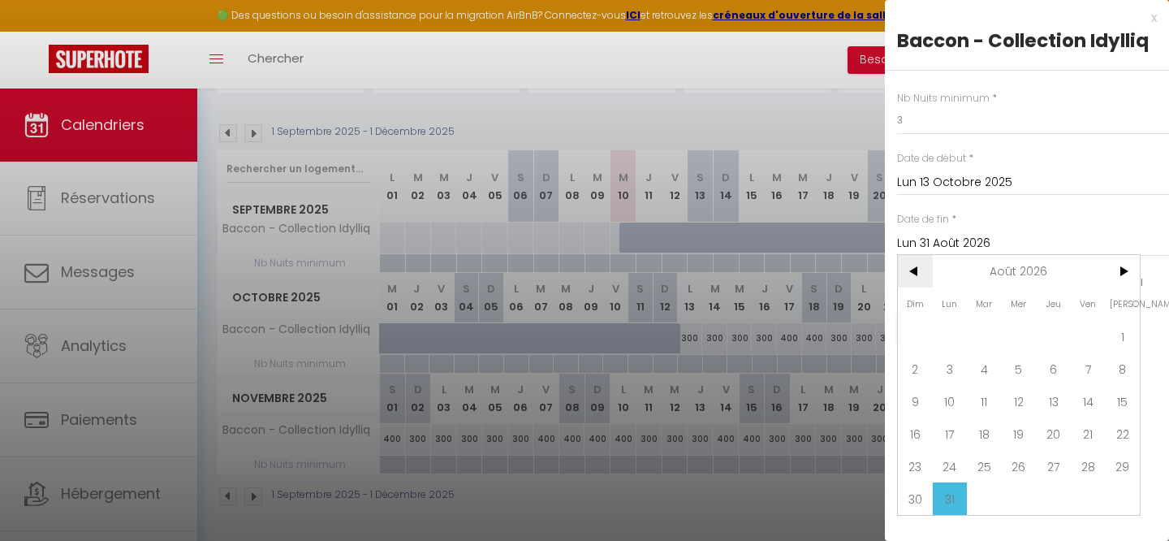
click at [913, 277] on span "<" at bounding box center [915, 271] width 35 height 32
click at [909, 276] on span "<" at bounding box center [915, 271] width 35 height 32
click at [976, 459] on span "30" at bounding box center [984, 466] width 35 height 32
type input "[DATE]"
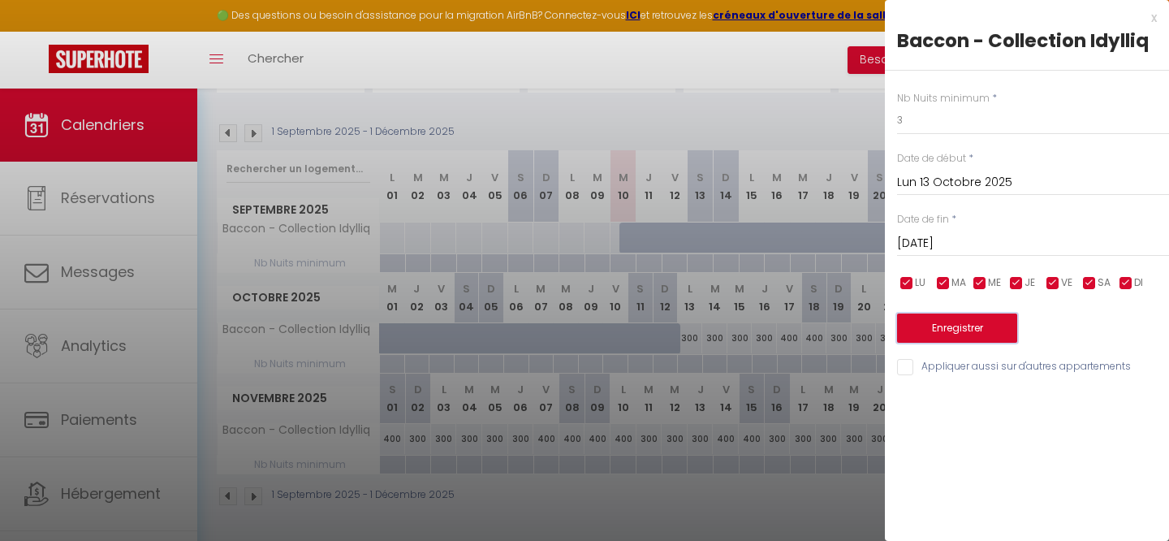
click at [944, 323] on button "Enregistrer" at bounding box center [957, 327] width 120 height 29
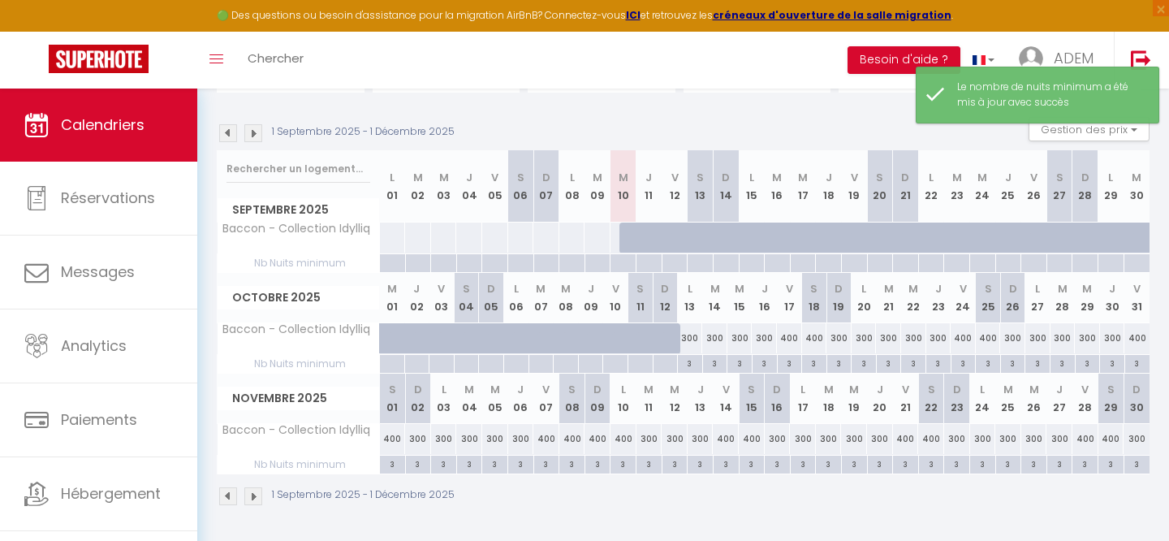
click at [685, 365] on div "3" at bounding box center [690, 362] width 24 height 15
type input "3"
type input "Lun 13 Octobre 2025"
type input "[DATE]"
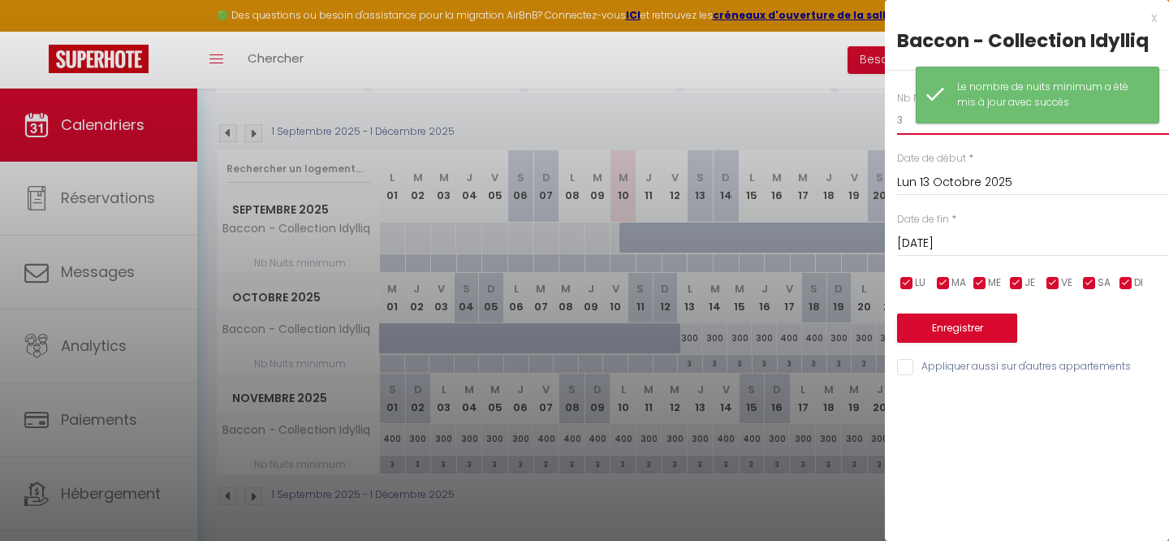
click at [909, 126] on input "3" at bounding box center [1033, 120] width 272 height 29
type input "2"
click at [953, 244] on input "[DATE]" at bounding box center [1033, 243] width 272 height 21
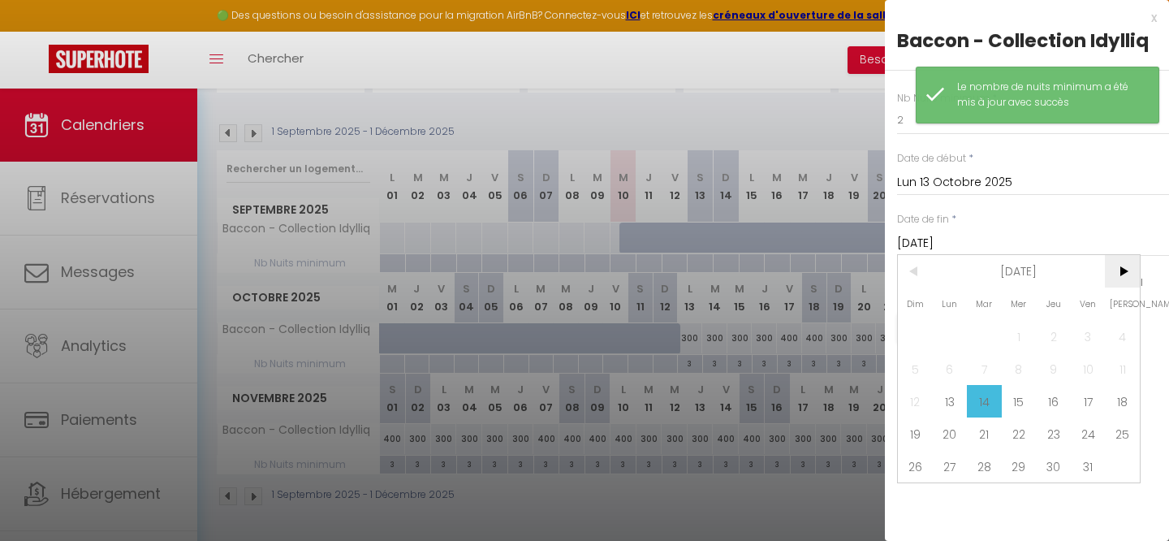
click at [1117, 271] on span ">" at bounding box center [1122, 271] width 35 height 32
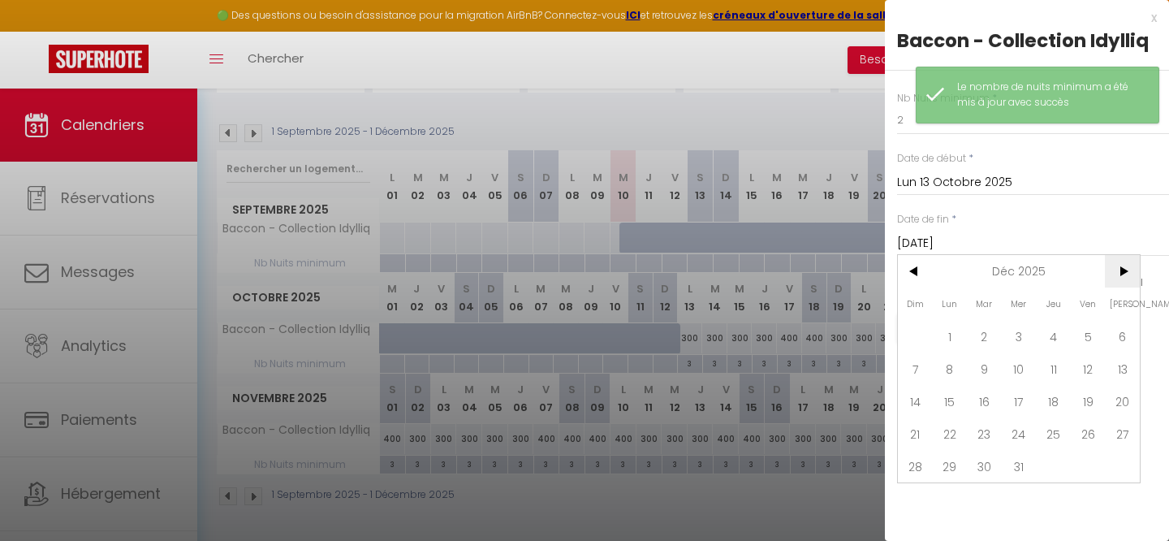
click at [1117, 271] on span ">" at bounding box center [1122, 271] width 35 height 32
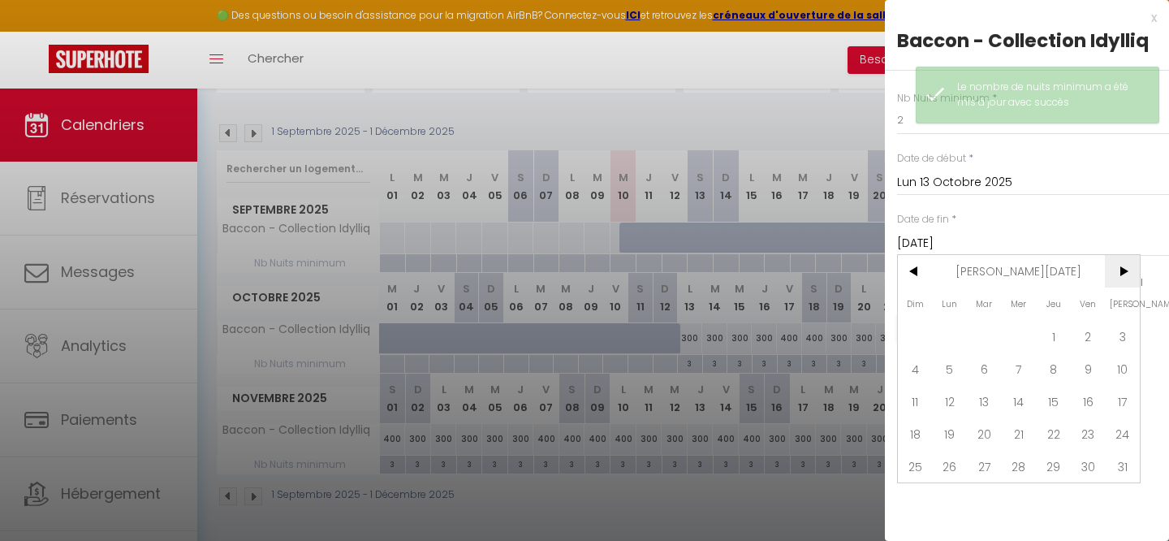
click at [1117, 271] on span ">" at bounding box center [1122, 271] width 35 height 32
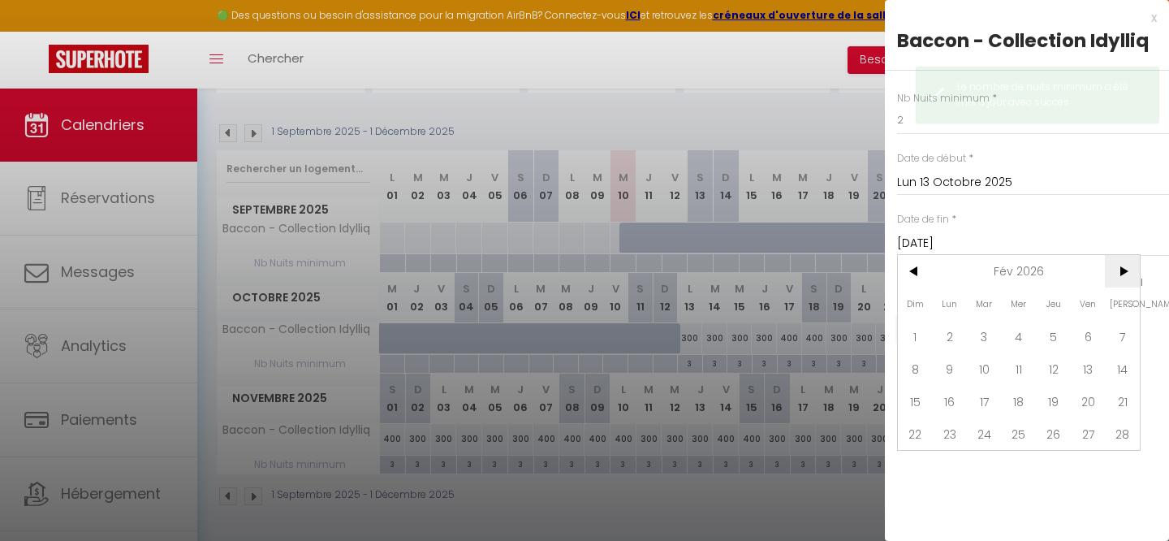
click at [1117, 271] on span ">" at bounding box center [1122, 271] width 35 height 32
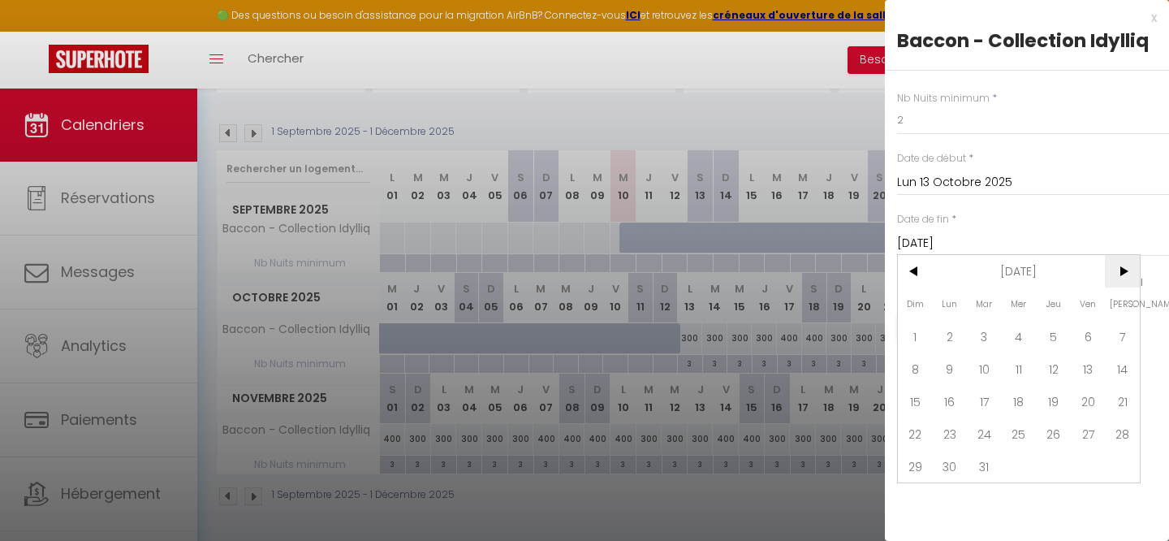
click at [1117, 271] on span ">" at bounding box center [1122, 271] width 35 height 32
click at [1122, 280] on span ">" at bounding box center [1122, 271] width 35 height 32
click at [914, 270] on span "<" at bounding box center [915, 271] width 35 height 32
click at [1033, 430] on span "22" at bounding box center [1019, 433] width 35 height 32
type input "Mer 22 Avril 2026"
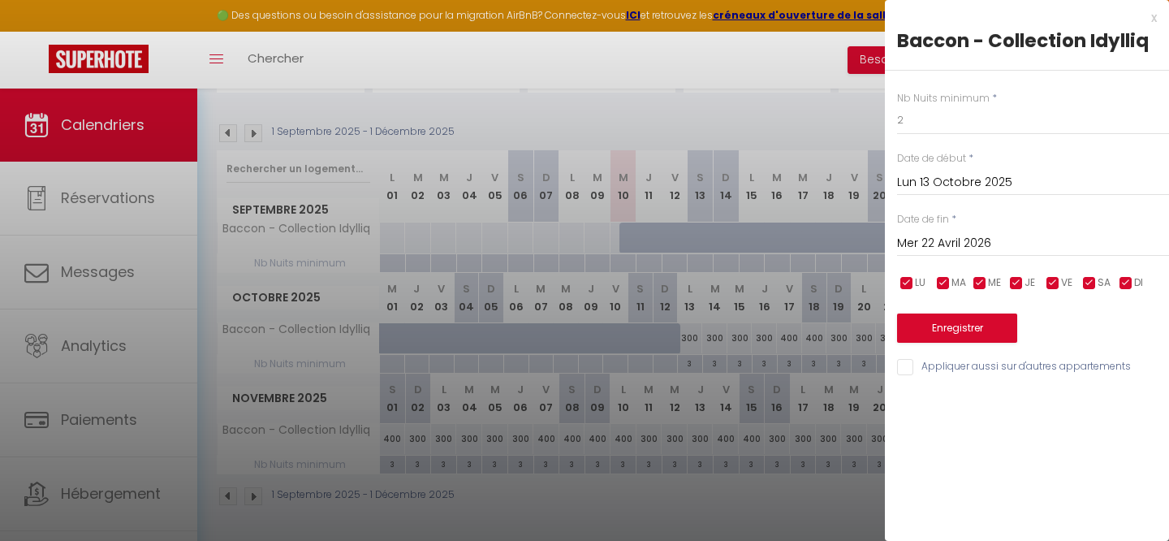
click at [1129, 287] on input "checkbox" at bounding box center [1126, 283] width 16 height 16
checkbox input "false"
click at [1009, 280] on input "checkbox" at bounding box center [1017, 283] width 16 height 16
checkbox input "false"
click at [981, 284] on input "checkbox" at bounding box center [980, 283] width 16 height 16
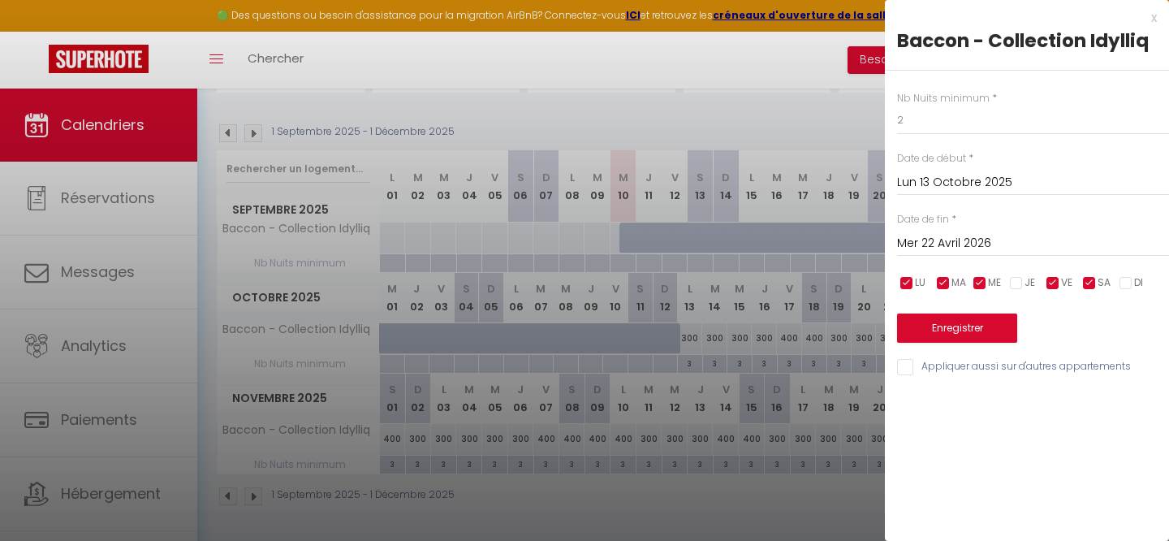
checkbox input "false"
click at [950, 284] on input "checkbox" at bounding box center [943, 283] width 16 height 16
checkbox input "false"
click at [913, 284] on input "checkbox" at bounding box center [907, 283] width 16 height 16
checkbox input "false"
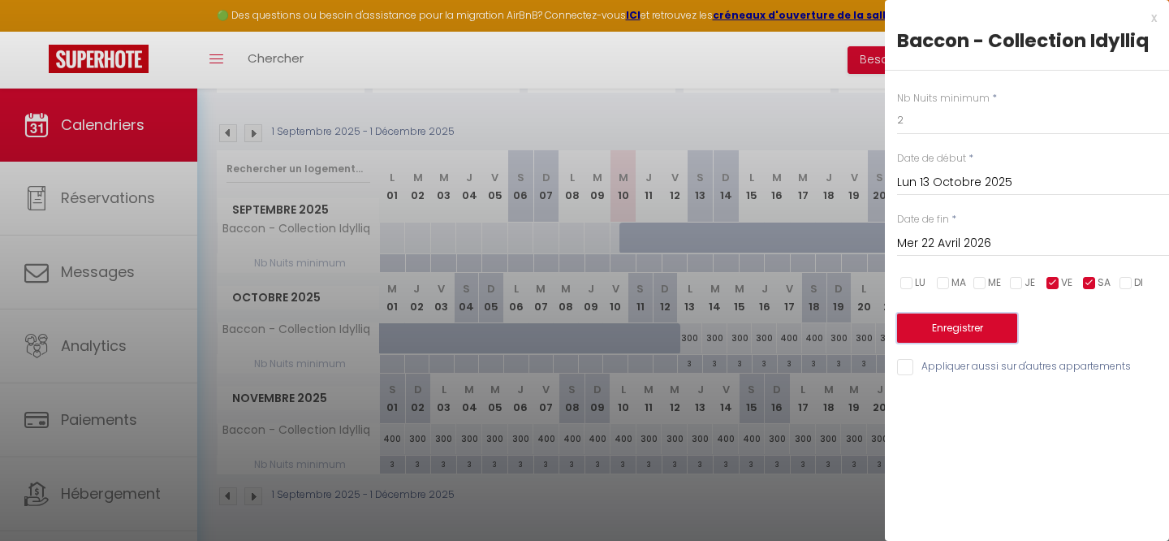
click at [967, 335] on button "Enregistrer" at bounding box center [957, 327] width 120 height 29
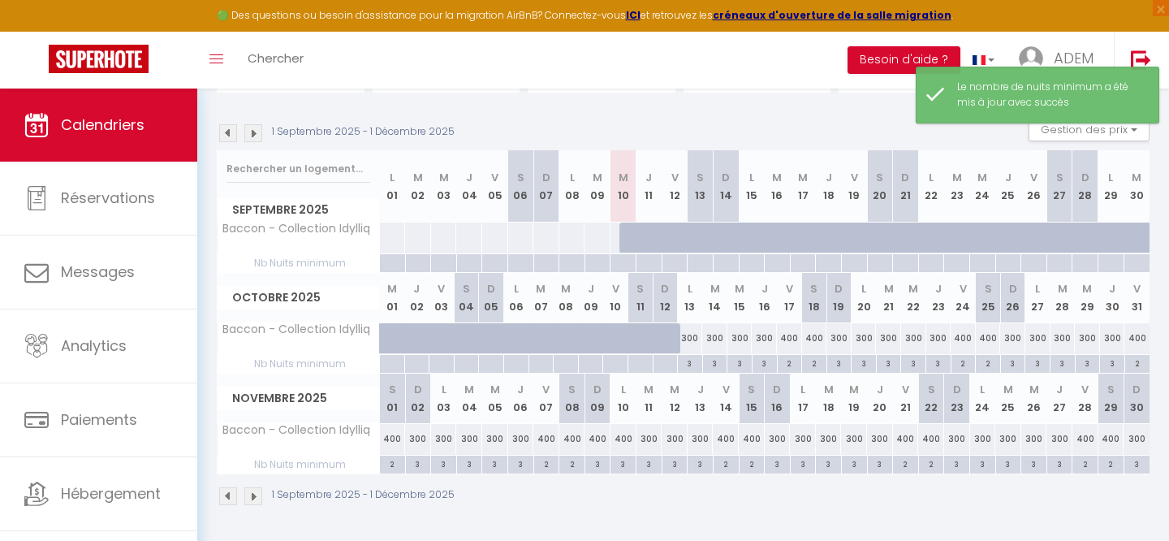
click at [255, 497] on img at bounding box center [253, 496] width 18 height 18
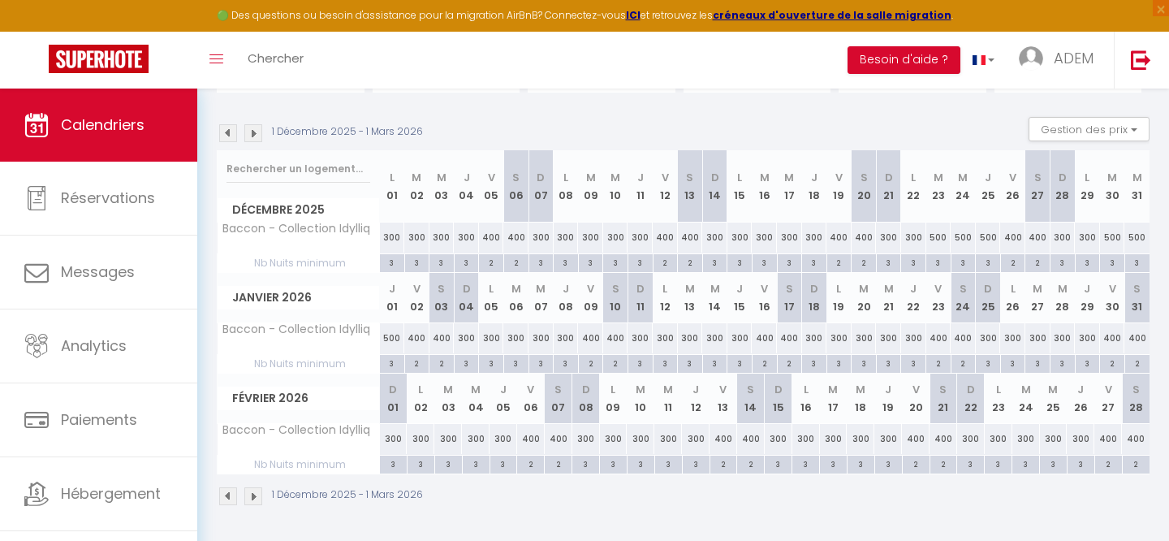
click at [887, 263] on div "3" at bounding box center [889, 261] width 24 height 15
type input "3"
type input "Dim 21 Décembre 2025"
type input "Lun 22 Décembre 2025"
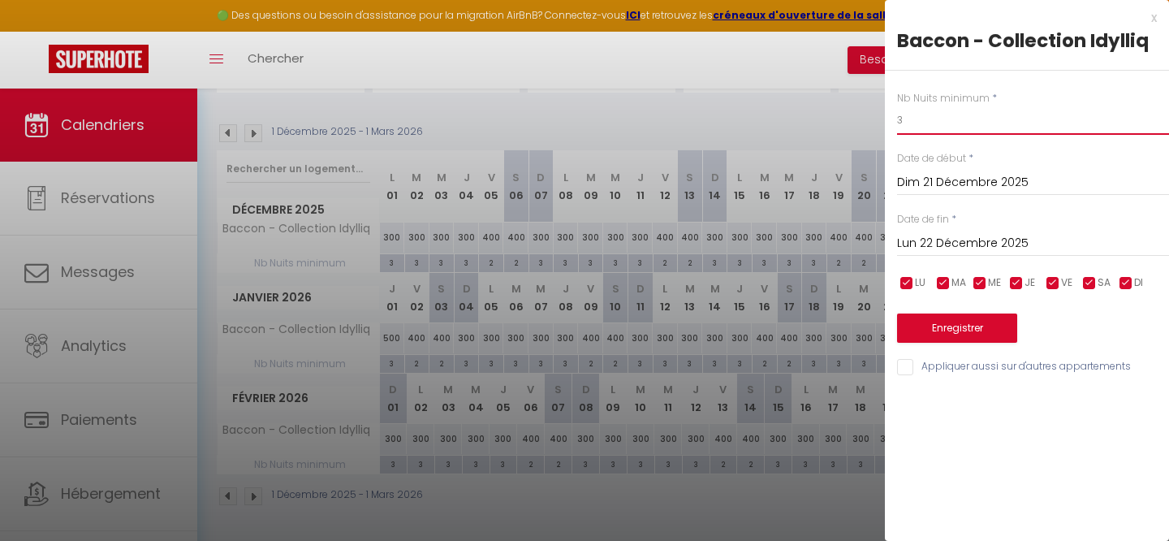
click at [923, 106] on input "3" at bounding box center [1033, 120] width 272 height 29
type input "4"
click at [921, 248] on input "Lun 22 Décembre 2025" at bounding box center [1033, 243] width 272 height 21
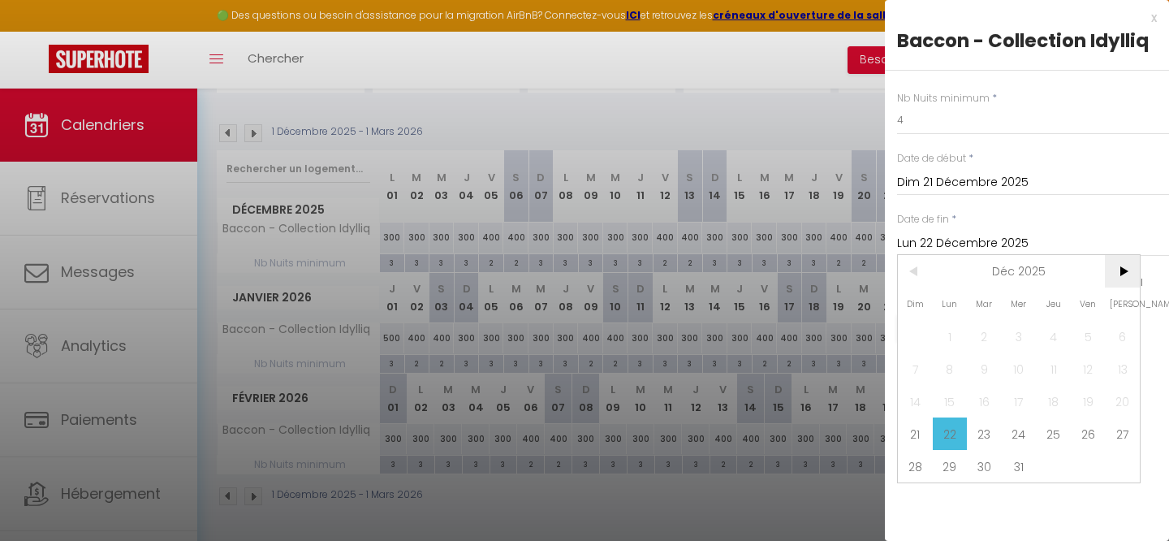
click at [1134, 275] on span ">" at bounding box center [1122, 271] width 35 height 32
click at [913, 369] on span "4" at bounding box center [915, 368] width 35 height 32
type input "Dim 04 Janvier 2026"
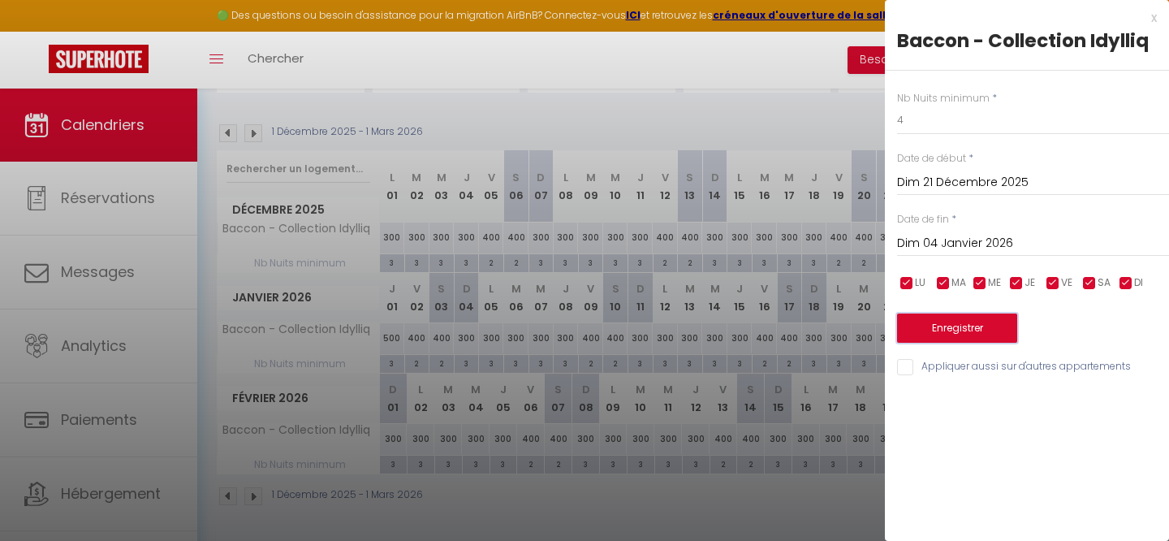
click at [935, 331] on button "Enregistrer" at bounding box center [957, 327] width 120 height 29
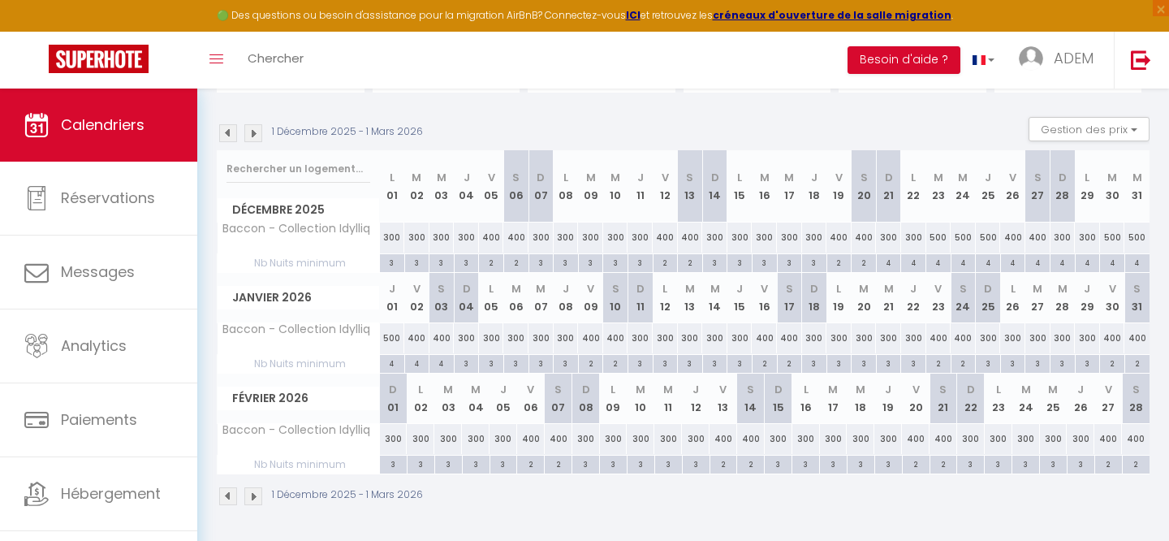
click at [227, 495] on img at bounding box center [228, 496] width 18 height 18
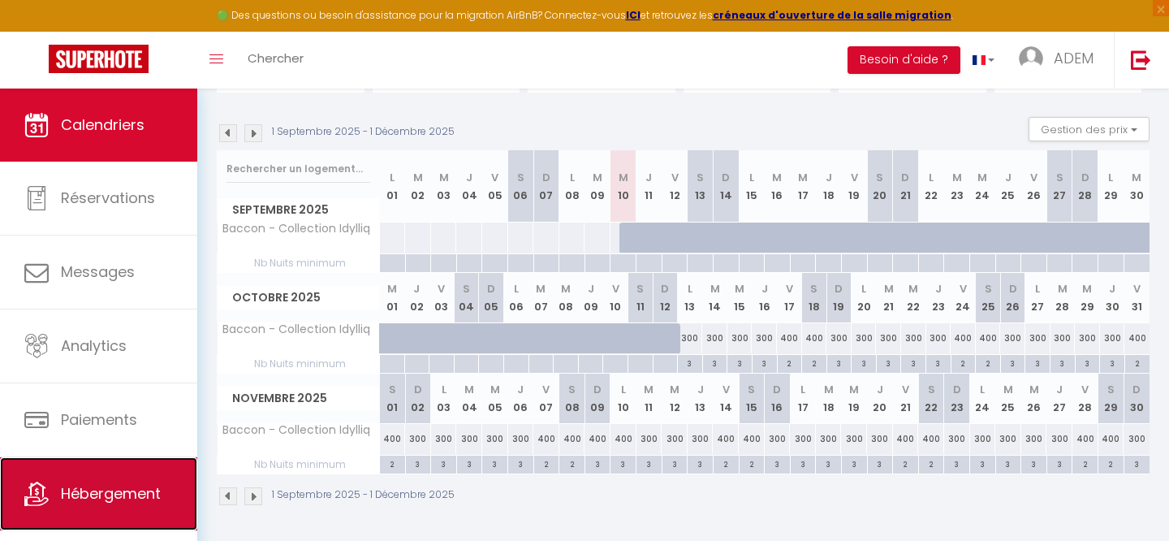
click at [77, 480] on link "Hébergement" at bounding box center [98, 493] width 197 height 73
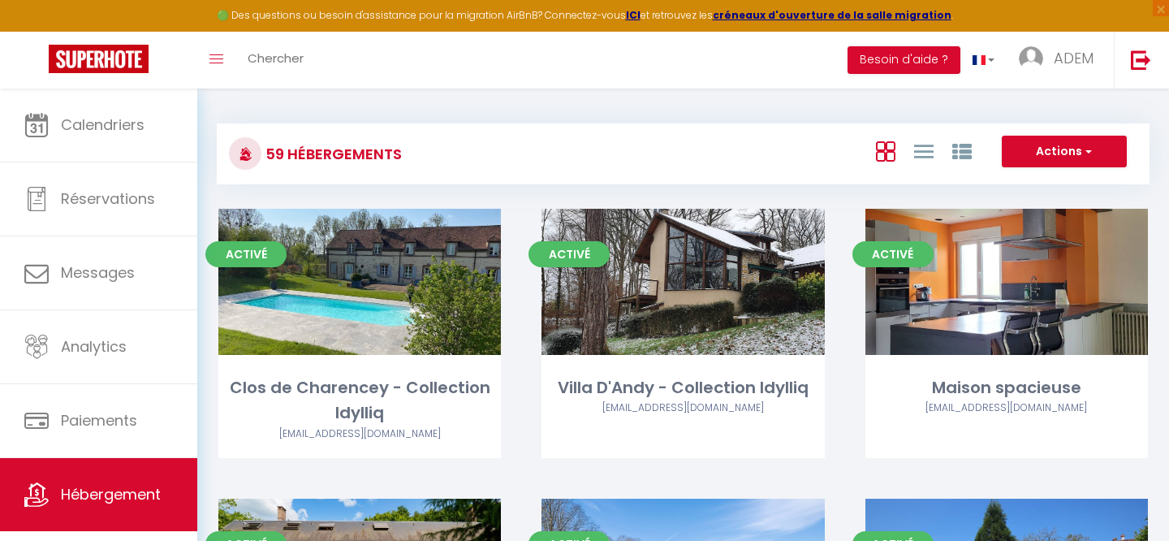
scroll to position [1566, 0]
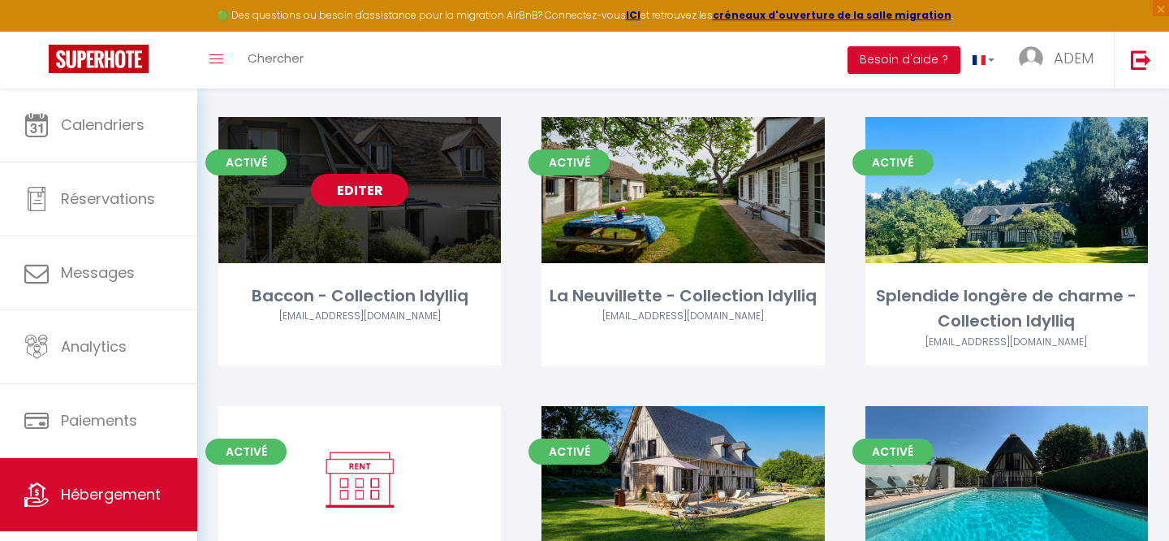
click at [369, 174] on link "Editer" at bounding box center [359, 190] width 97 height 32
click at [351, 174] on link "Editer" at bounding box center [359, 190] width 97 height 32
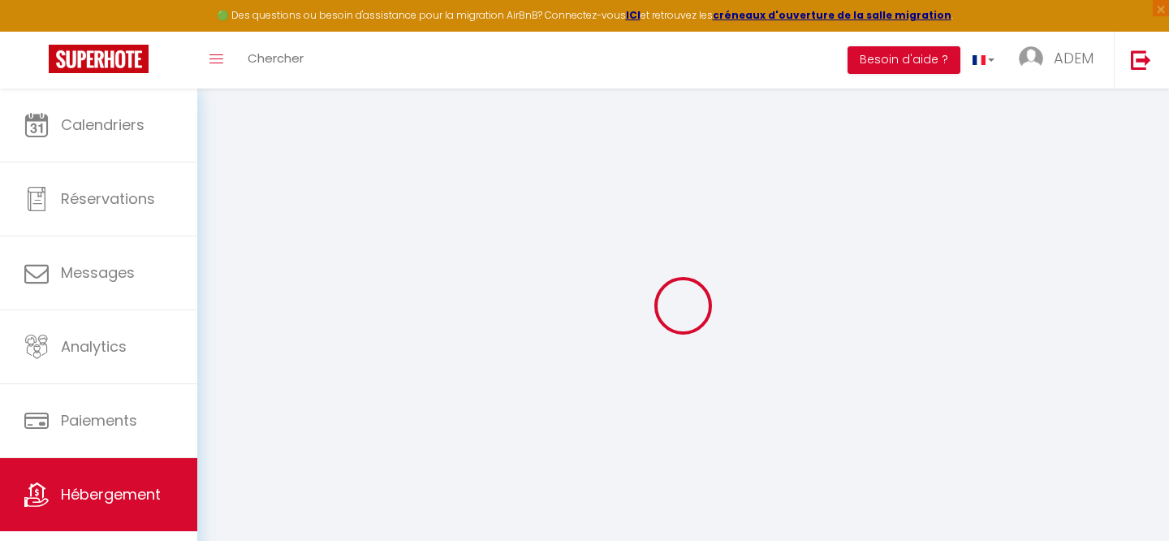
select select
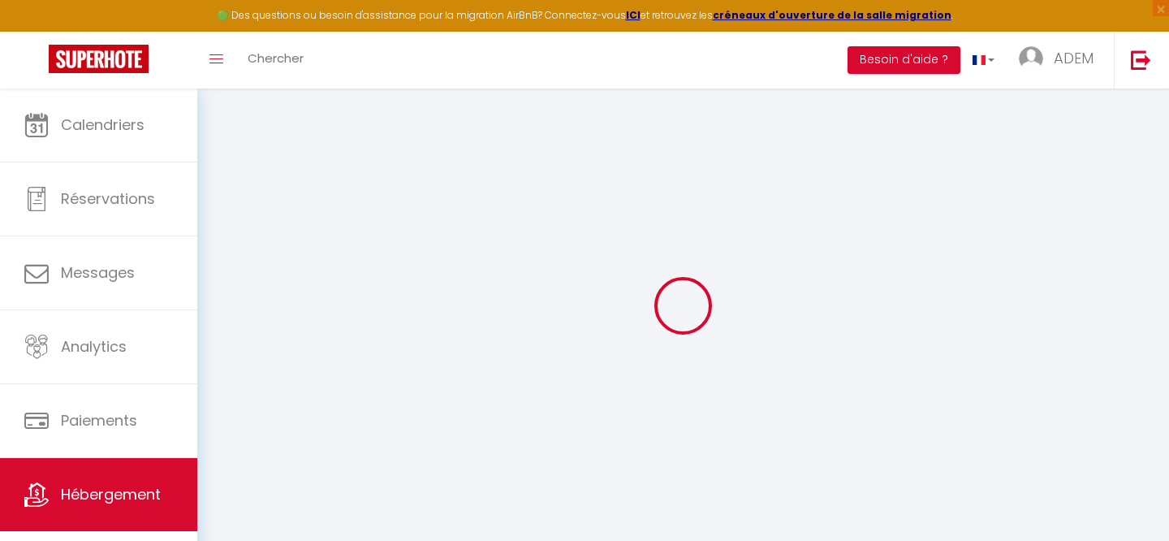
select select
checkbox input "false"
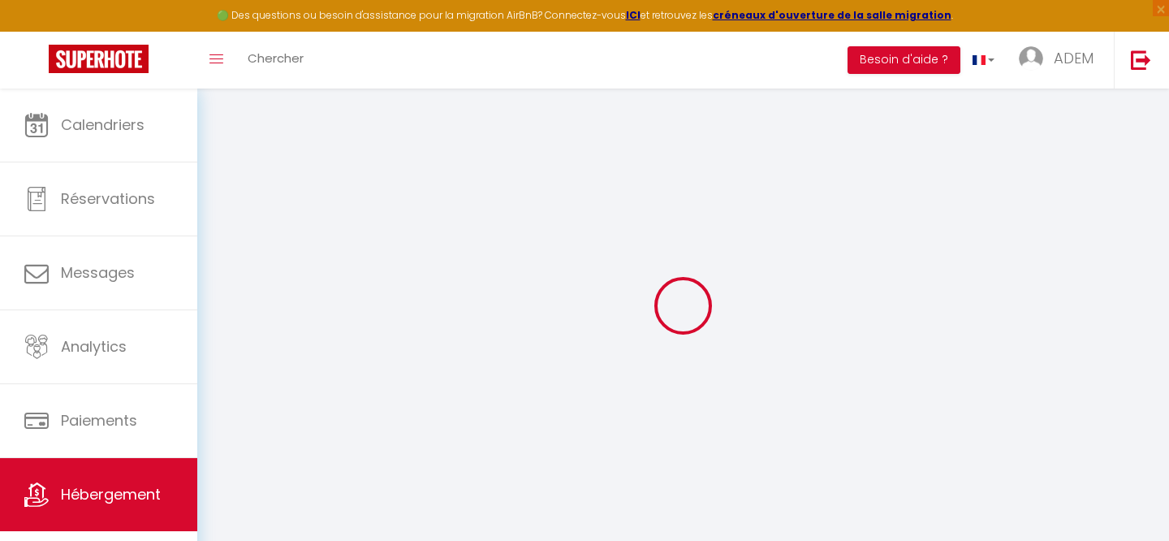
select select "8527-1497827806020149777"
select select
checkbox input "false"
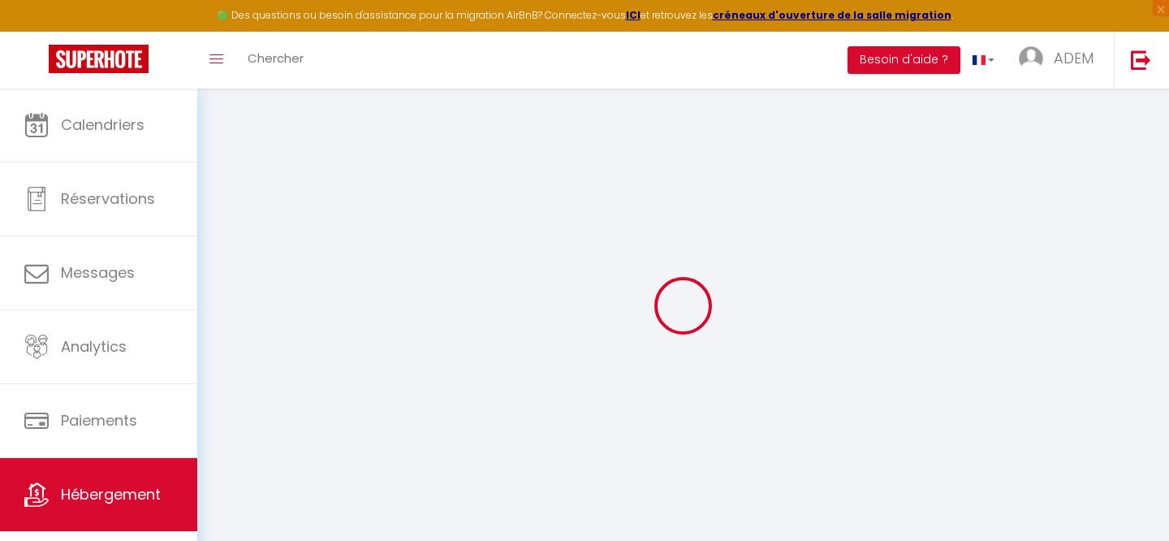
checkbox input "false"
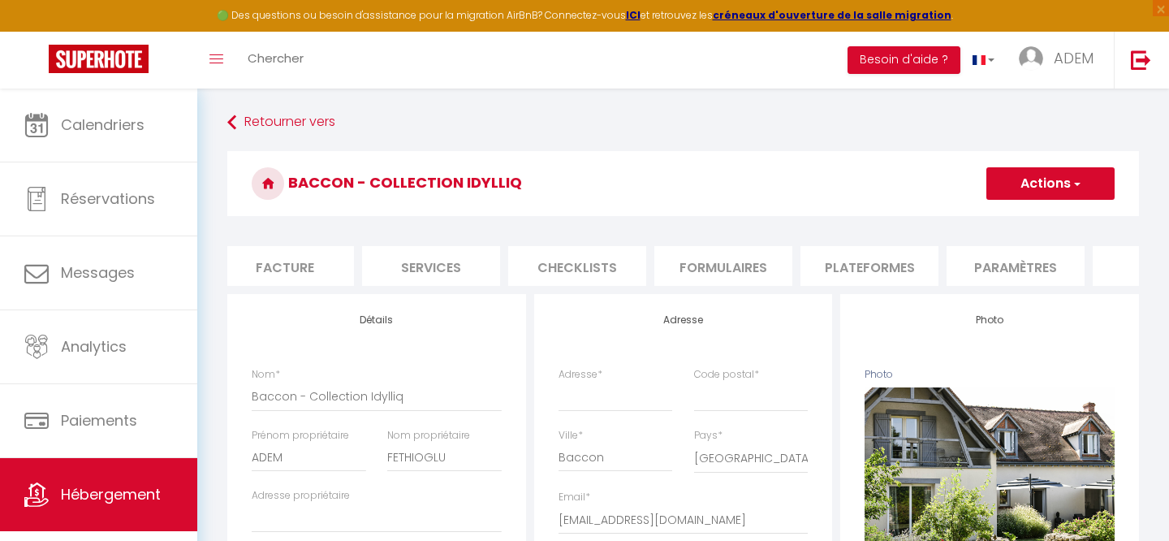
scroll to position [0, 610]
click at [568, 261] on li "Plateformes" at bounding box center [564, 266] width 138 height 40
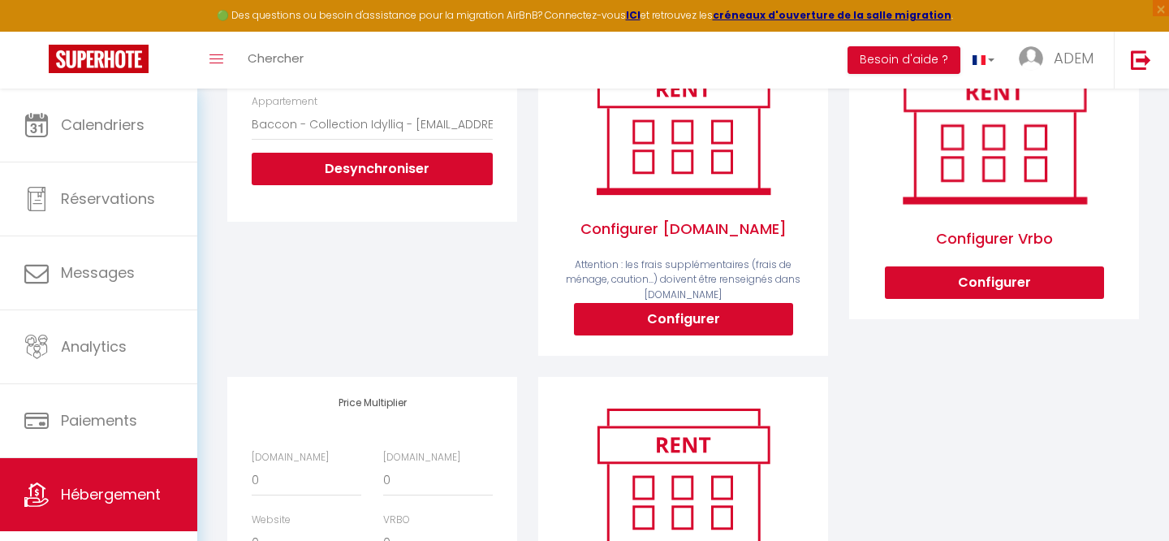
scroll to position [382, 0]
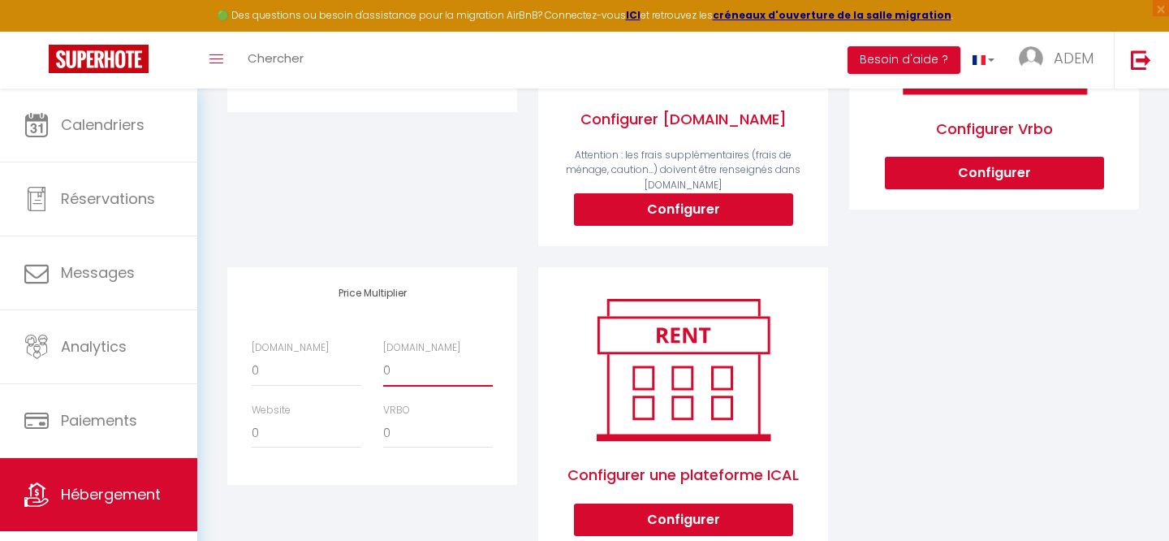
click at [398, 363] on select "0 + 1 % + 2 % + 3 % + 4 % + 5 % + 6 % + 7 % + 8 % + 9 %" at bounding box center [438, 371] width 110 height 31
select select "+ 10 %"
click at [383, 356] on select "0 + 1 % + 2 % + 3 % + 4 % + 5 % + 6 % + 7 % + 8 % + 9 %" at bounding box center [438, 371] width 110 height 31
click at [436, 438] on select "0 + 1 % + 2 % + 3 % + 4 % + 5 % + 6 % + 7 % + 8 % + 9 %" at bounding box center [438, 432] width 110 height 31
select select "+ 10 %"
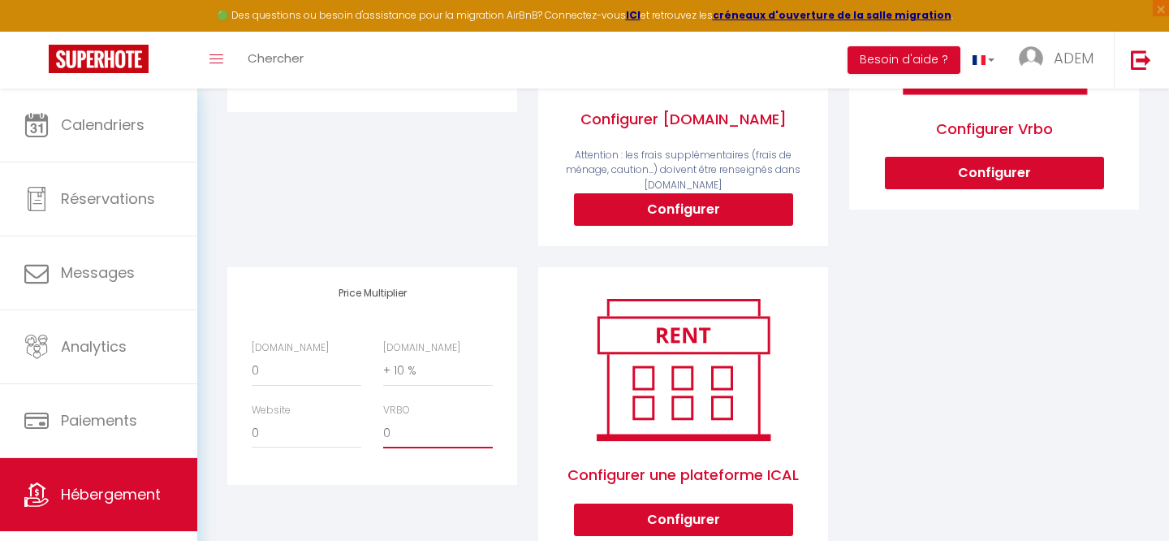
click at [383, 417] on select "0 + 1 % + 2 % + 3 % + 4 % + 5 % + 6 % + 7 % + 8 % + 9 %" at bounding box center [438, 432] width 110 height 31
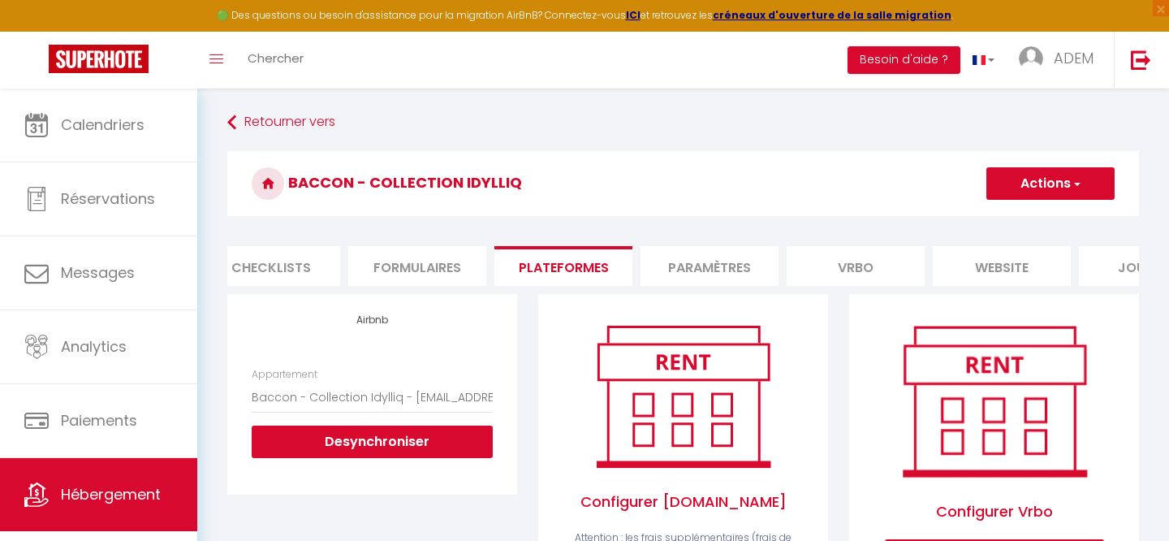
click at [1038, 177] on button "Actions" at bounding box center [1051, 183] width 128 height 32
click at [1020, 218] on link "Enregistrer" at bounding box center [1050, 219] width 128 height 21
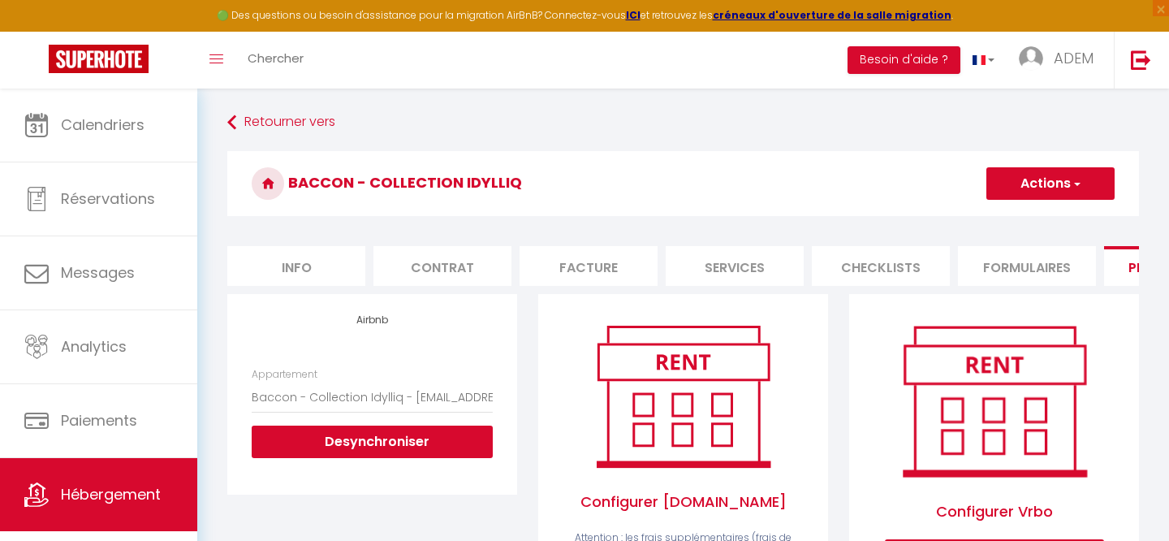
click at [308, 257] on li "Info" at bounding box center [296, 266] width 138 height 40
select select
checkbox input "false"
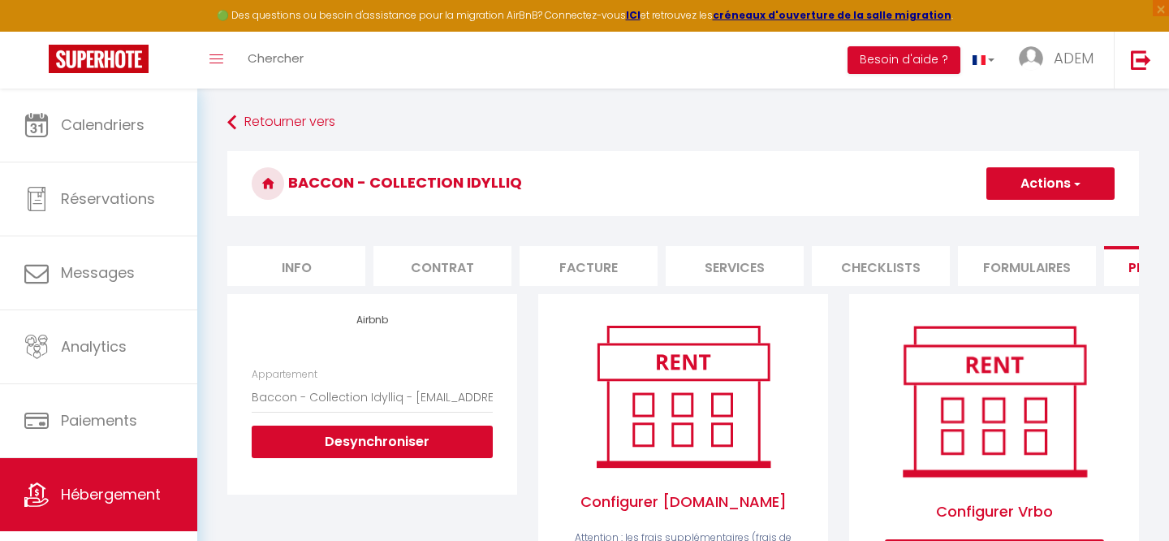
checkbox input "false"
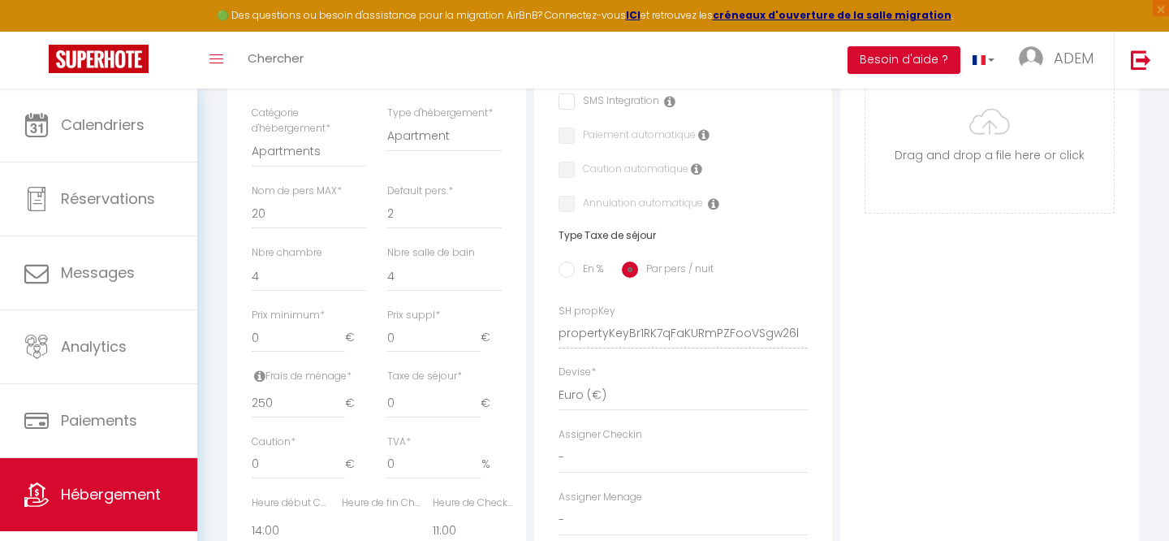
scroll to position [331, 0]
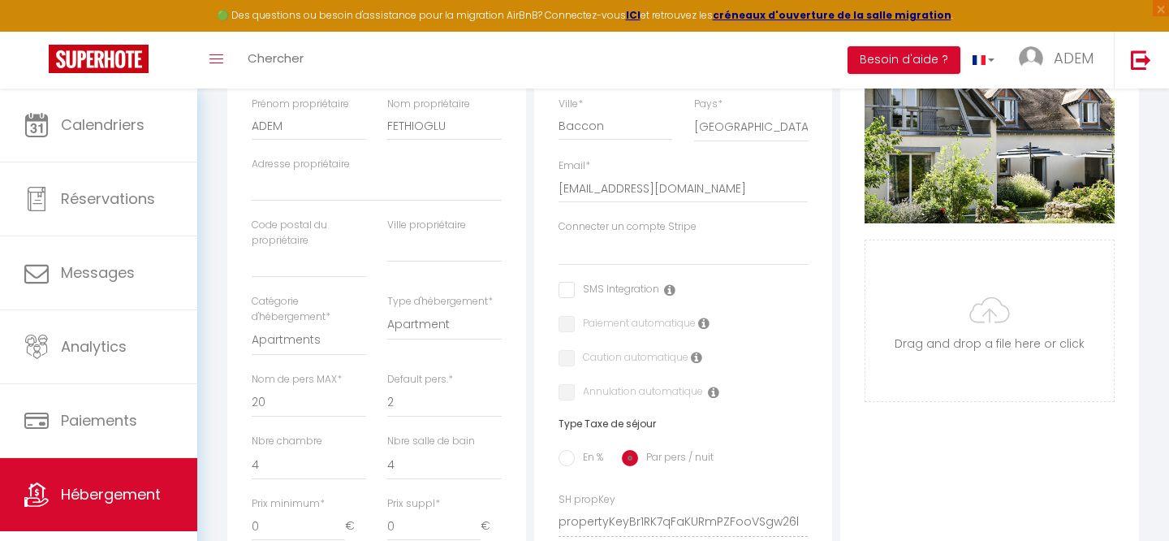
click at [579, 288] on input "checkbox" at bounding box center [609, 290] width 101 height 16
checkbox input "true"
select select
checkbox input "false"
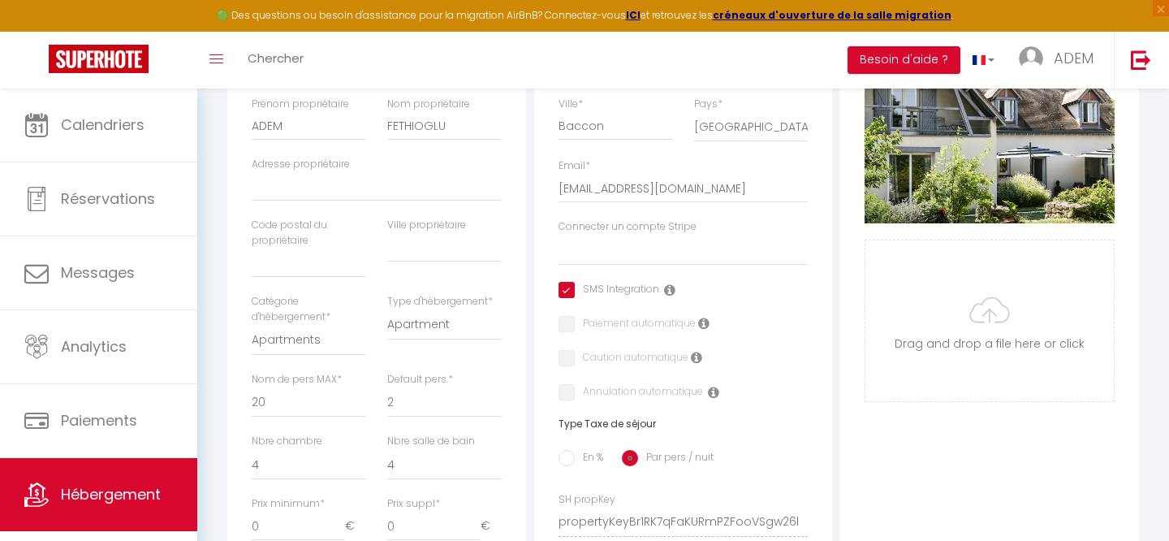
checkbox input "false"
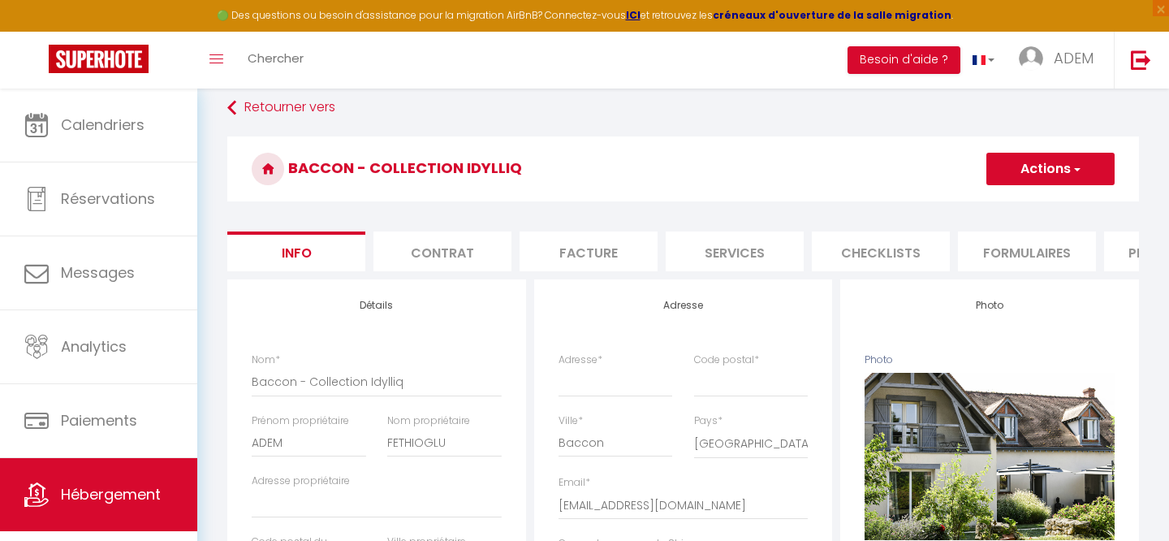
scroll to position [0, 0]
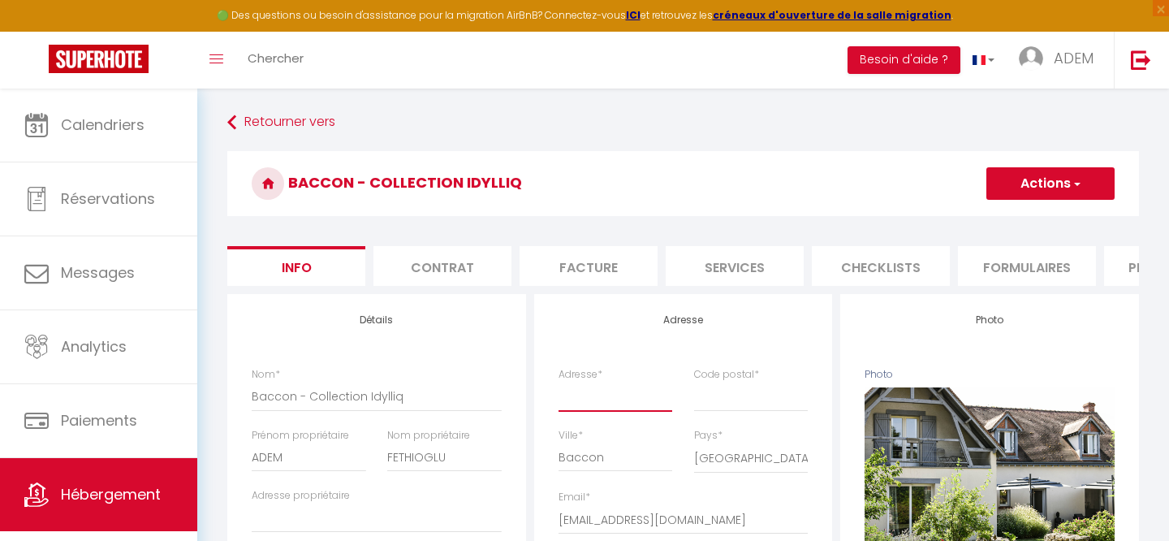
click at [585, 399] on input "Adresse *" at bounding box center [616, 396] width 114 height 29
paste input "[STREET_ADDRESS]"
type input "[STREET_ADDRESS]"
select select
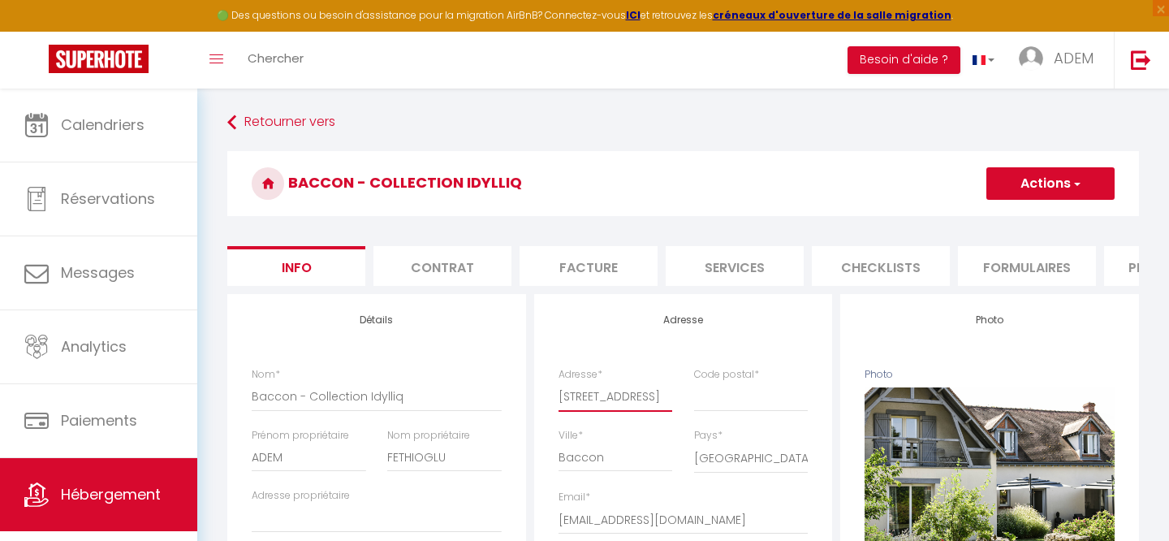
checkbox input "false"
click at [603, 399] on input "[STREET_ADDRESS]" at bounding box center [616, 396] width 114 height 29
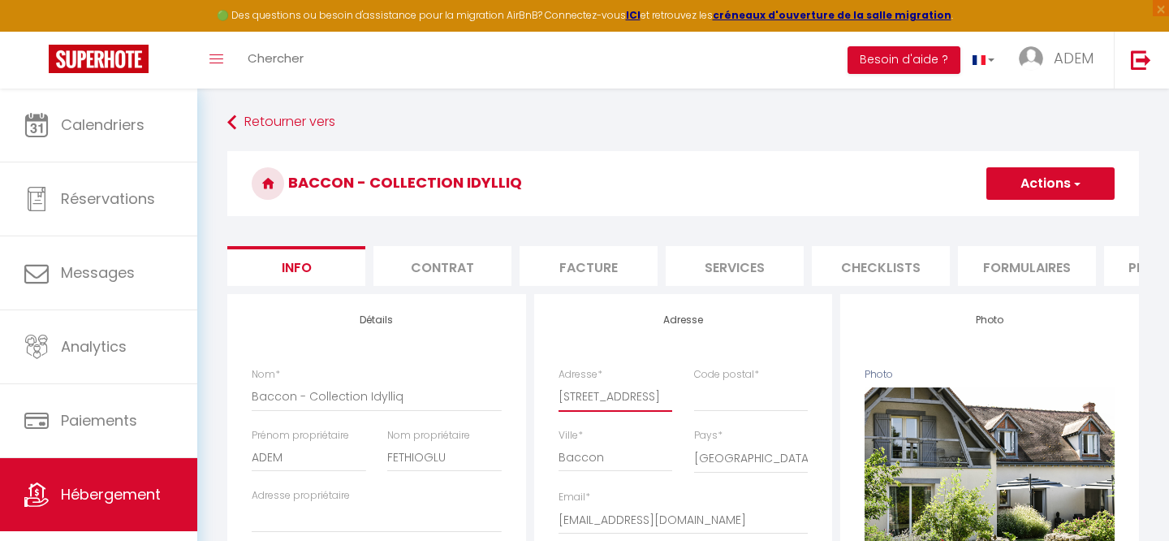
click at [603, 399] on input "[STREET_ADDRESS]" at bounding box center [616, 396] width 114 height 29
type input "[STREET_ADDRESS]"
click at [733, 405] on input "Code postal *" at bounding box center [751, 396] width 114 height 29
paste input "45130"
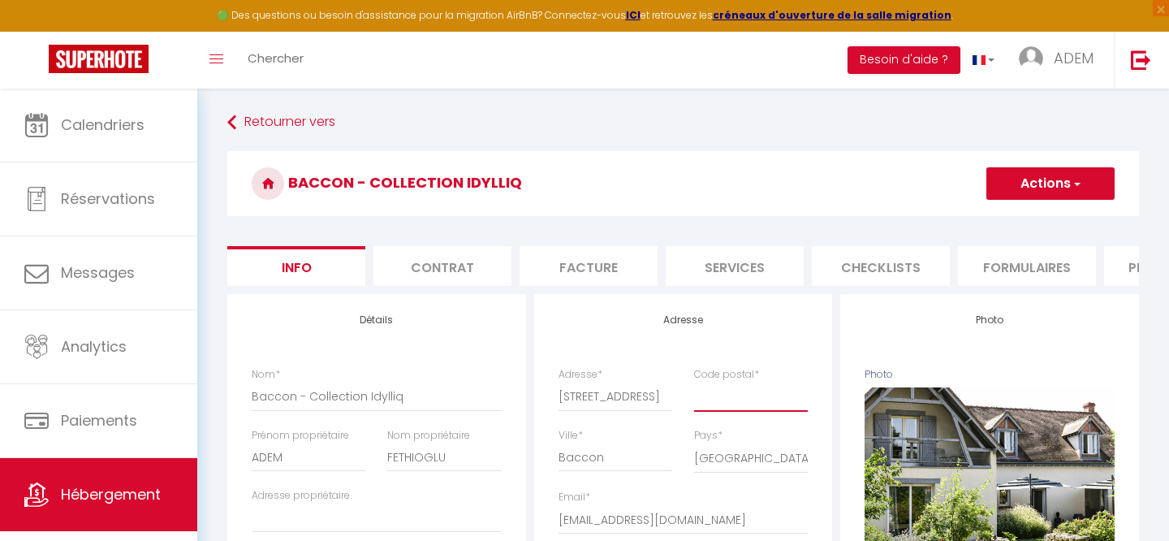
type input "45130"
select select
checkbox input "false"
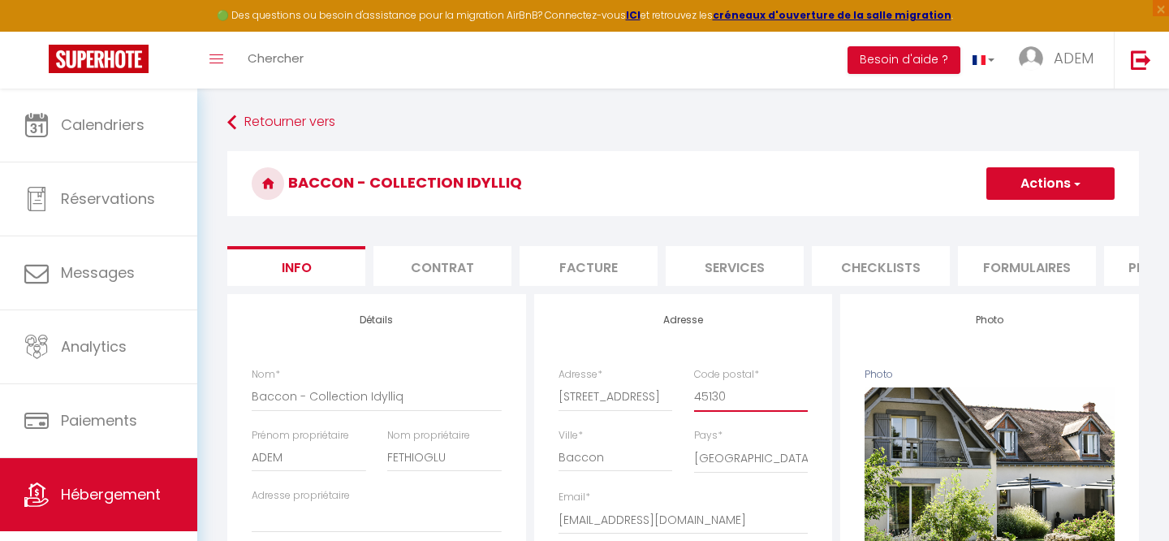
checkbox input "false"
type input "45130"
click at [648, 395] on input "[STREET_ADDRESS]" at bounding box center [616, 396] width 114 height 29
drag, startPoint x: 610, startPoint y: 395, endPoint x: 776, endPoint y: 395, distance: 166.5
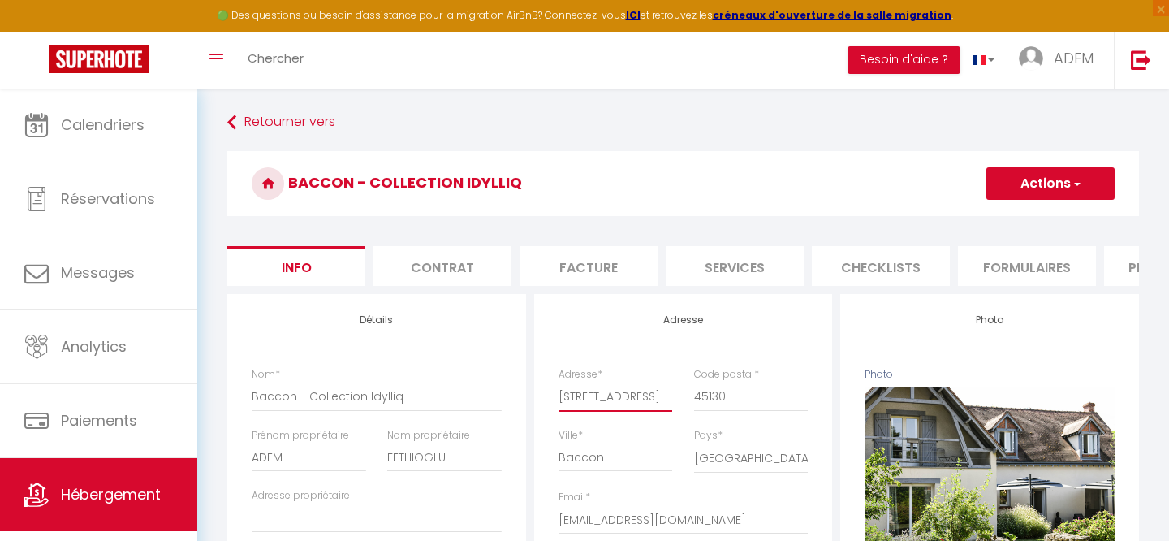
click at [777, 395] on div "Adresse * [STREET_ADDRESS] * 45130" at bounding box center [683, 397] width 271 height 61
click at [613, 395] on input "[STREET_ADDRESS]" at bounding box center [616, 396] width 114 height 29
drag, startPoint x: 594, startPoint y: 396, endPoint x: 817, endPoint y: 396, distance: 223.3
click at [809, 396] on div "Adresse * [STREET_ADDRESS] * 45130" at bounding box center [683, 397] width 271 height 61
type input "[STREET_ADDRESS]"
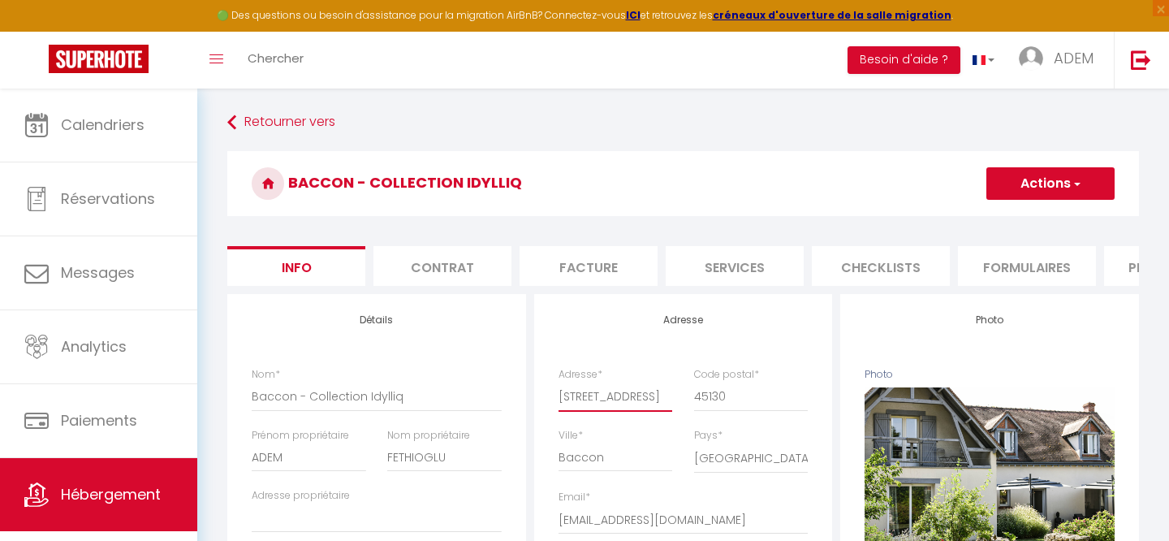
select select
checkbox input "false"
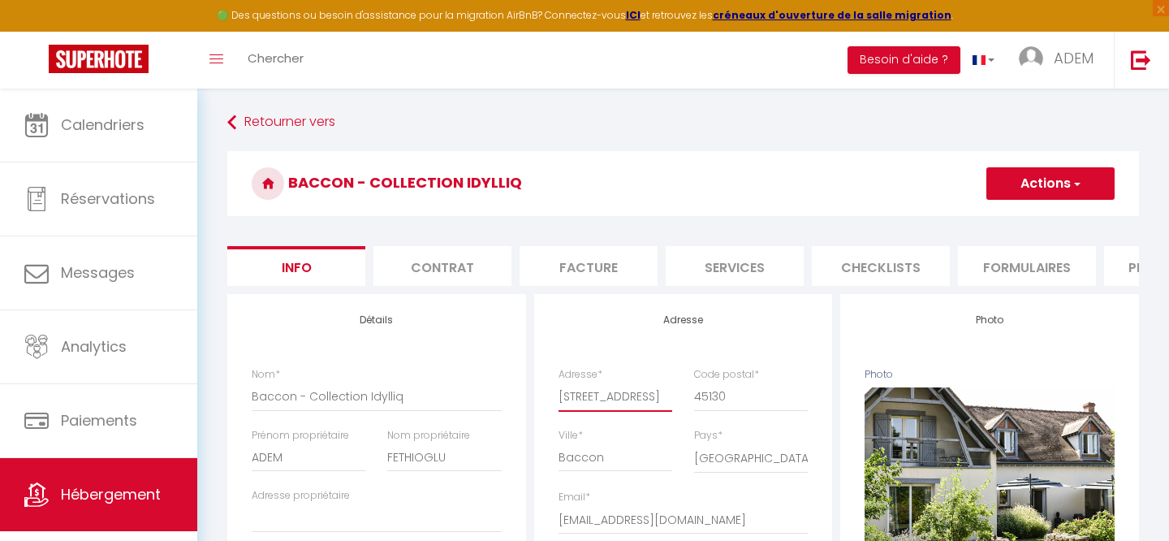
scroll to position [0, 21]
type input "[STREET_ADDRESS]"
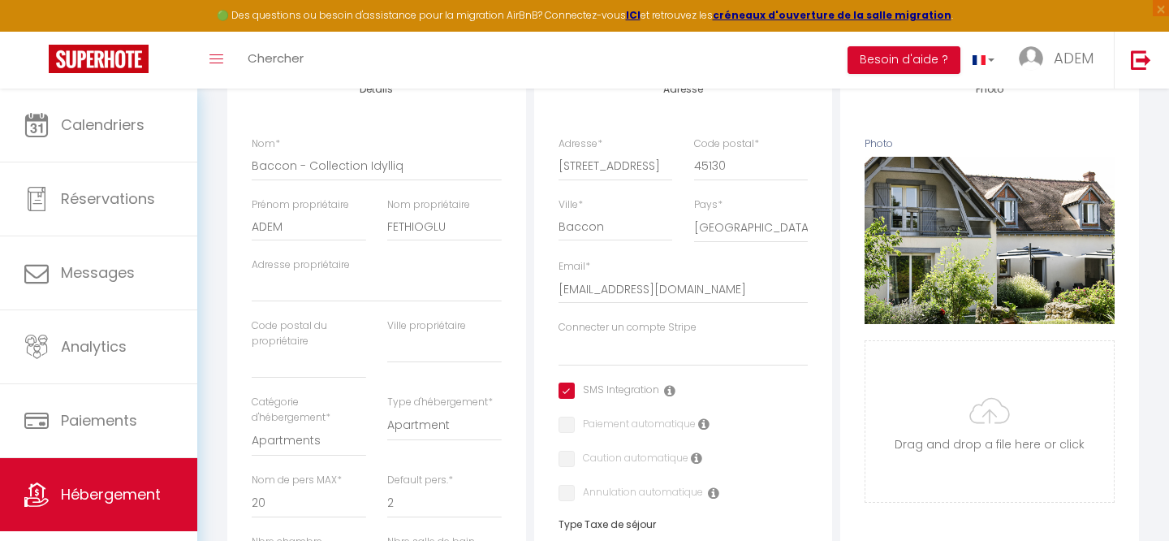
scroll to position [0, 0]
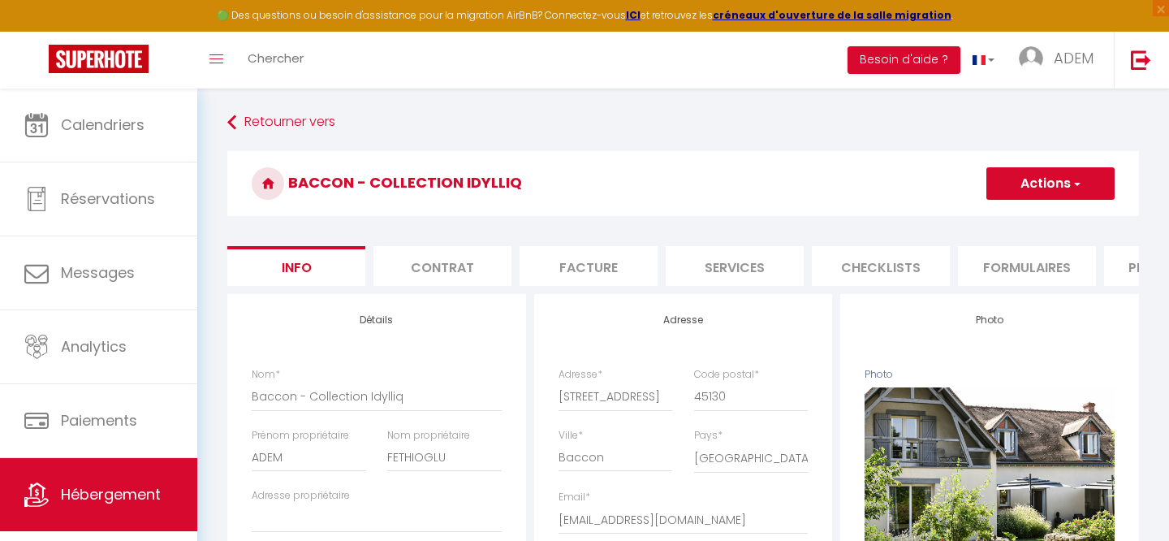
click at [1030, 192] on button "Actions" at bounding box center [1051, 183] width 128 height 32
click at [1001, 218] on input "Enregistrer" at bounding box center [987, 219] width 60 height 16
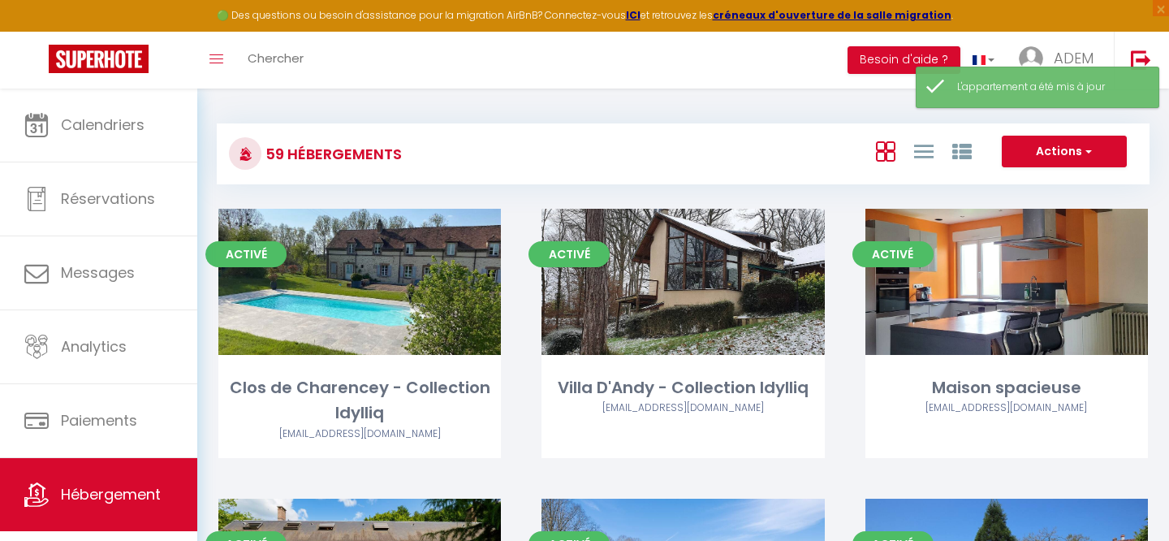
scroll to position [1566, 0]
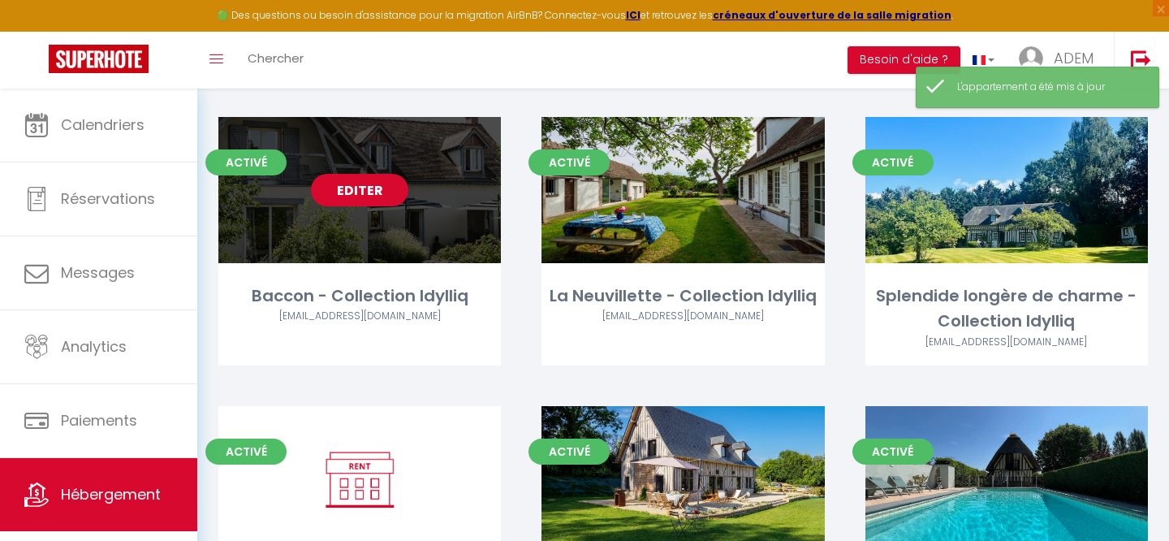
click at [346, 174] on link "Editer" at bounding box center [359, 190] width 97 height 32
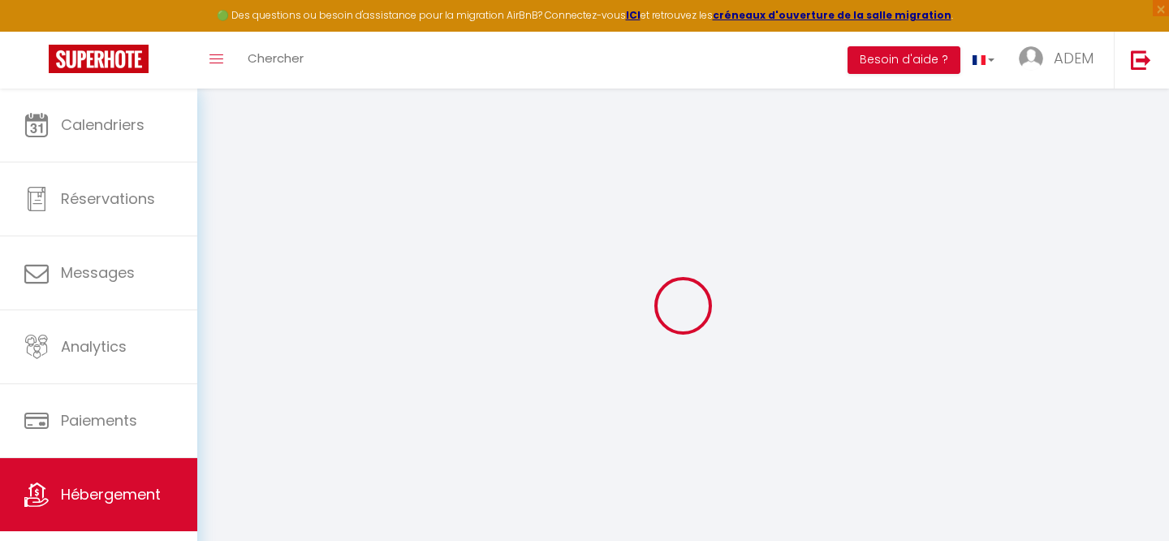
select select
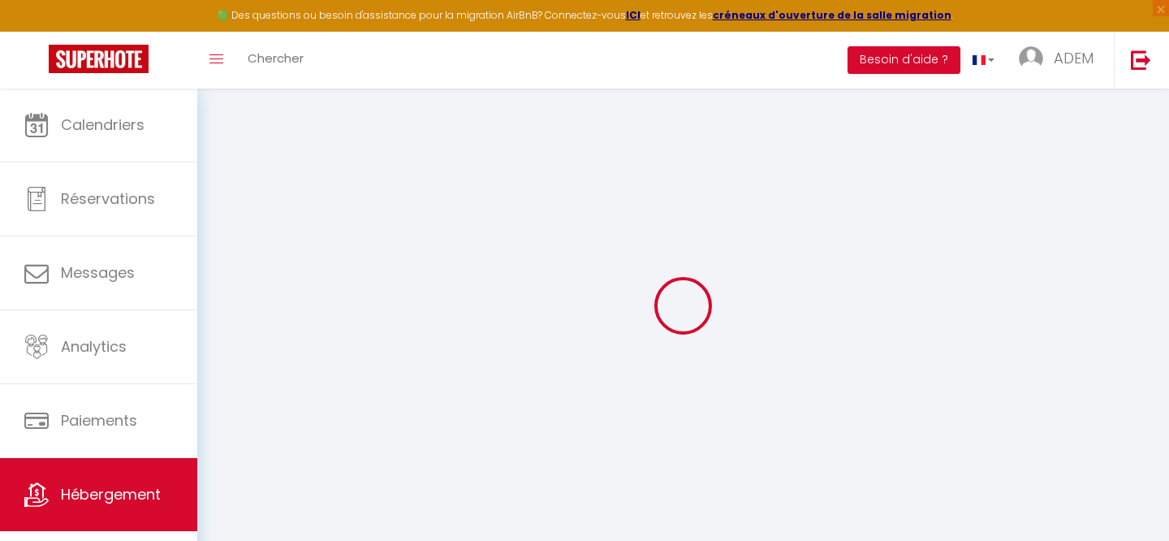
select select
checkbox input "true"
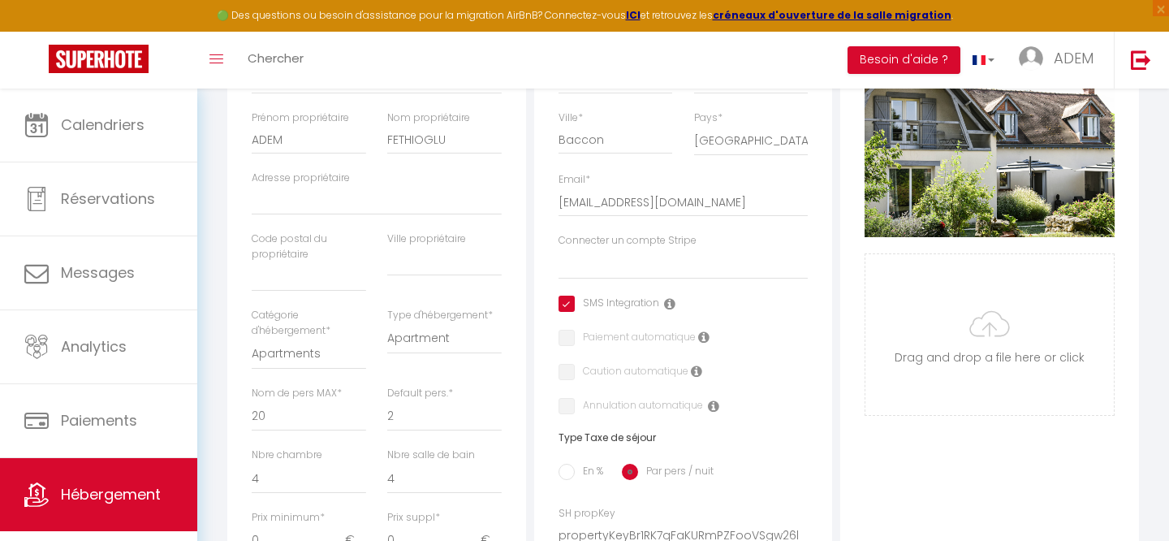
scroll to position [306, 0]
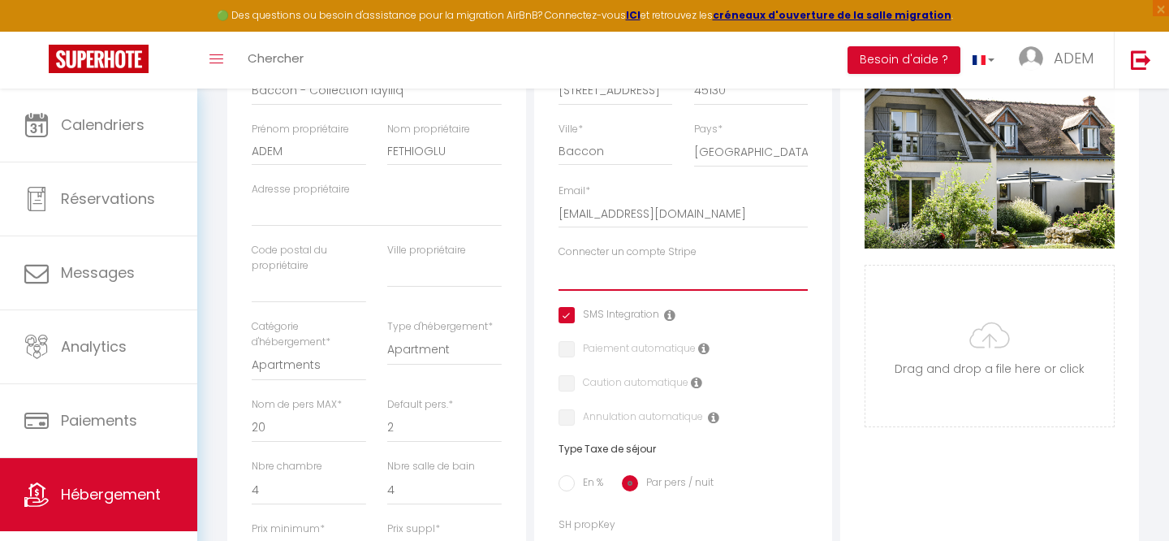
click at [633, 277] on select "JAB" at bounding box center [684, 275] width 250 height 31
click at [559, 260] on select "JAB" at bounding box center [684, 275] width 250 height 31
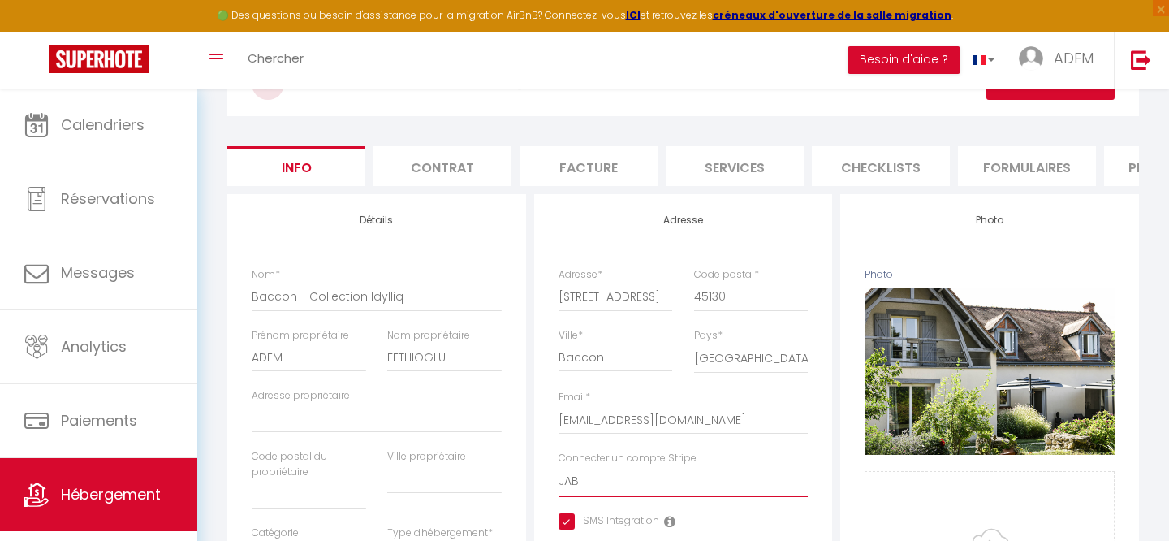
scroll to position [0, 0]
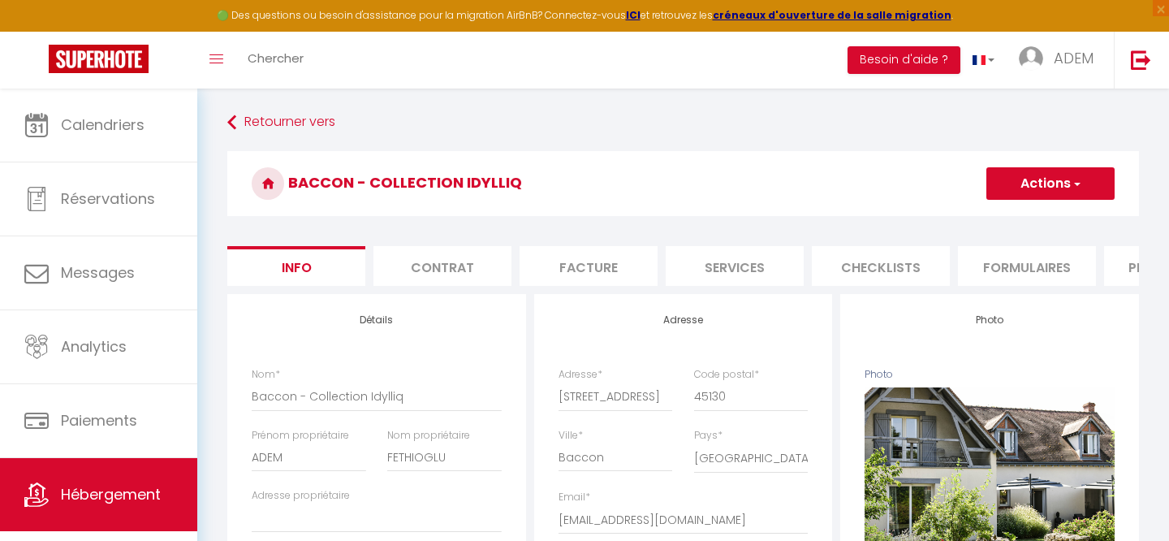
click at [1035, 197] on button "Actions" at bounding box center [1051, 183] width 128 height 32
click at [1009, 217] on input "Enregistrer" at bounding box center [987, 219] width 60 height 16
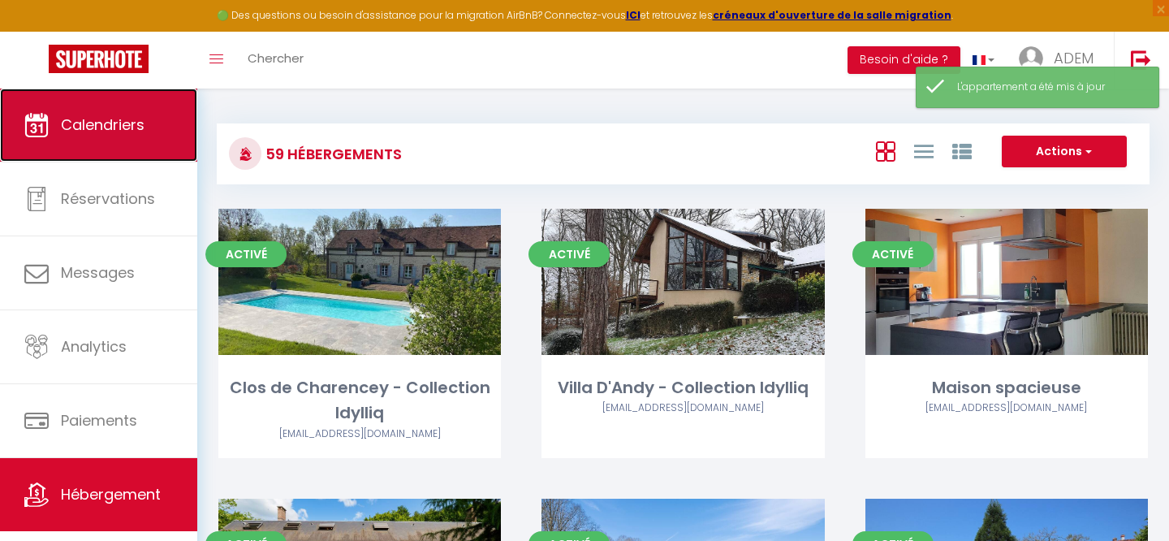
click at [104, 140] on link "Calendriers" at bounding box center [98, 125] width 197 height 73
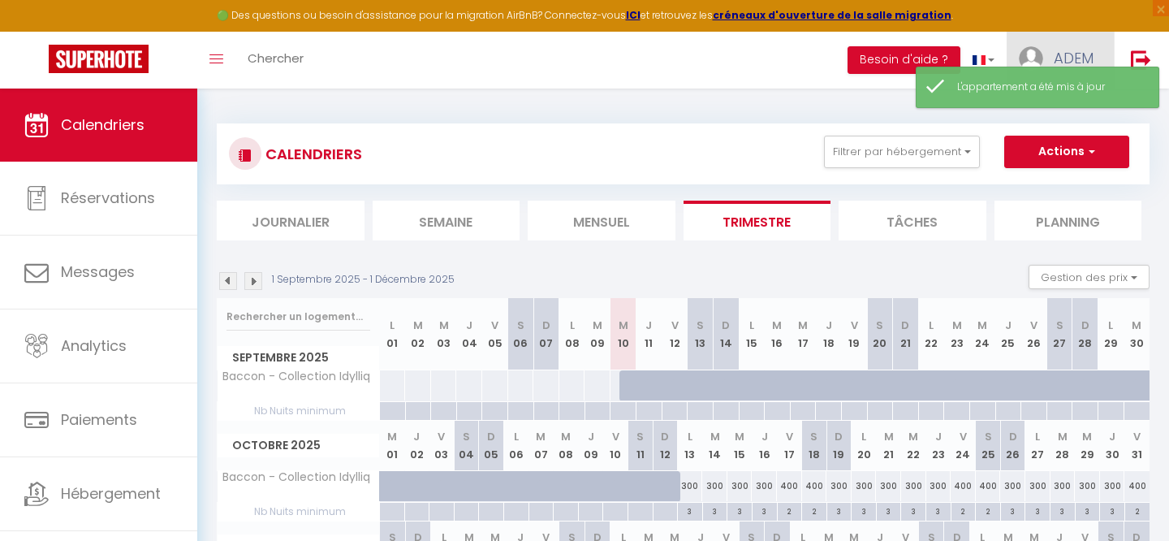
click at [1063, 50] on span "ADEM" at bounding box center [1074, 58] width 40 height 20
click at [1035, 151] on link "Équipe" at bounding box center [1049, 142] width 120 height 28
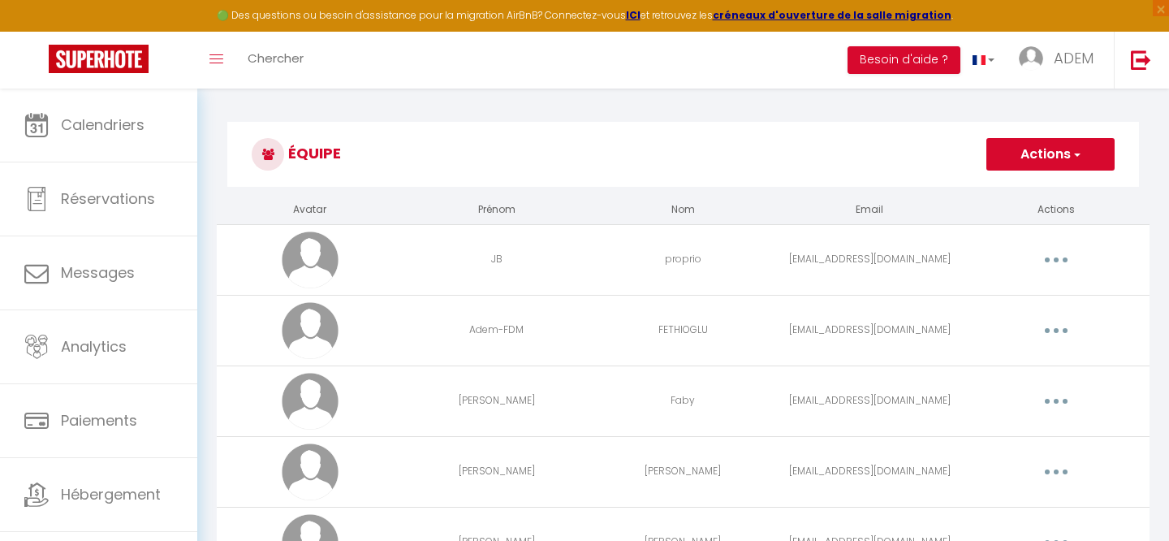
click at [1042, 165] on button "Actions" at bounding box center [1051, 154] width 128 height 32
click at [1007, 194] on link "Ajouter un nouvel utilisateur" at bounding box center [1018, 189] width 192 height 21
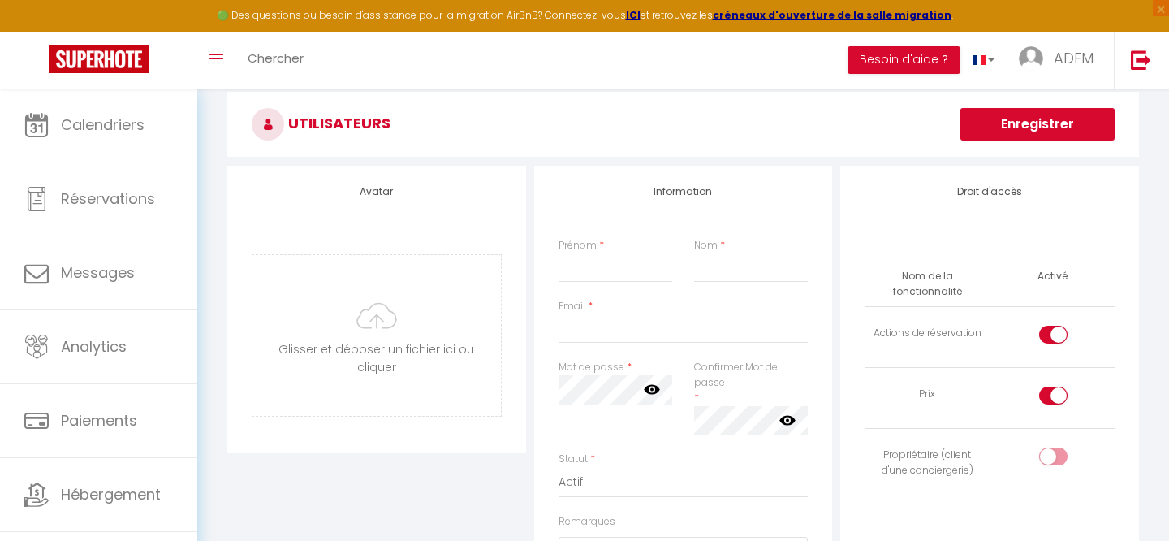
scroll to position [88, 0]
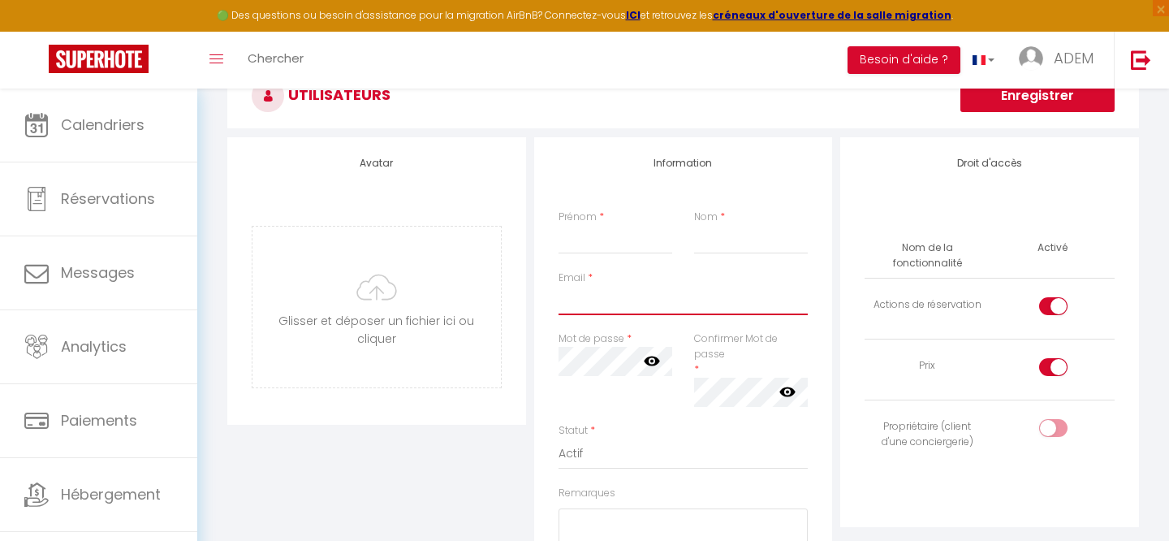
click at [654, 305] on input "Email" at bounding box center [684, 300] width 250 height 29
paste input "[EMAIL_ADDRESS][DOMAIN_NAME]"
click at [598, 257] on div "Prénom * Nom *" at bounding box center [683, 240] width 271 height 61
click at [590, 248] on input "Prénom" at bounding box center [616, 239] width 114 height 29
click at [727, 238] on input "Nom" at bounding box center [751, 239] width 114 height 29
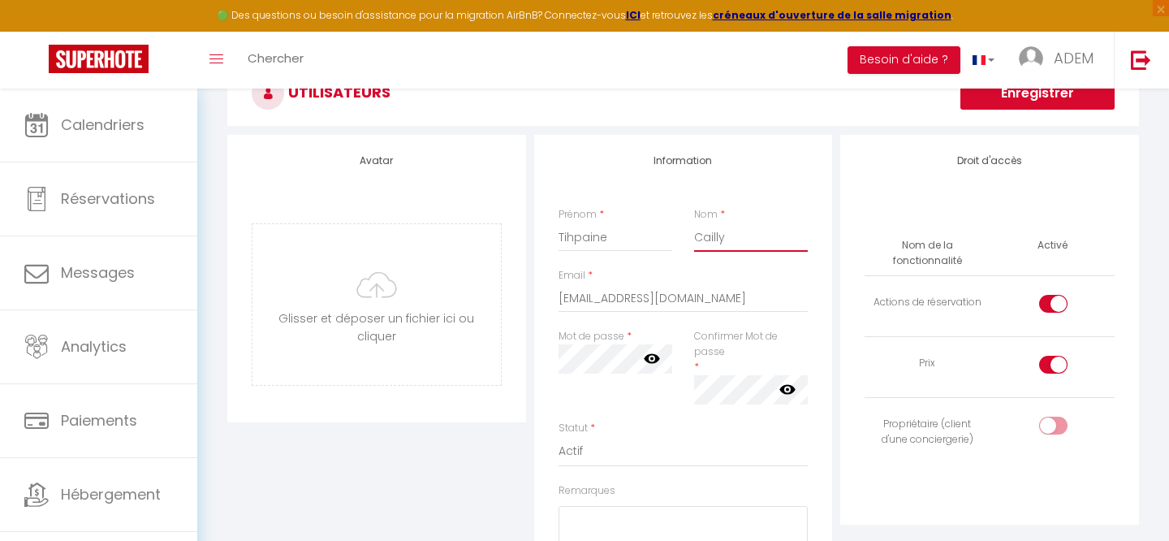
scroll to position [89, 0]
click at [1046, 309] on div at bounding box center [1053, 305] width 28 height 18
click at [1053, 309] on input "checkbox" at bounding box center [1067, 308] width 28 height 24
click at [1052, 366] on div at bounding box center [1053, 366] width 28 height 18
click at [1053, 366] on input "checkbox" at bounding box center [1067, 369] width 28 height 24
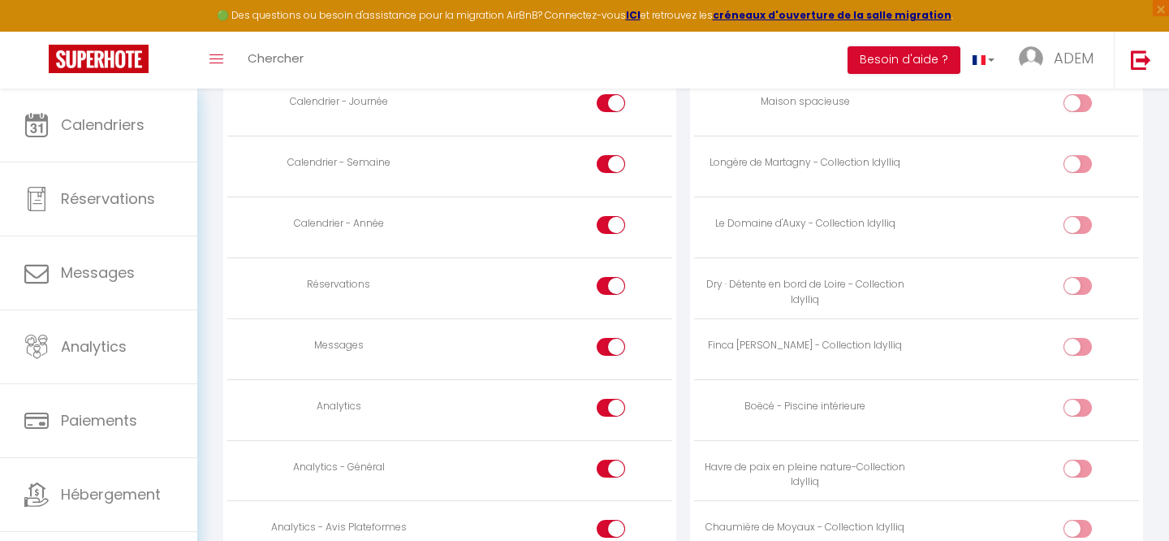
scroll to position [1039, 0]
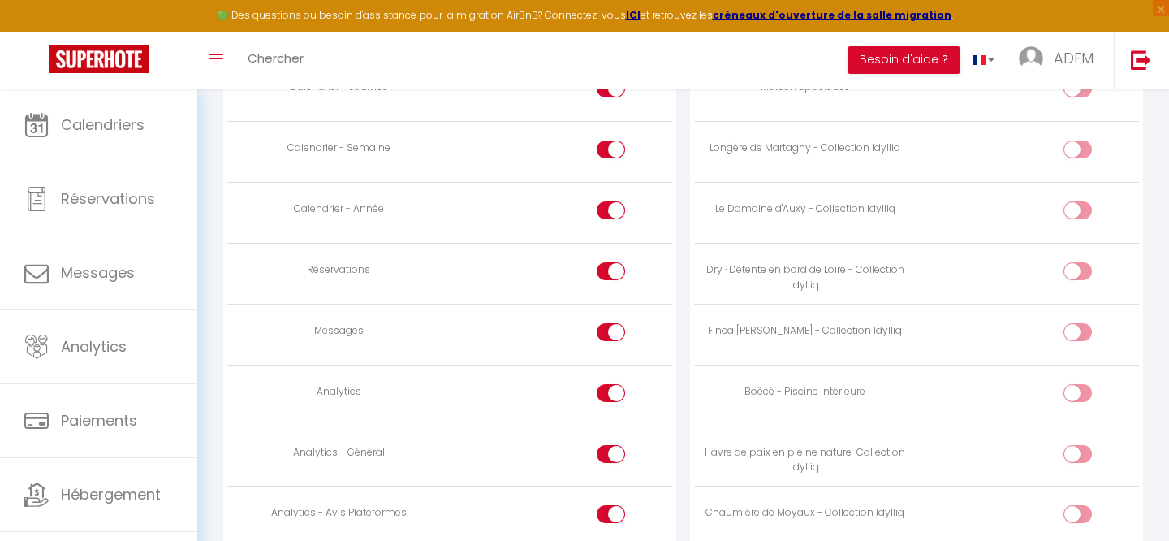
click at [616, 331] on input "checkbox" at bounding box center [625, 335] width 28 height 24
click at [616, 384] on input "checkbox" at bounding box center [625, 396] width 28 height 24
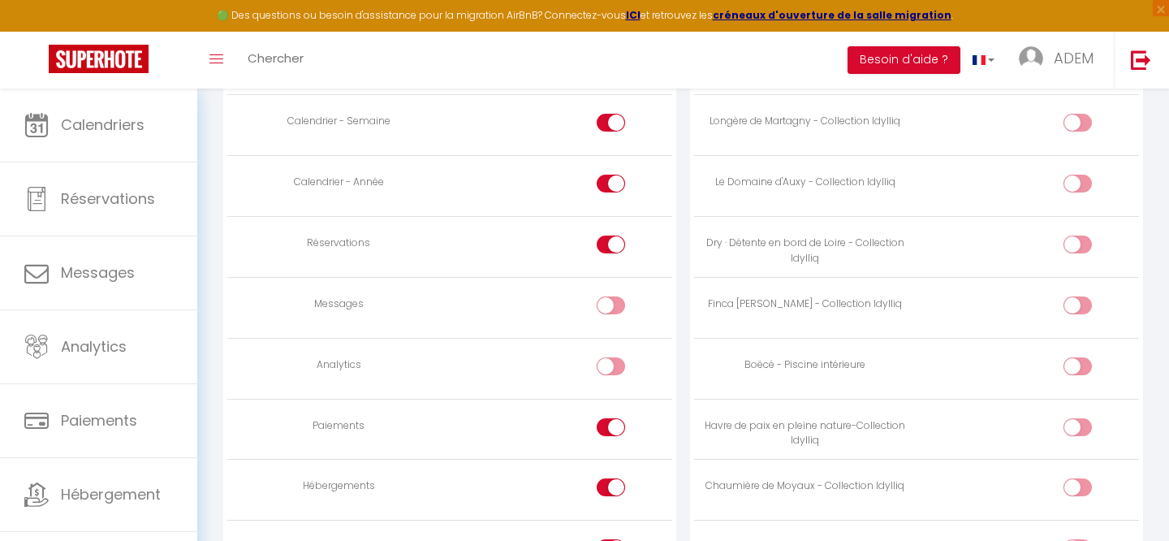
scroll to position [1130, 0]
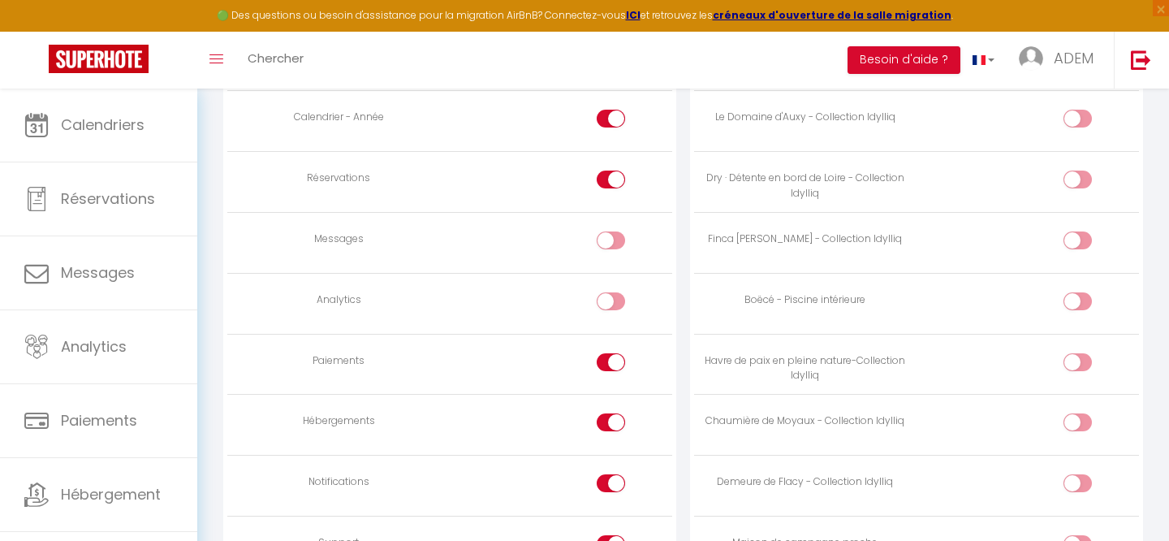
click at [614, 360] on input "checkbox" at bounding box center [625, 365] width 28 height 24
click at [612, 418] on input "checkbox" at bounding box center [625, 425] width 28 height 24
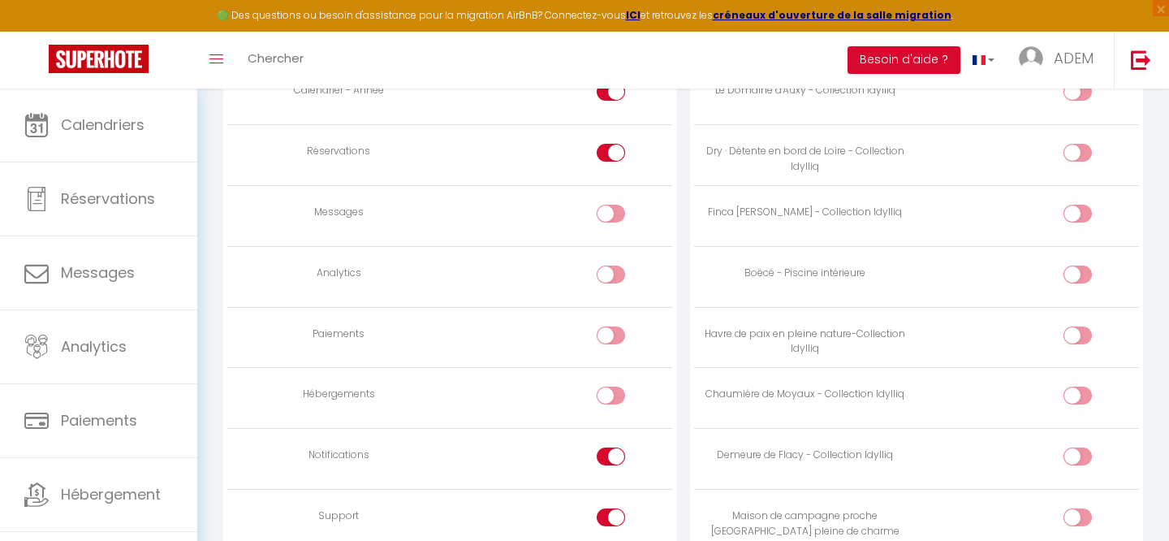
scroll to position [1205, 0]
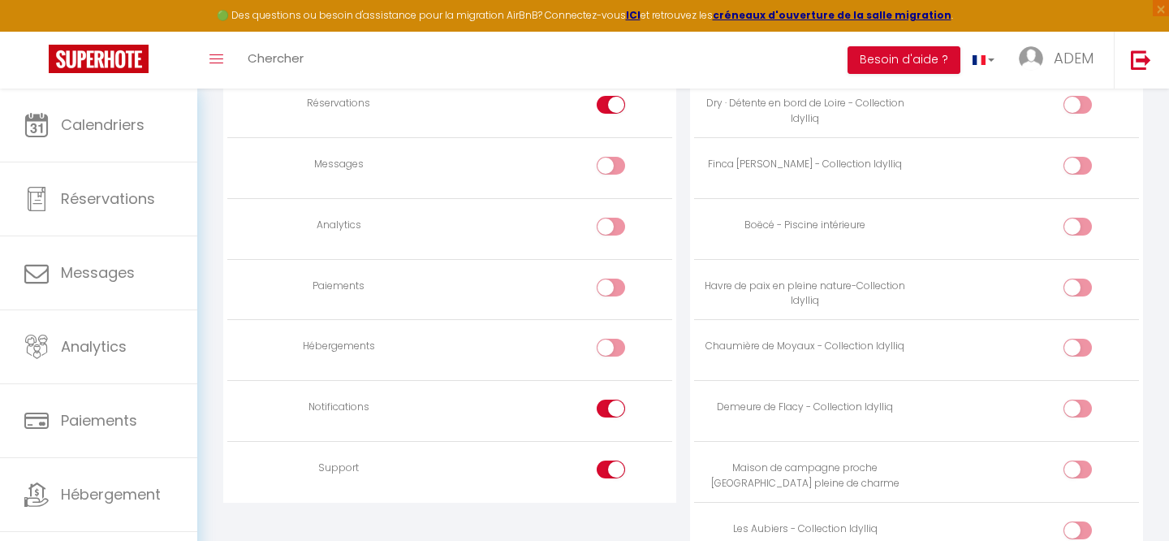
click at [616, 400] on input "checkbox" at bounding box center [625, 412] width 28 height 24
click at [611, 460] on input "checkbox" at bounding box center [625, 472] width 28 height 24
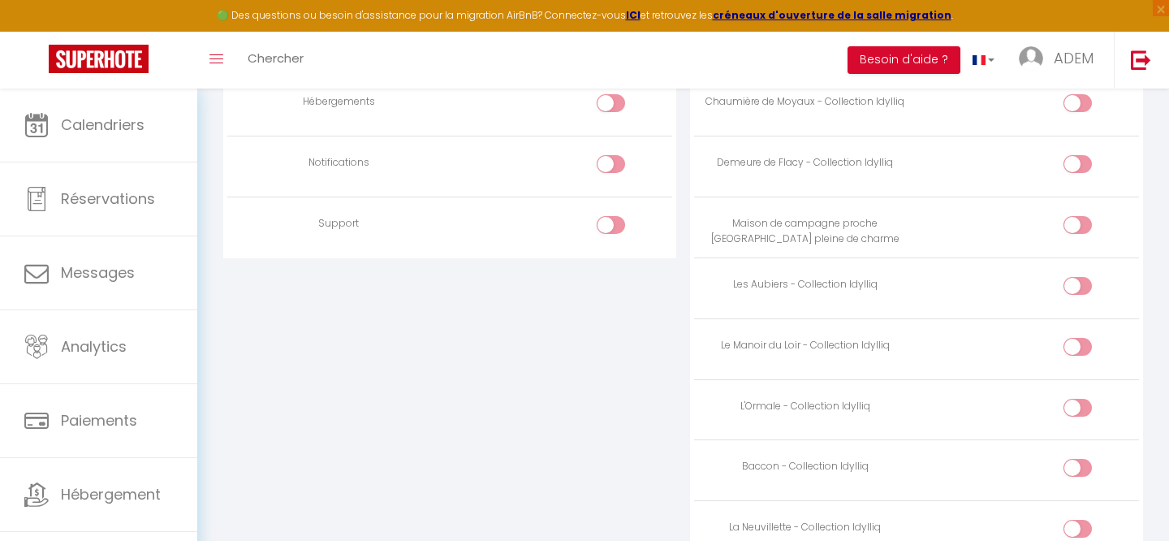
scroll to position [1511, 0]
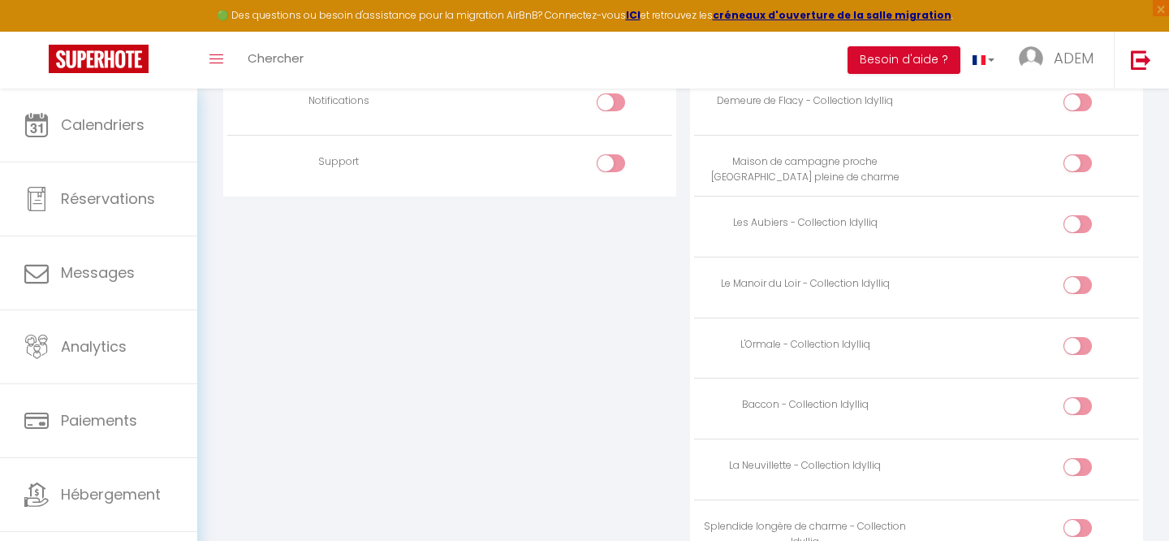
click at [1074, 403] on div at bounding box center [1078, 406] width 28 height 18
click at [1078, 403] on input "checkbox" at bounding box center [1092, 409] width 28 height 24
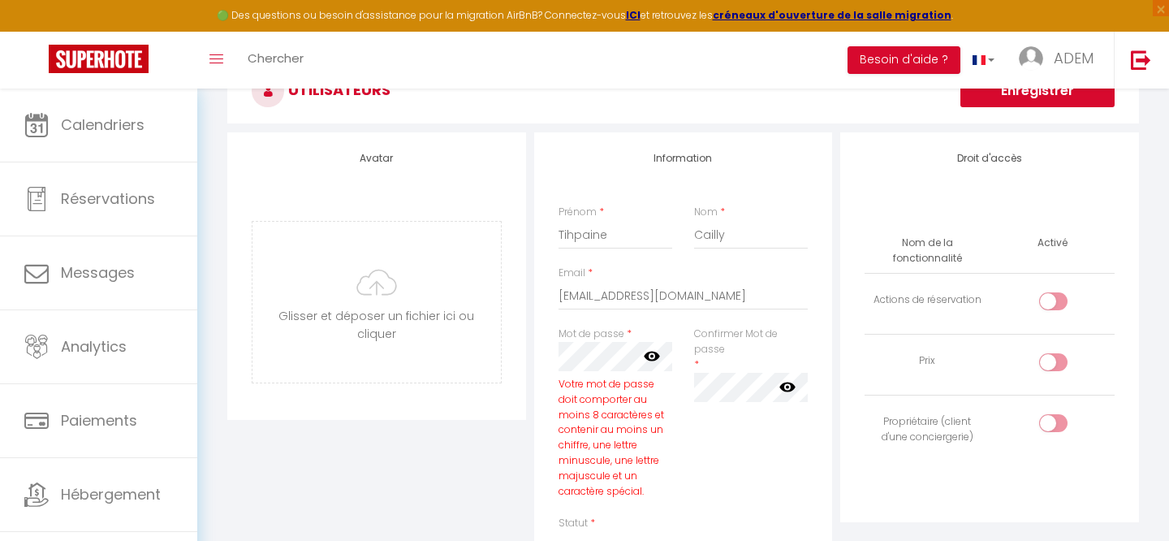
scroll to position [87, 0]
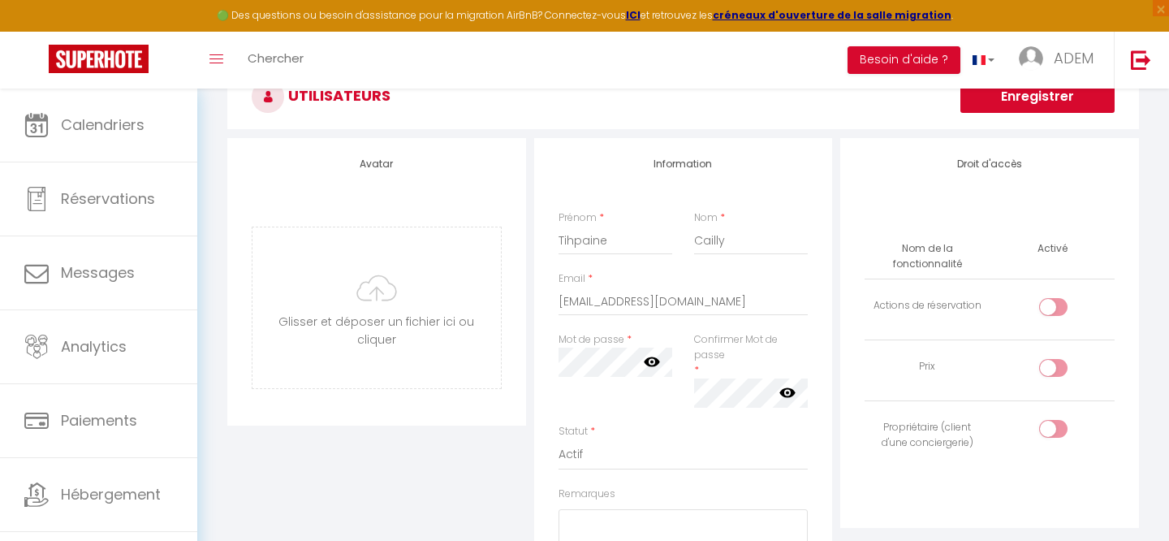
click at [811, 426] on div "Statut * Actif Inactif" at bounding box center [683, 455] width 271 height 63
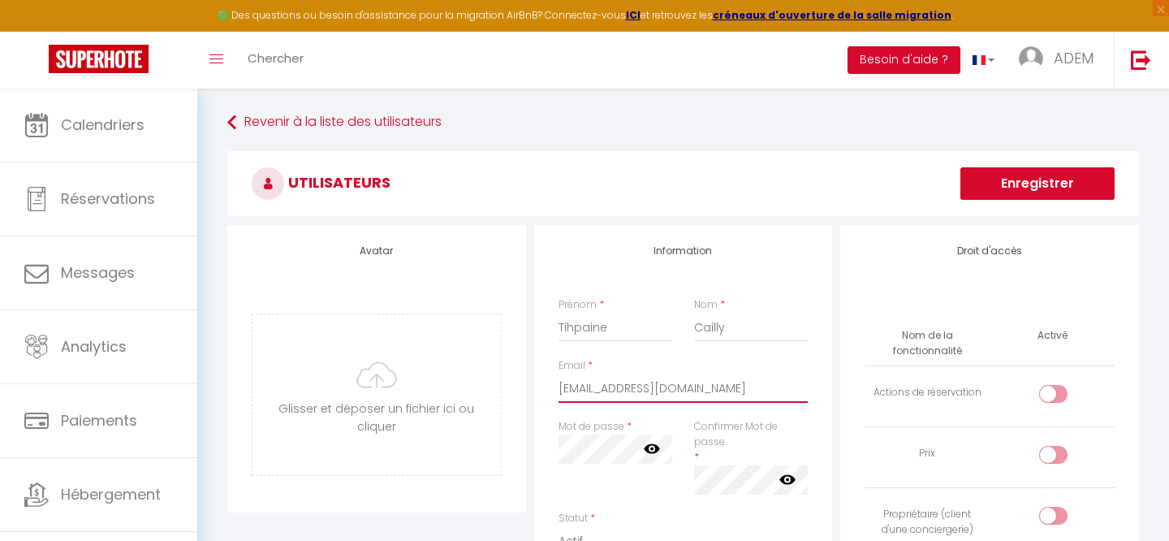
click at [607, 388] on input "[EMAIL_ADDRESS][DOMAIN_NAME]" at bounding box center [684, 388] width 250 height 29
click at [1066, 190] on button "Enregistrer" at bounding box center [1038, 183] width 154 height 32
